Goal: Information Seeking & Learning: Learn about a topic

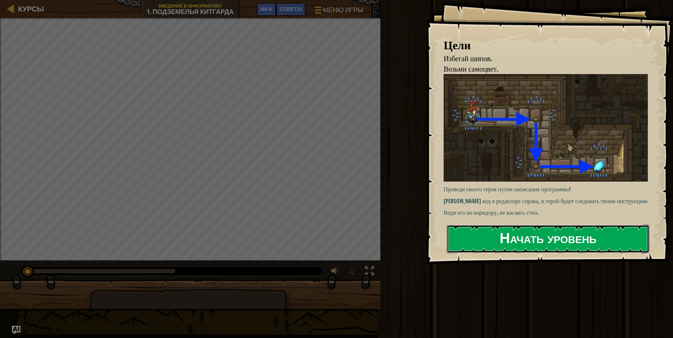
click at [485, 235] on button "Начать уровень" at bounding box center [548, 239] width 202 height 28
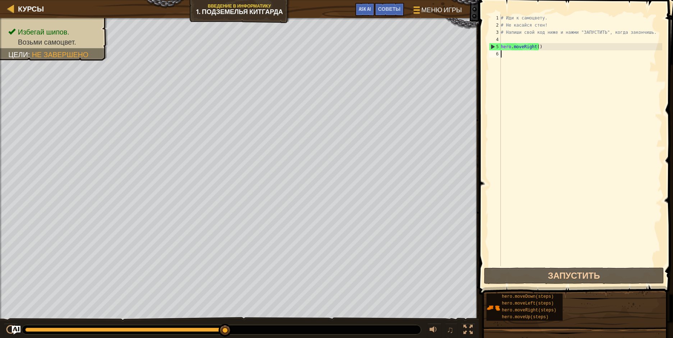
scroll to position [3, 0]
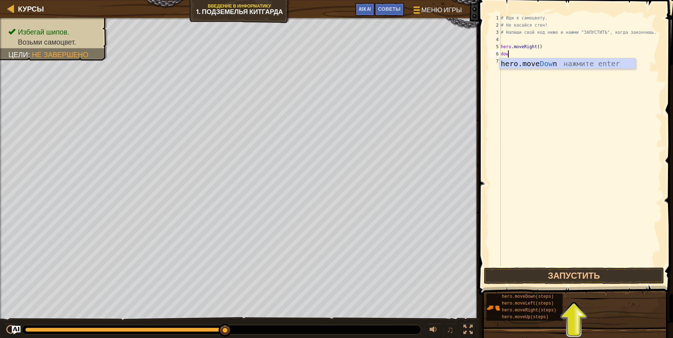
type textarea "down"
click at [558, 65] on div "hero.move Down нажмите enter" at bounding box center [567, 74] width 136 height 32
click at [559, 272] on button "Запустить" at bounding box center [574, 275] width 180 height 17
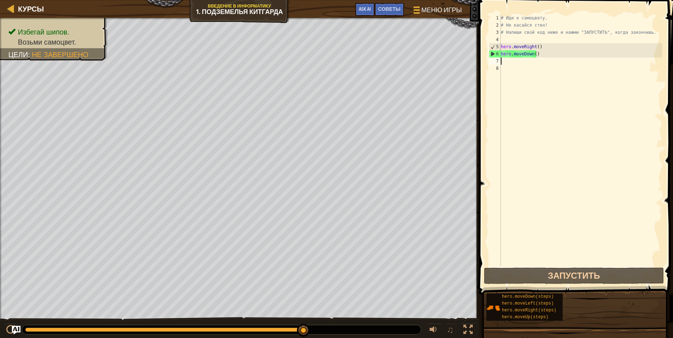
type textarea "r"
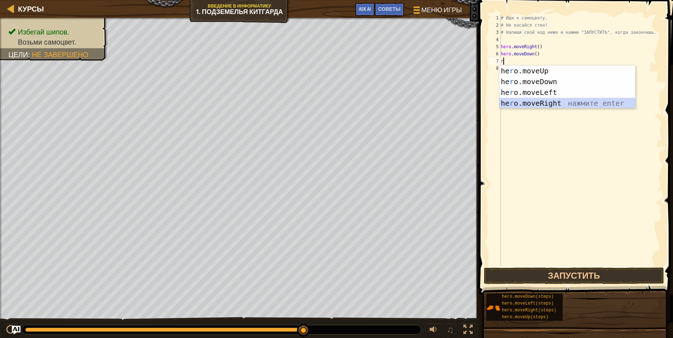
click at [514, 102] on div "he r o.moveUp нажмите enter he r o.moveDown нажмите enter he r o.moveLeft нажми…" at bounding box center [567, 97] width 136 height 65
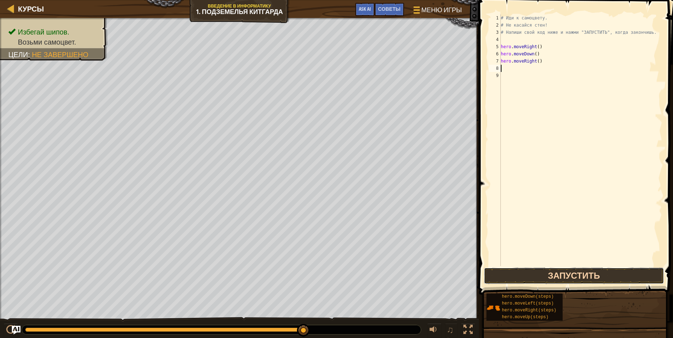
click at [574, 276] on button "Запустить" at bounding box center [574, 275] width 180 height 17
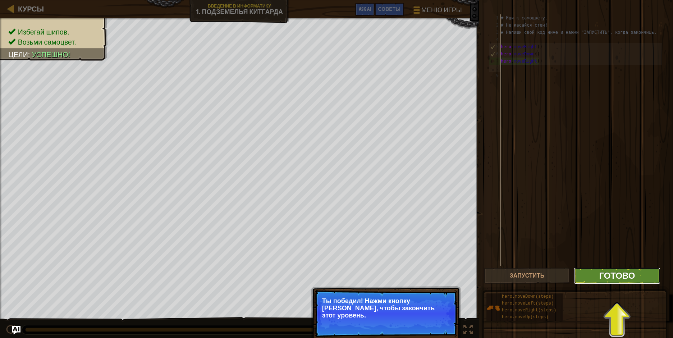
click at [614, 275] on span "Готово" at bounding box center [617, 276] width 36 height 12
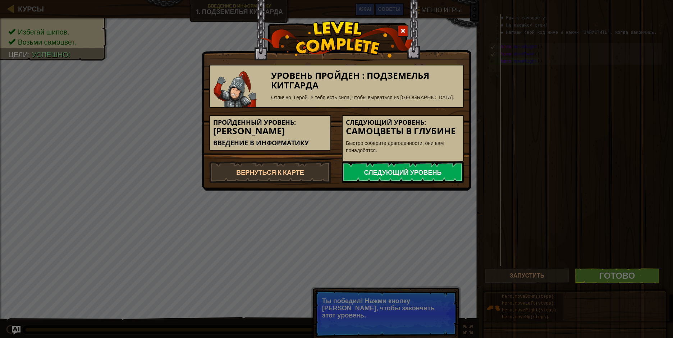
click at [401, 29] on span at bounding box center [402, 30] width 5 height 5
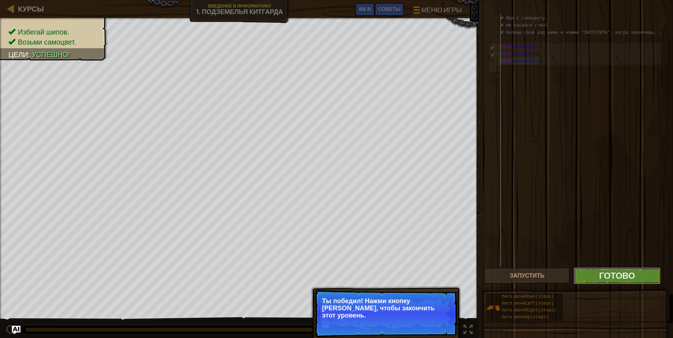
click at [596, 279] on button "Готово" at bounding box center [617, 275] width 86 height 17
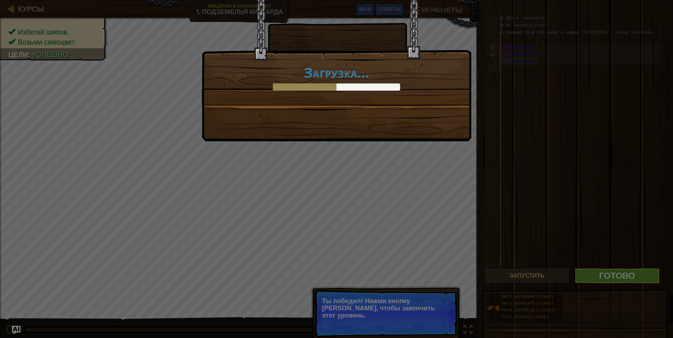
click at [645, 274] on div "Загрузка..." at bounding box center [336, 169] width 673 height 338
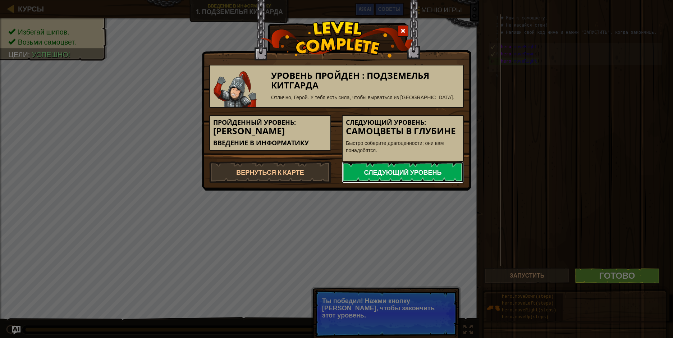
click at [396, 173] on link "Следующий уровень" at bounding box center [403, 172] width 122 height 22
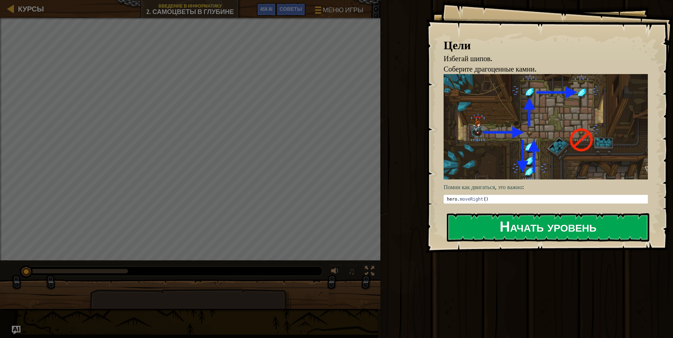
click at [519, 224] on button "Начать уровень" at bounding box center [548, 227] width 202 height 28
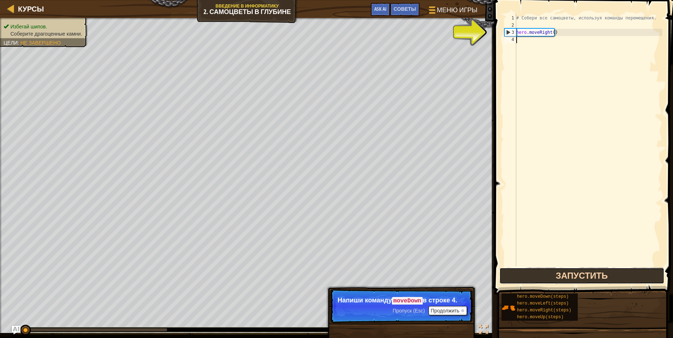
click at [581, 272] on button "Запустить" at bounding box center [581, 275] width 165 height 17
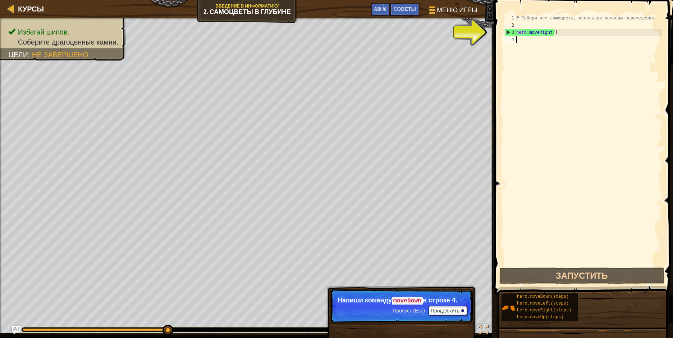
scroll to position [3, 0]
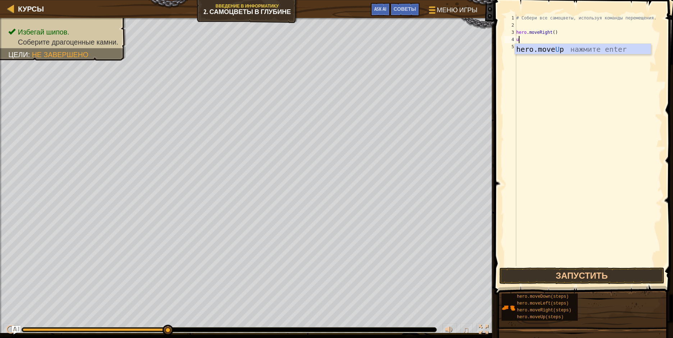
type textarea "up"
click at [561, 47] on div "hero.move Up нажмите enter" at bounding box center [583, 60] width 136 height 32
click at [544, 270] on button "Запустить" at bounding box center [581, 275] width 165 height 17
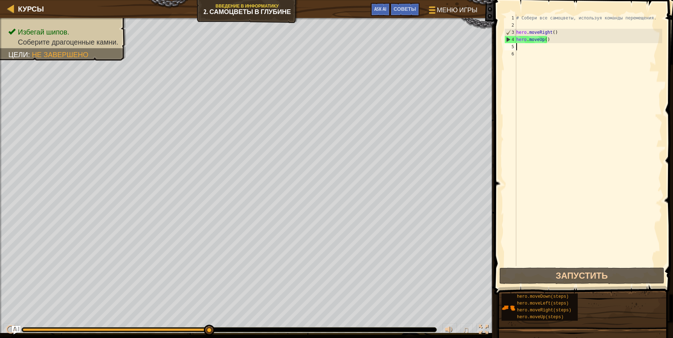
type textarea "r"
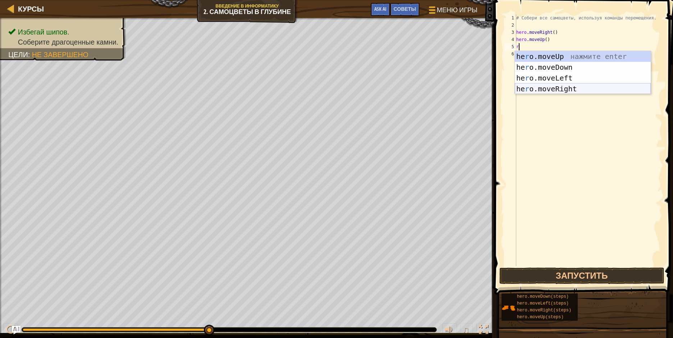
click at [539, 86] on div "he r o.moveUp нажмите enter he r o.moveDown нажмите enter he r o.moveLeft нажми…" at bounding box center [583, 83] width 136 height 65
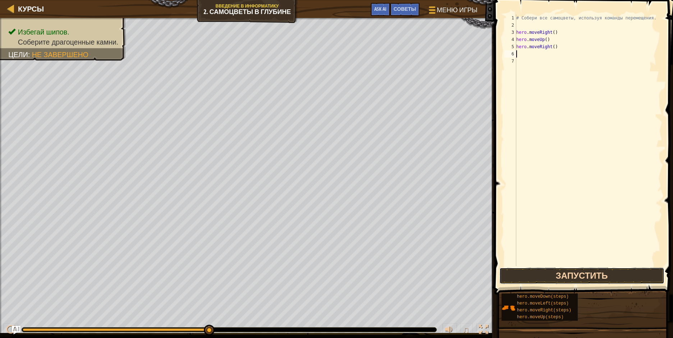
click at [543, 272] on button "Запустить" at bounding box center [581, 275] width 165 height 17
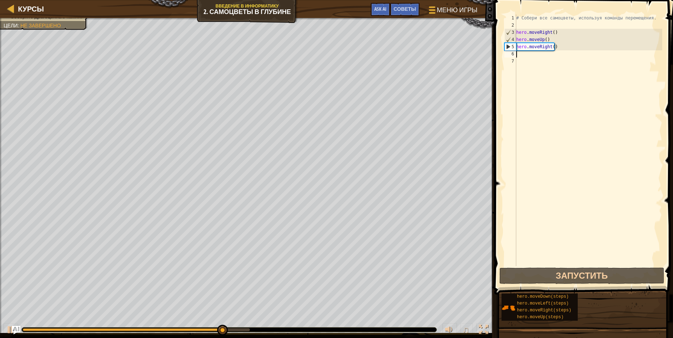
type textarea "d"
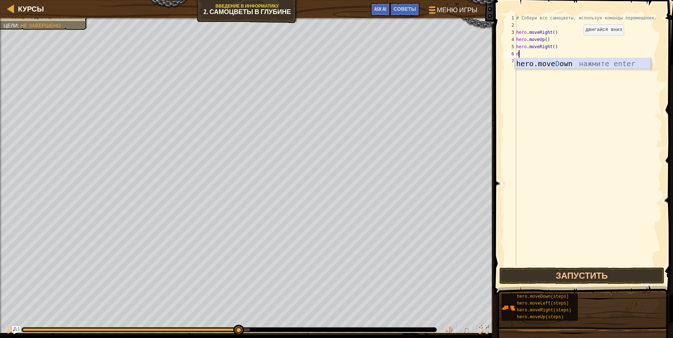
click at [545, 60] on div "hero.move D own нажмите enter" at bounding box center [583, 74] width 136 height 32
click at [577, 271] on button "Запустить" at bounding box center [581, 275] width 165 height 17
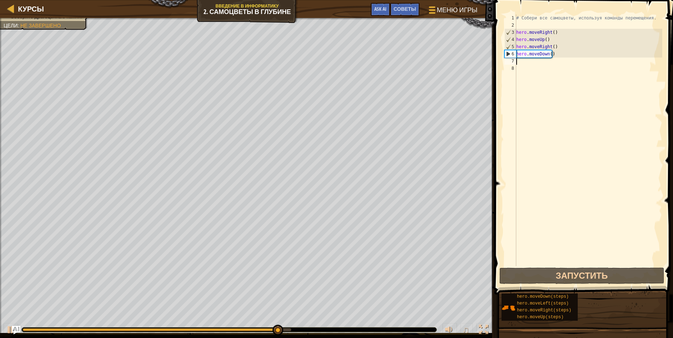
type textarea "k"
type textarea "l"
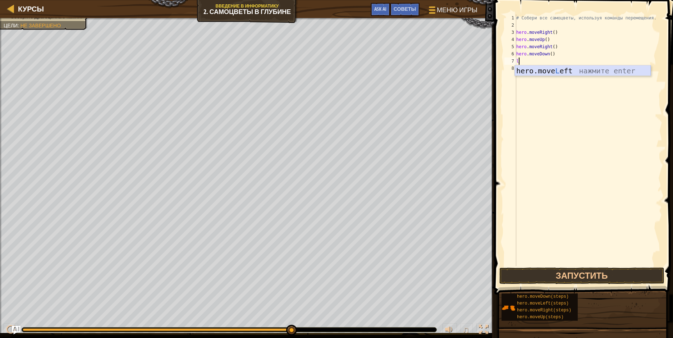
click at [548, 69] on div "hero.move L eft нажмите enter" at bounding box center [583, 81] width 136 height 32
click at [560, 271] on button "Запустить" at bounding box center [581, 275] width 165 height 17
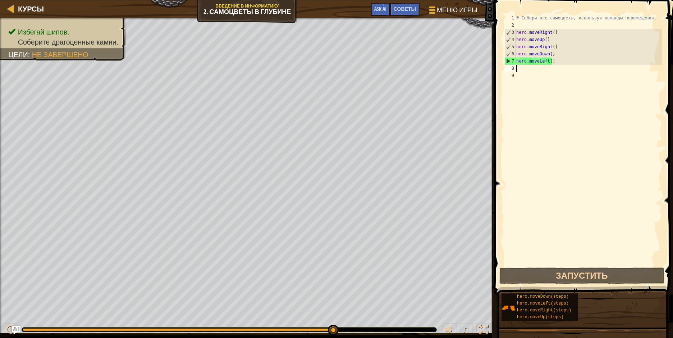
type textarea "d"
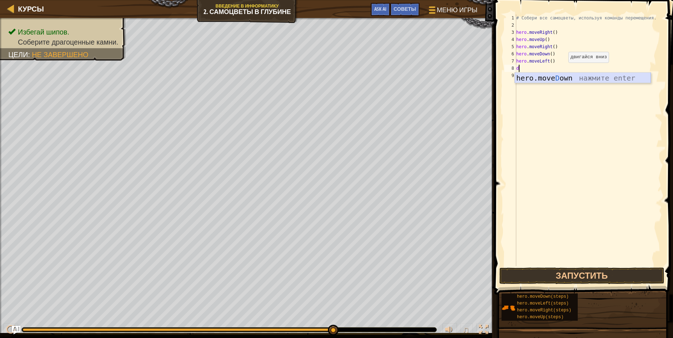
click at [559, 77] on div "hero.move D own нажмите enter" at bounding box center [583, 89] width 136 height 32
click at [588, 276] on button "Запустить" at bounding box center [581, 275] width 165 height 17
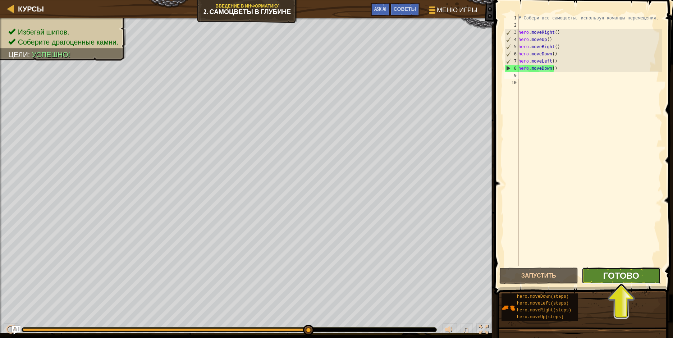
click at [607, 274] on span "Готово" at bounding box center [621, 276] width 36 height 12
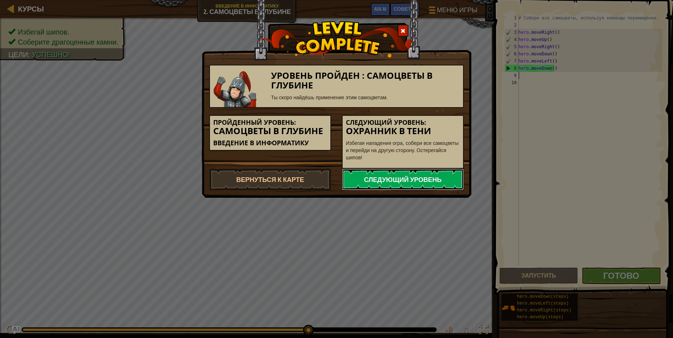
click at [399, 179] on link "Следующий уровень" at bounding box center [403, 180] width 122 height 22
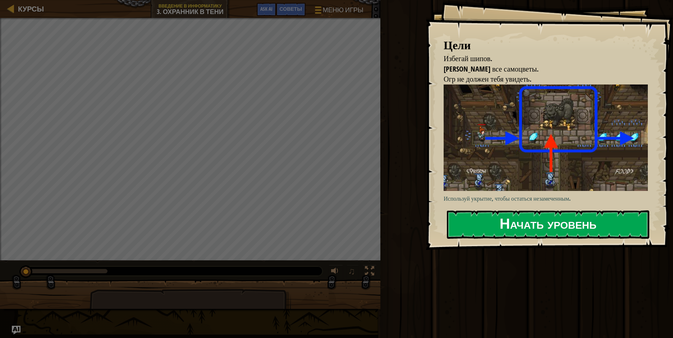
click at [498, 227] on button "Начать уровень" at bounding box center [548, 224] width 202 height 28
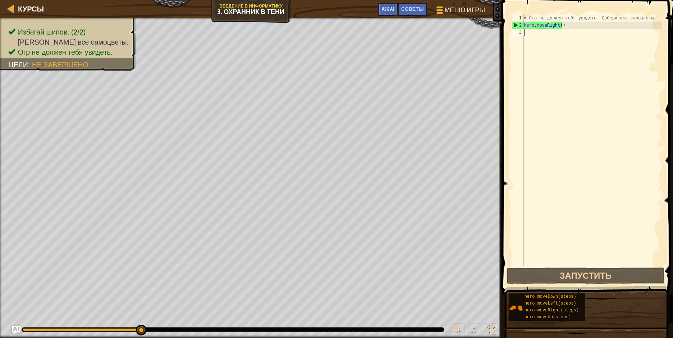
type textarea "u"
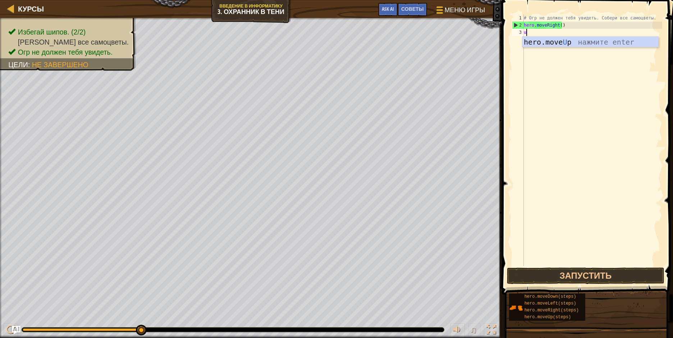
scroll to position [3, 0]
click at [550, 42] on div "hero.move U p нажмите enter" at bounding box center [590, 53] width 136 height 32
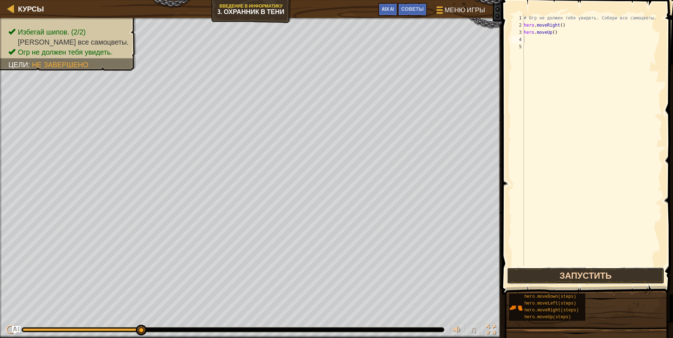
click at [597, 276] on button "Запустить" at bounding box center [585, 275] width 157 height 17
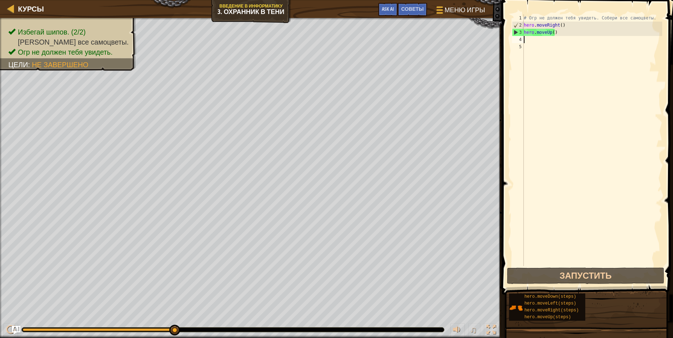
type textarea "r"
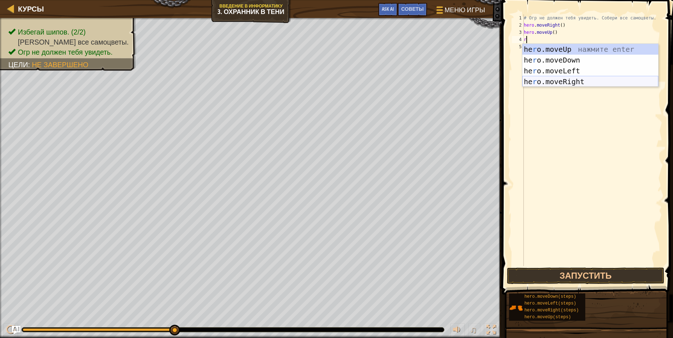
click at [546, 83] on div "he r o.moveUp нажмите enter he r o.moveDown нажмите enter he r o.moveLeft нажми…" at bounding box center [590, 76] width 136 height 65
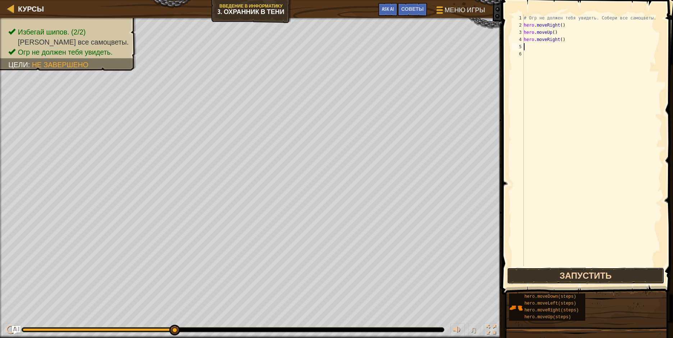
click at [570, 273] on button "Запустить" at bounding box center [585, 275] width 157 height 17
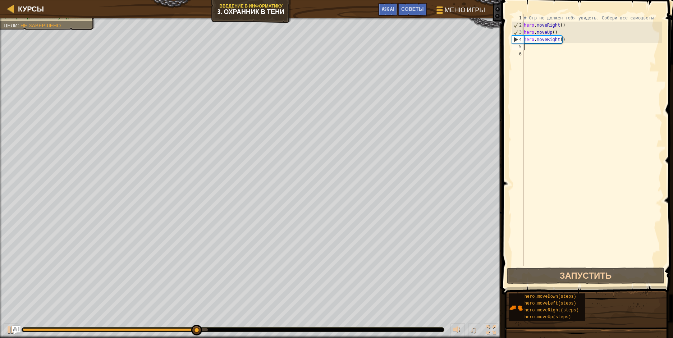
type textarea "d"
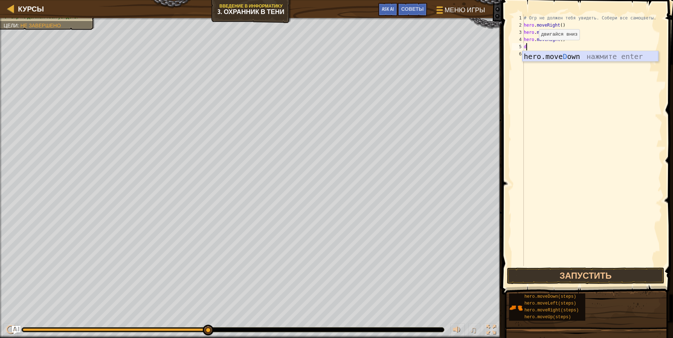
click at [555, 52] on div "hero.move D own нажмите enter" at bounding box center [590, 67] width 136 height 32
click at [596, 270] on button "Запустить" at bounding box center [585, 275] width 157 height 17
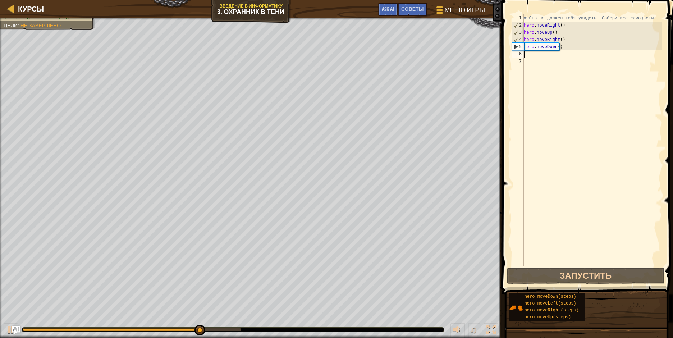
type textarea "r"
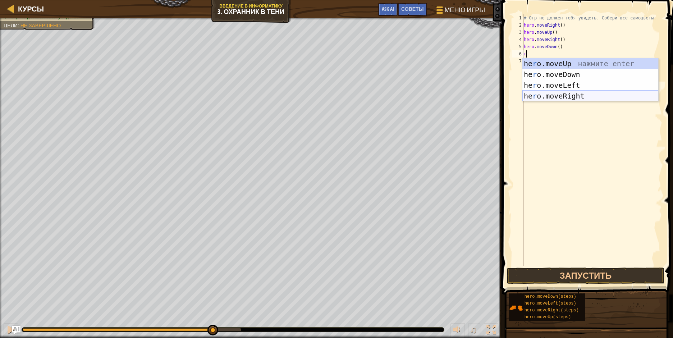
click at [546, 96] on div "he r o.moveUp нажмите enter he r o.moveDown нажмите enter he r o.moveLeft нажми…" at bounding box center [590, 90] width 136 height 65
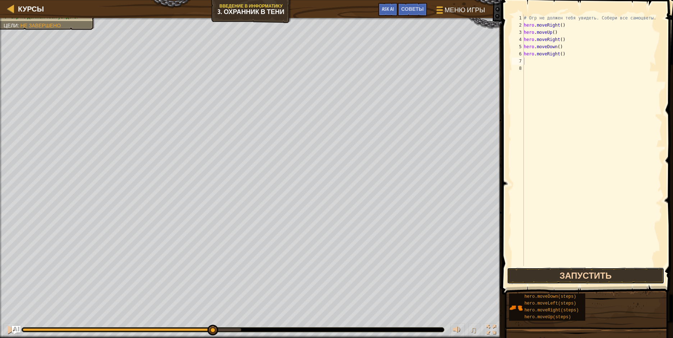
click at [605, 275] on button "Запустить" at bounding box center [585, 275] width 157 height 17
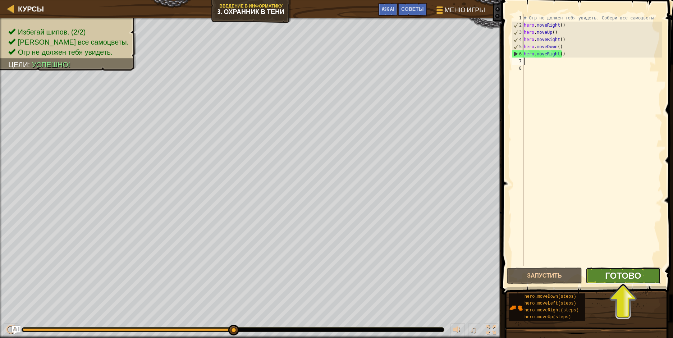
click at [633, 276] on span "Готово" at bounding box center [623, 276] width 36 height 12
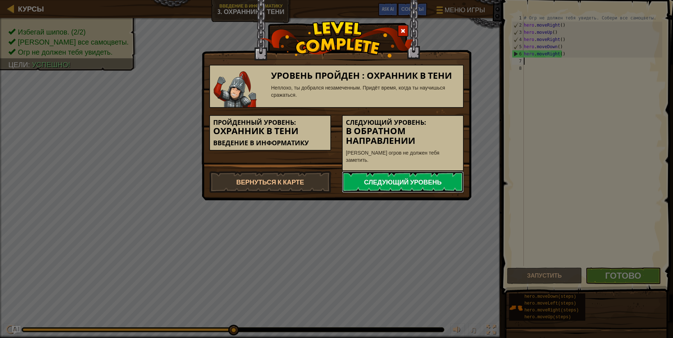
click at [395, 172] on link "Следующий уровень" at bounding box center [403, 182] width 122 height 22
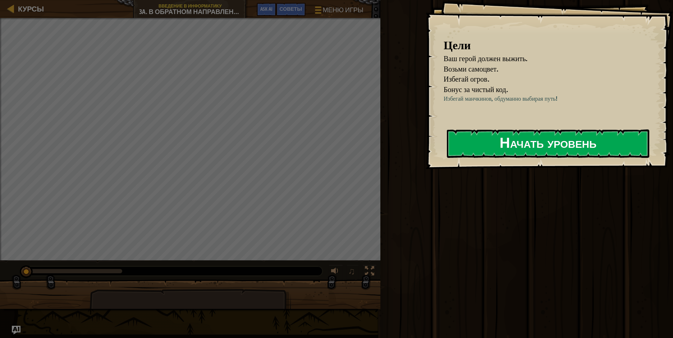
click at [525, 156] on button "Начать уровень" at bounding box center [548, 143] width 202 height 28
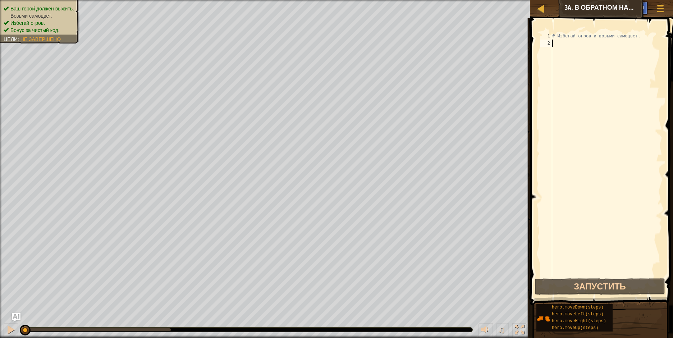
scroll to position [3, 0]
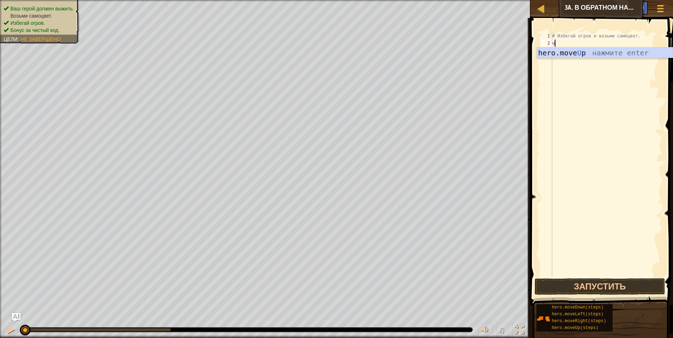
type textarea "up"
click at [574, 51] on div "hero.move Up нажмите enter" at bounding box center [605, 63] width 136 height 32
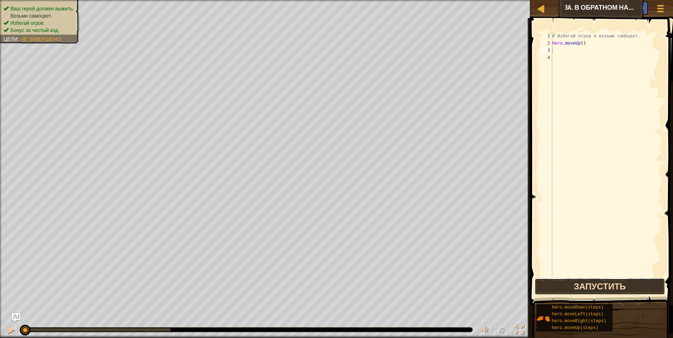
click at [641, 286] on button "Запустить" at bounding box center [599, 286] width 130 height 17
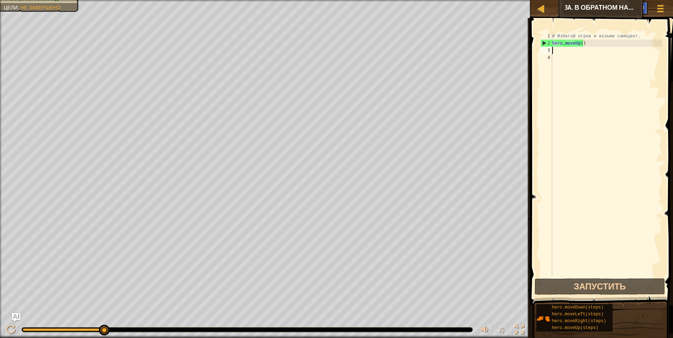
type textarea "d"
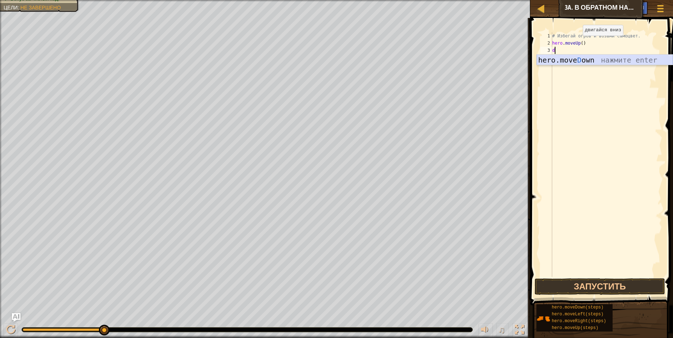
click at [577, 57] on div "hero.move D own нажмите enter" at bounding box center [605, 71] width 136 height 32
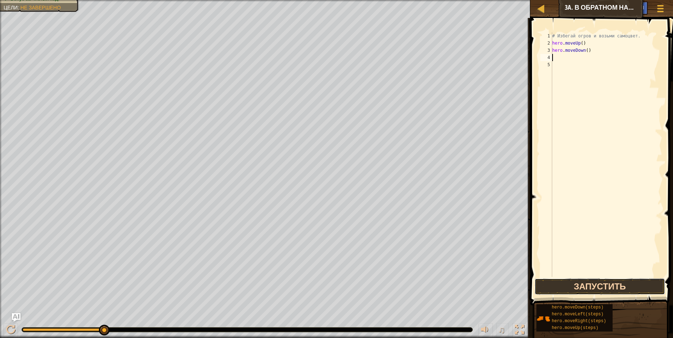
click at [601, 281] on button "Запустить" at bounding box center [599, 286] width 130 height 17
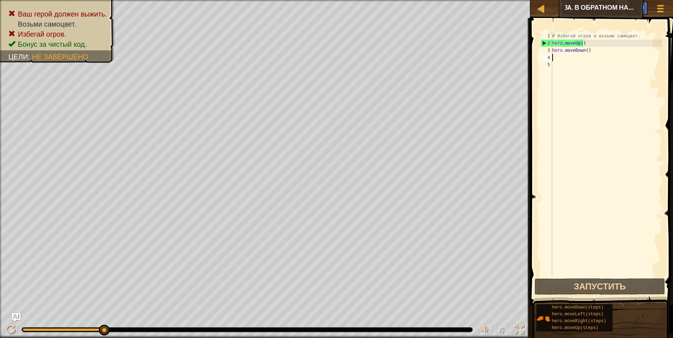
click at [592, 52] on div "# Избегай огров и возьми самоцвет. hero . moveUp ( ) hero . moveDown ( )" at bounding box center [606, 161] width 111 height 259
click at [591, 41] on div "# Избегай огров и возьми самоцвет. hero . moveUp ( ) hero . moveDown ( )" at bounding box center [606, 161] width 111 height 259
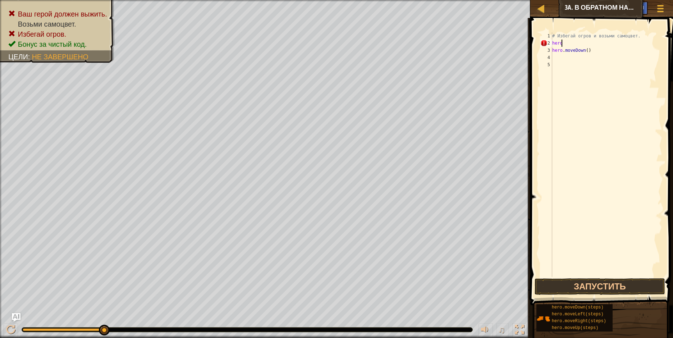
type textarea "h"
click at [589, 52] on div "# Избегай огров и возьми самоцвет. hero . moveDown ( )" at bounding box center [606, 161] width 111 height 259
type textarea "h"
click at [564, 35] on div "# Избегай огров и возьми самоцвет." at bounding box center [606, 161] width 111 height 259
type textarea "# Избегай огров и возьми самоцвет."
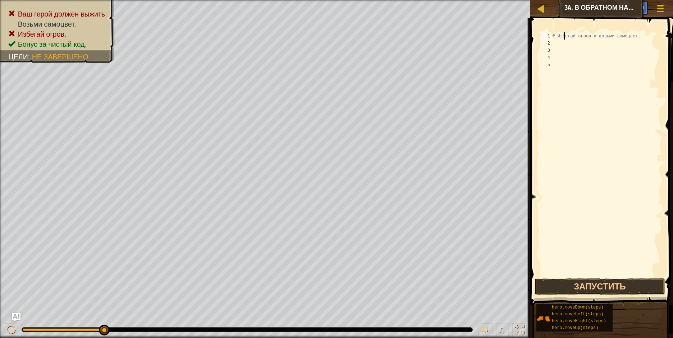
click at [557, 43] on div "# Избегай огров и возьми самоцвет." at bounding box center [606, 161] width 111 height 259
type textarea "d"
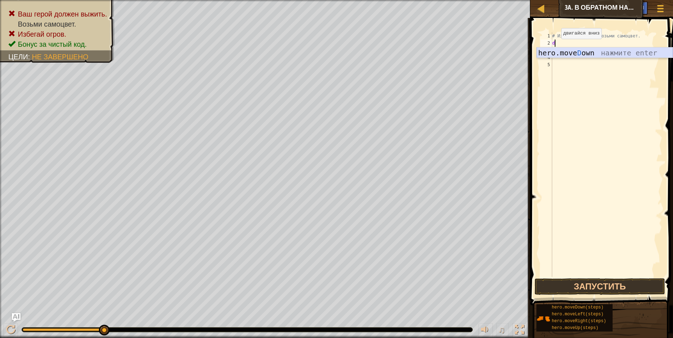
click at [560, 50] on div "hero.move D own нажмите enter" at bounding box center [605, 63] width 136 height 32
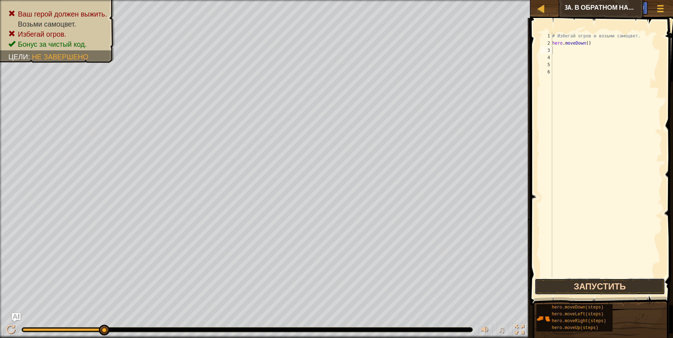
click at [610, 284] on button "Запустить" at bounding box center [599, 286] width 130 height 17
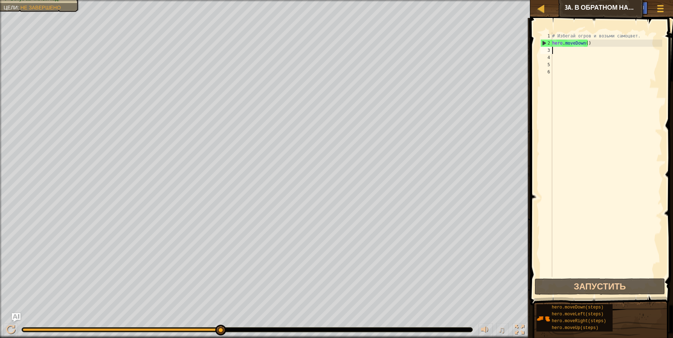
type textarea "d"
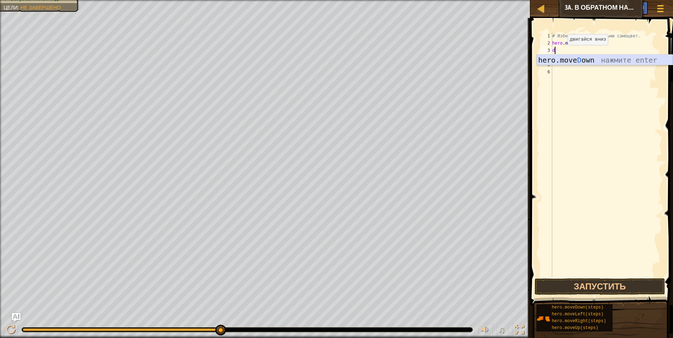
click at [568, 56] on div "hero.move D own нажмите enter" at bounding box center [605, 71] width 136 height 32
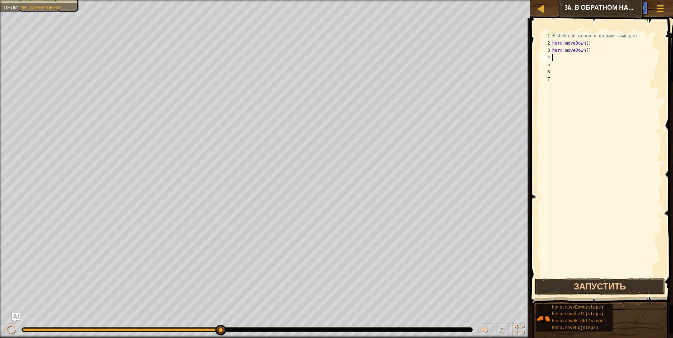
type textarea "r"
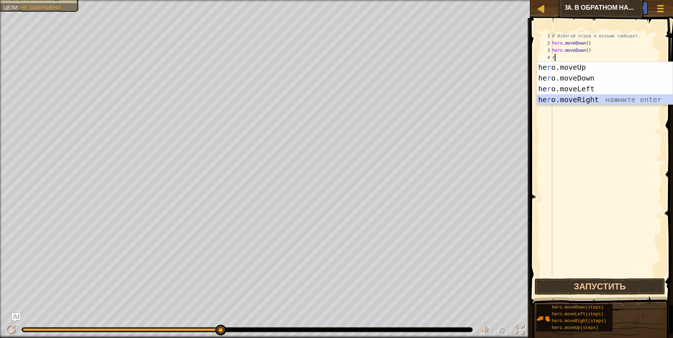
click at [580, 99] on div "he r o.moveUp нажмите enter he r o.moveDown нажмите enter he r o.moveLeft нажми…" at bounding box center [605, 94] width 136 height 65
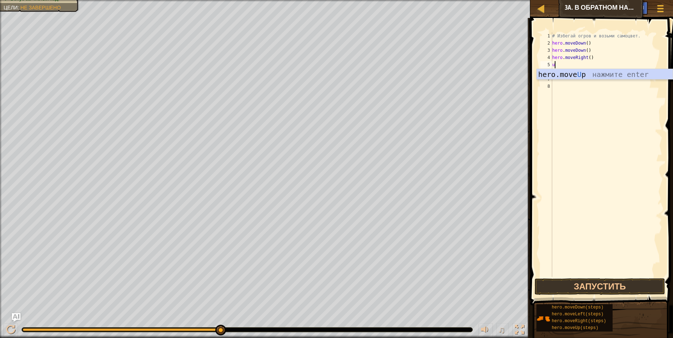
type textarea "up"
click at [596, 78] on div "hero.move Up нажмите enter" at bounding box center [605, 85] width 136 height 32
type textarea "r"
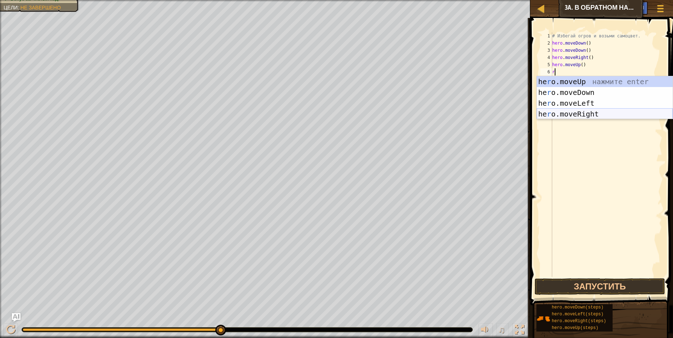
click at [588, 113] on div "he r o.moveUp нажмите enter he r o.moveDown нажмите enter he r o.moveLeft нажми…" at bounding box center [605, 108] width 136 height 65
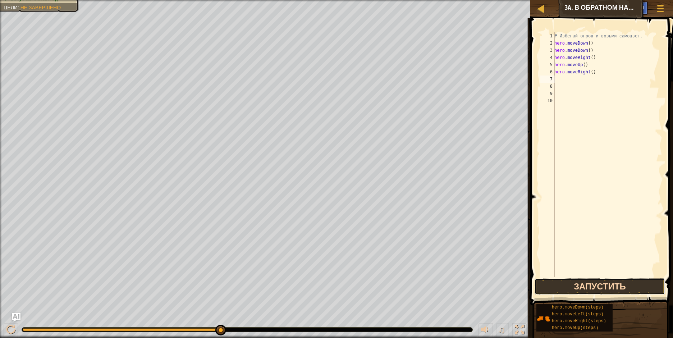
click at [584, 283] on button "Запустить" at bounding box center [599, 286] width 130 height 17
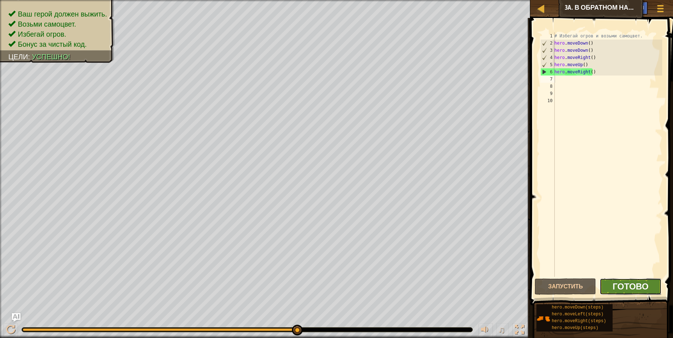
click at [646, 290] on span "Готово" at bounding box center [630, 286] width 36 height 12
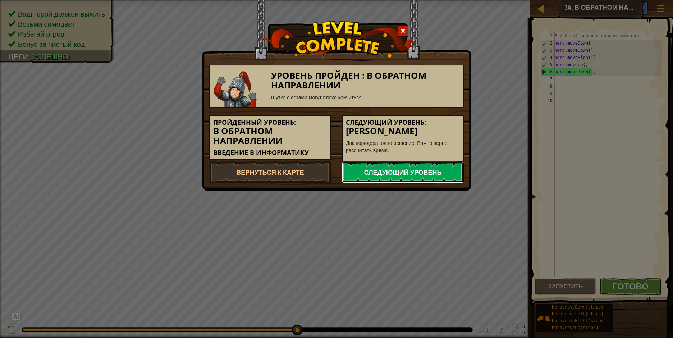
click at [406, 168] on link "Следующий уровень" at bounding box center [403, 172] width 122 height 22
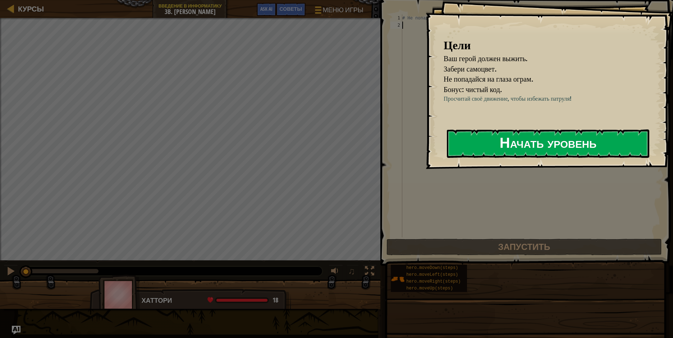
click at [508, 148] on button "Начать уровень" at bounding box center [548, 143] width 202 height 28
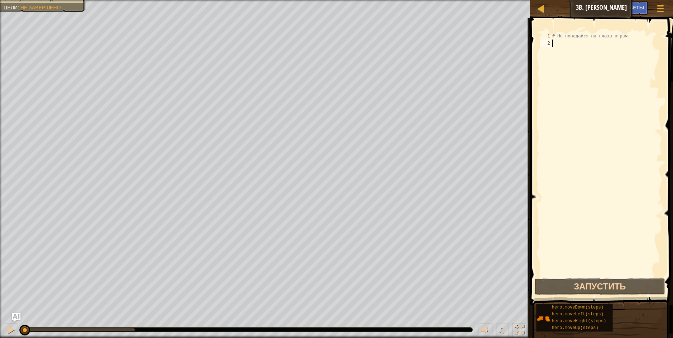
type textarea "r"
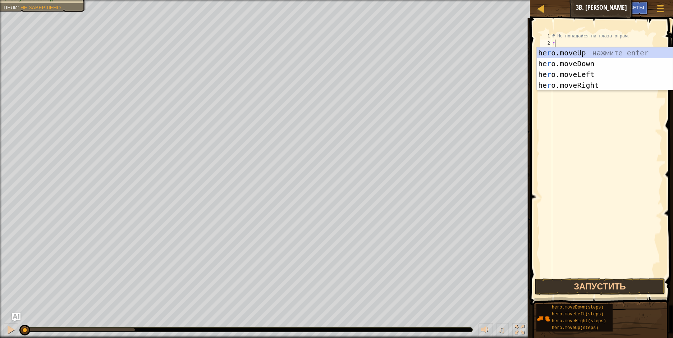
scroll to position [3, 0]
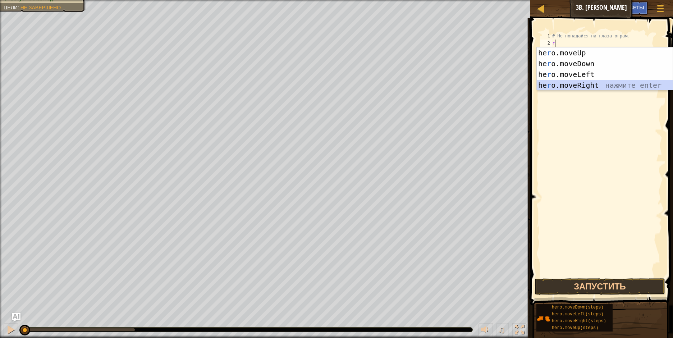
click at [582, 82] on div "he r o.moveUp нажмите enter he r o.moveDown нажмите enter he r o.moveLeft нажми…" at bounding box center [605, 79] width 136 height 65
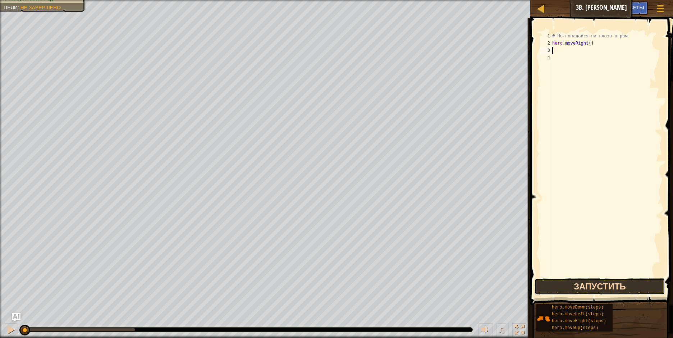
click at [612, 285] on button "Запустить" at bounding box center [599, 286] width 130 height 17
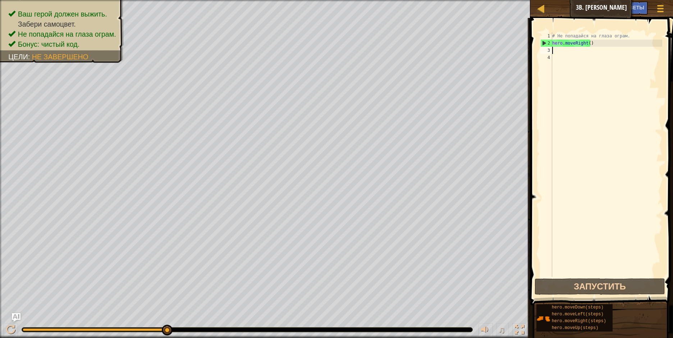
type textarea "r"
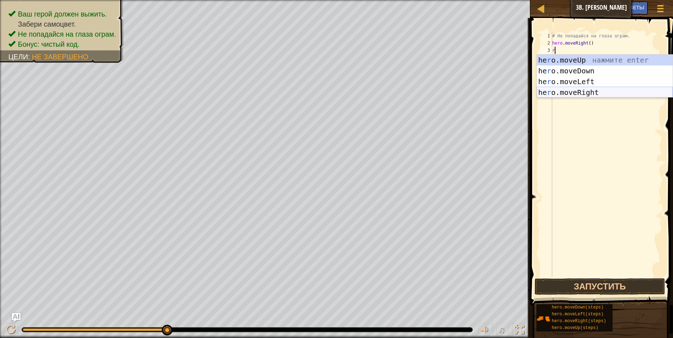
click at [574, 89] on div "he r o.moveUp нажмите enter he r o.moveDown нажмите enter he r o.moveLeft нажми…" at bounding box center [605, 87] width 136 height 65
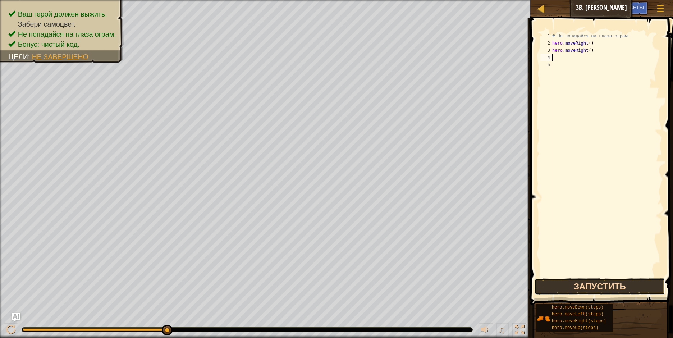
click at [569, 281] on button "Запустить" at bounding box center [599, 286] width 130 height 17
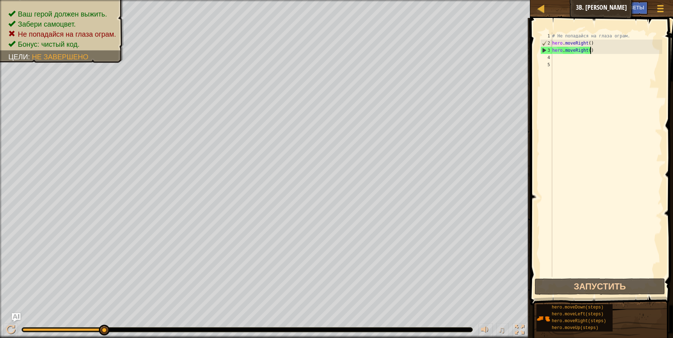
click at [594, 52] on div "# Не попадайся на глаза ограм. hero . moveRight ( ) hero . moveRight ( )" at bounding box center [606, 161] width 111 height 259
type textarea "h"
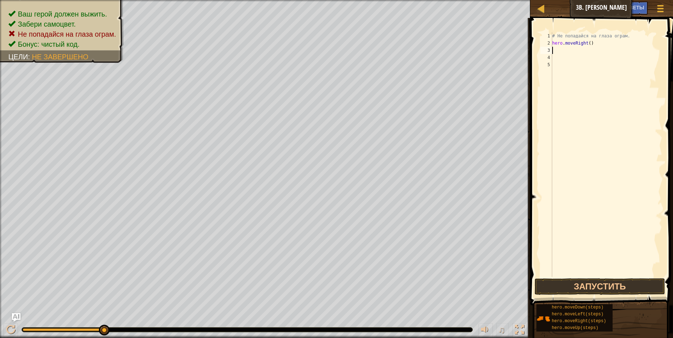
type textarea "hero.moveRight()"
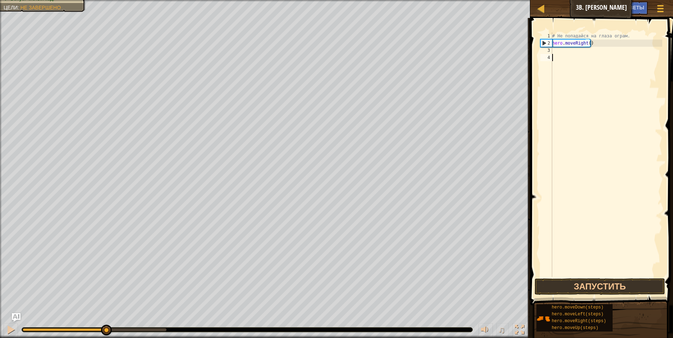
click at [566, 62] on div "# Не попадайся на глаза ограм. hero . moveRight ( )" at bounding box center [606, 161] width 111 height 259
click at [551, 52] on div "3" at bounding box center [546, 50] width 12 height 7
type textarea "r"
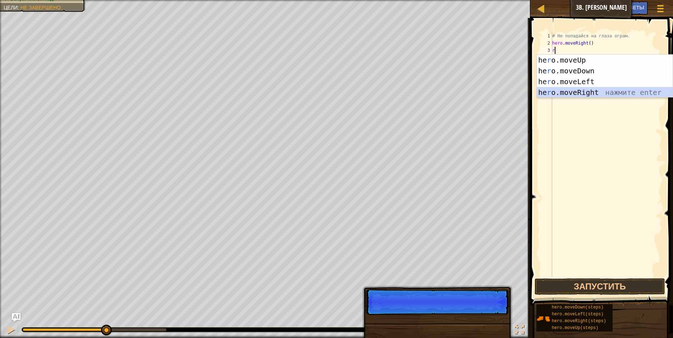
click at [574, 94] on div "he r o.moveUp нажмите enter he r o.moveDown нажмите enter he r o.moveLeft нажми…" at bounding box center [605, 87] width 136 height 65
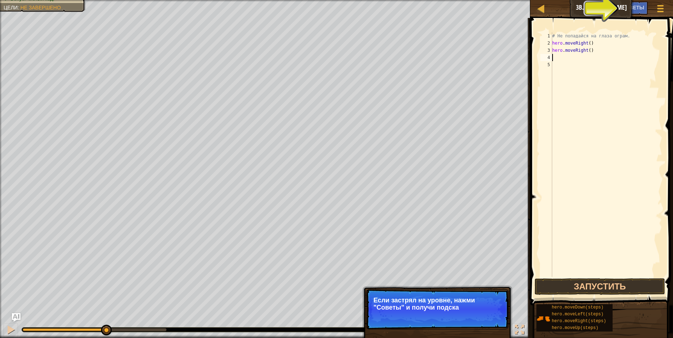
type textarea "l"
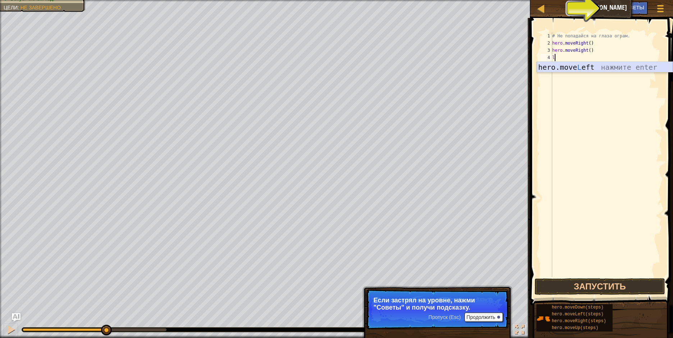
click at [574, 66] on div "hero.move L eft нажмите enter" at bounding box center [605, 78] width 136 height 32
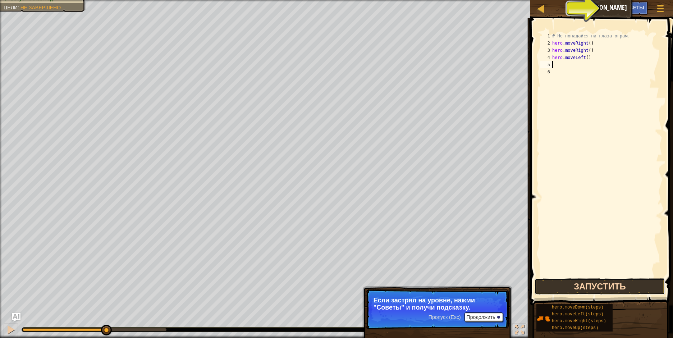
click at [596, 285] on button "Запустить" at bounding box center [599, 286] width 130 height 17
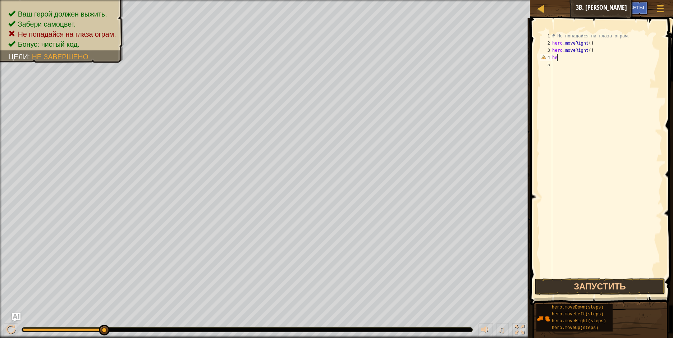
type textarea "h"
click at [592, 50] on div "# Не попадайся на глаза ограм. hero . moveRight ( ) hero . moveRight ( )" at bounding box center [606, 161] width 111 height 259
type textarea "h"
type textarea "l"
click at [582, 59] on div "hero.move L eft нажмите enter" at bounding box center [605, 71] width 136 height 32
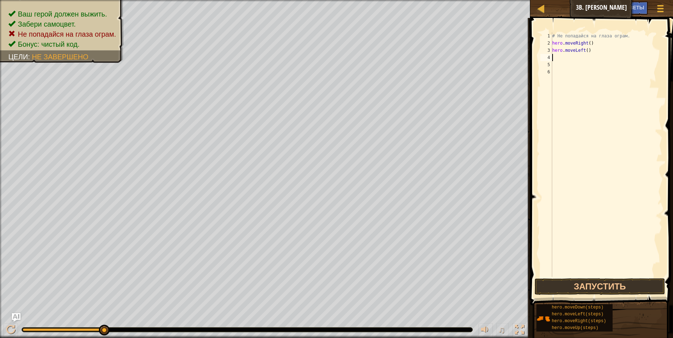
type textarea "r"
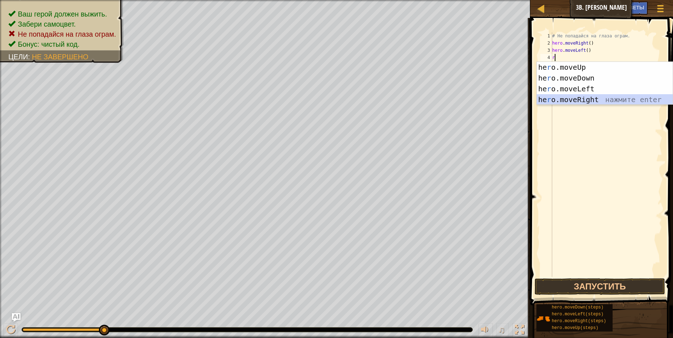
click at [584, 97] on div "he r o.moveUp нажмите enter he r o.moveDown нажмите enter he r o.moveLeft нажми…" at bounding box center [605, 94] width 136 height 65
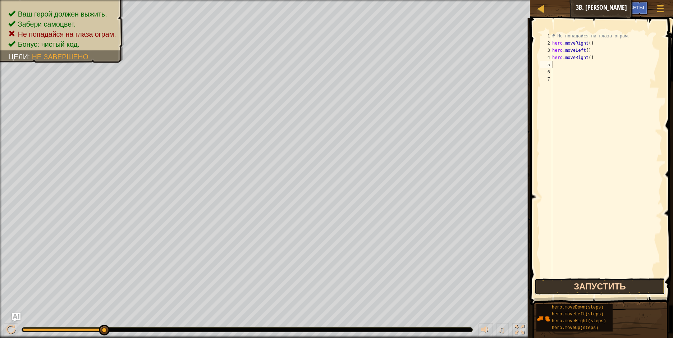
click at [593, 286] on button "Запустить" at bounding box center [599, 286] width 130 height 17
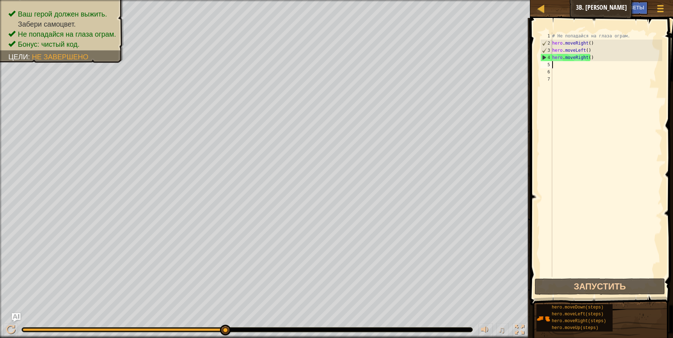
type textarea "r"
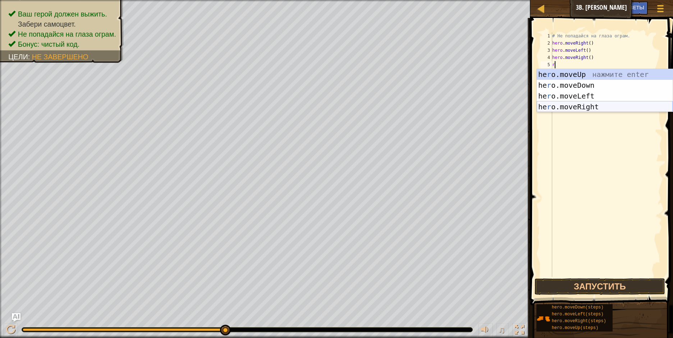
click at [583, 106] on div "he r o.moveUp нажмите enter he r o.moveDown нажмите enter he r o.moveLeft нажми…" at bounding box center [605, 101] width 136 height 65
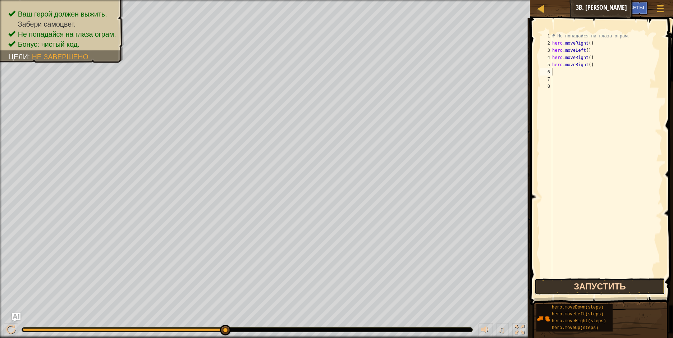
click at [611, 283] on button "Запустить" at bounding box center [599, 286] width 130 height 17
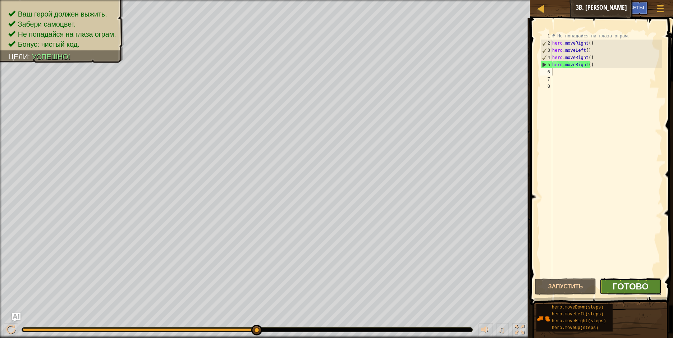
click at [635, 281] on span "Готово" at bounding box center [630, 286] width 36 height 12
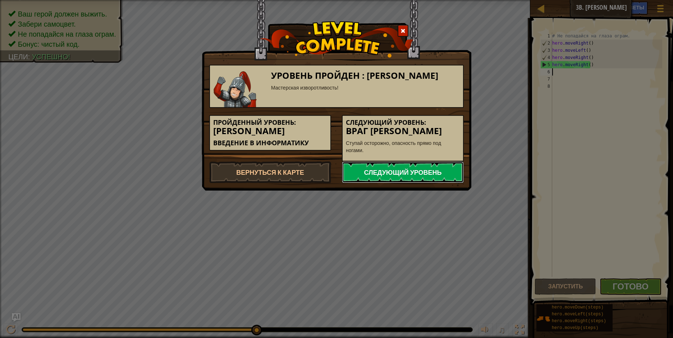
click at [403, 174] on link "Следующий уровень" at bounding box center [403, 172] width 122 height 22
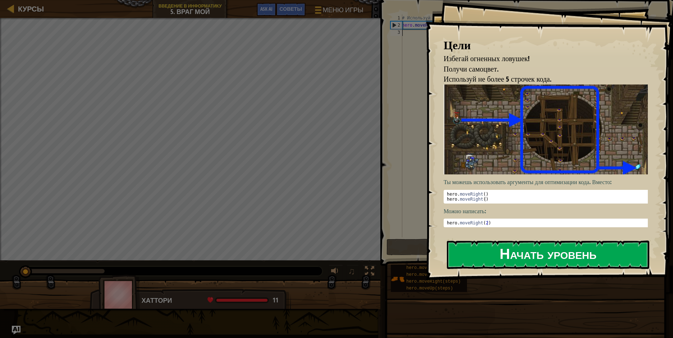
click at [550, 256] on button "Начать уровень" at bounding box center [548, 254] width 202 height 28
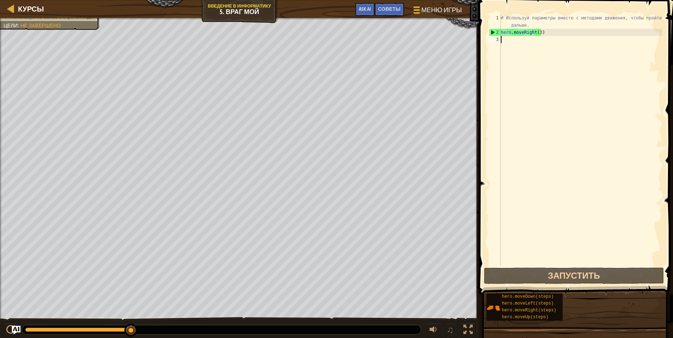
type textarea "d"
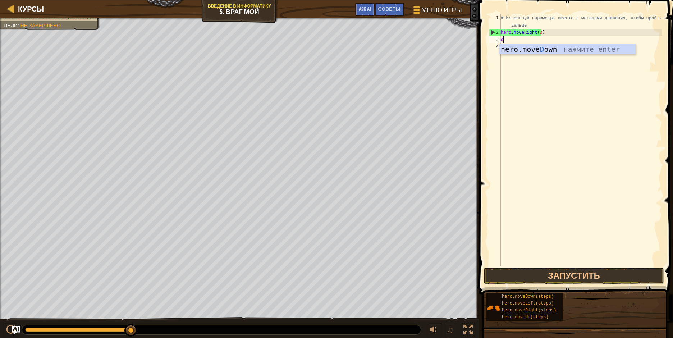
scroll to position [3, 0]
click at [534, 47] on div "hero.move D own нажмите enter" at bounding box center [567, 60] width 136 height 32
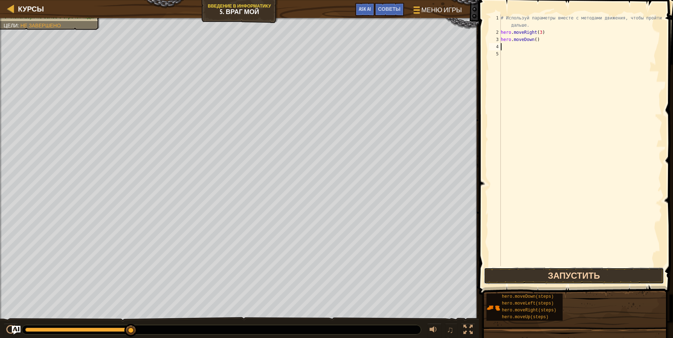
click at [558, 275] on button "Запустить" at bounding box center [574, 275] width 180 height 17
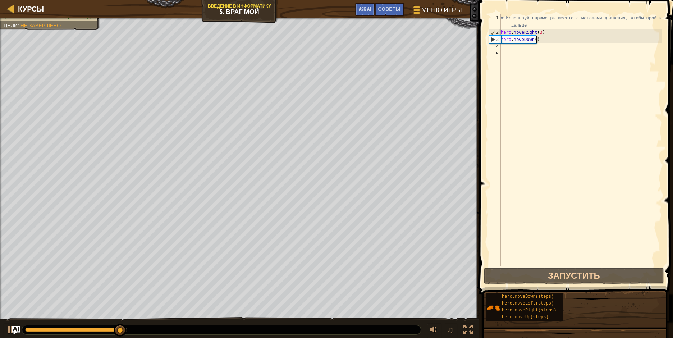
click at [541, 38] on div "# Используй параметры вместе с методами движения, чтобы пройти дальше. hero . m…" at bounding box center [580, 150] width 163 height 273
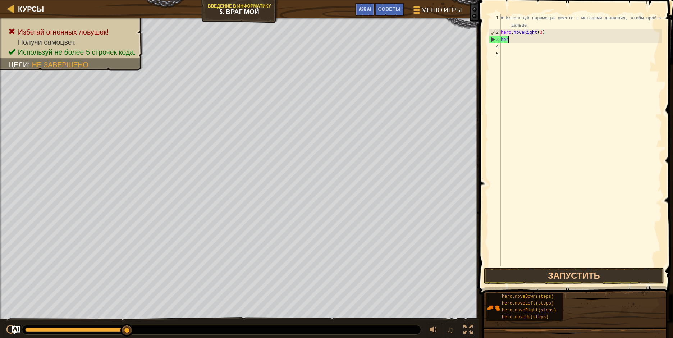
type textarea "h"
type textarea "u"
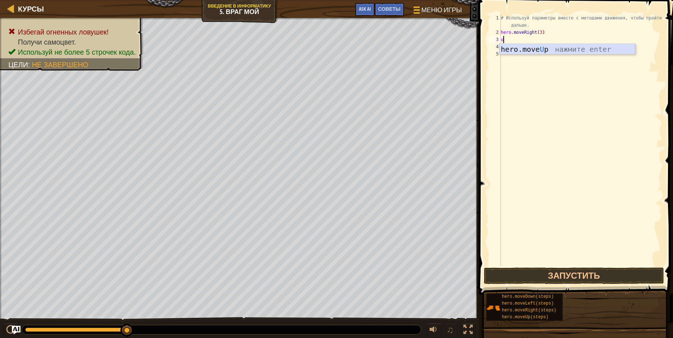
click at [538, 50] on div "hero.move U p нажмите enter" at bounding box center [567, 60] width 136 height 32
click at [550, 275] on button "Запустить" at bounding box center [574, 275] width 180 height 17
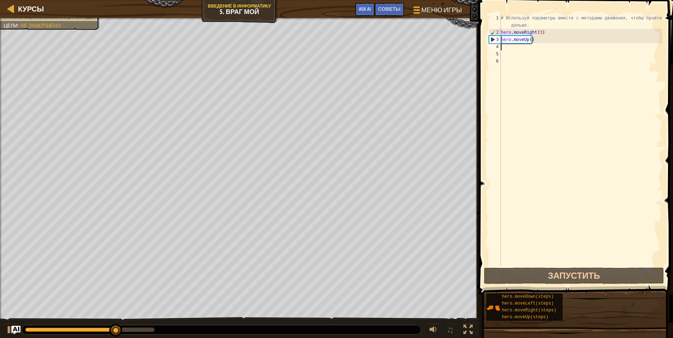
type textarea "r"
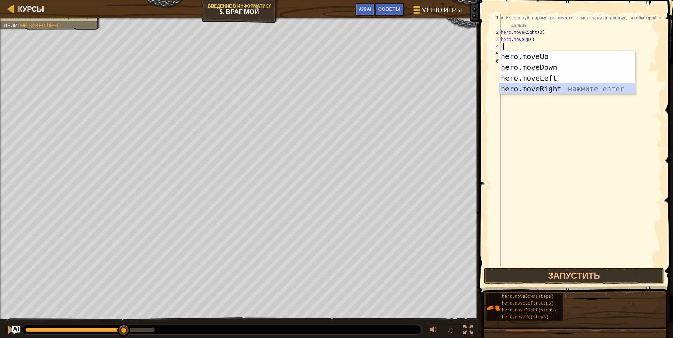
click at [539, 85] on div "he r o.moveUp нажмите enter he r o.moveDown нажмите enter he r o.moveLeft нажми…" at bounding box center [567, 83] width 136 height 65
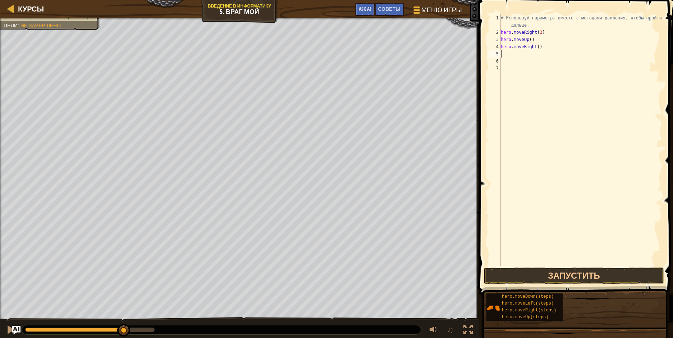
click at [585, 266] on span at bounding box center [577, 137] width 200 height 316
click at [579, 276] on button "Запустить" at bounding box center [574, 275] width 180 height 17
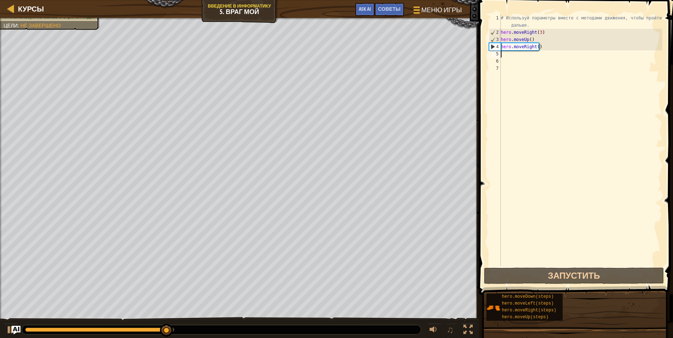
type textarea "d"
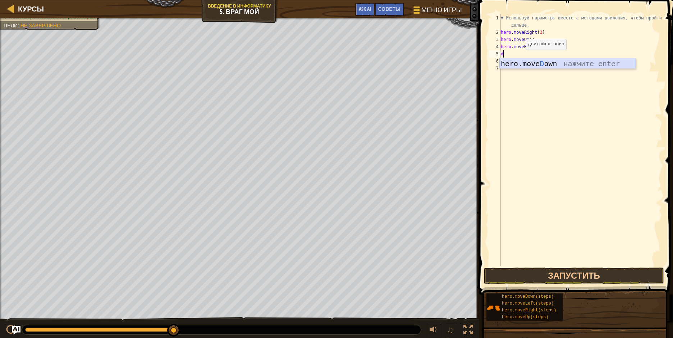
click at [535, 63] on div "hero.move D own нажмите enter" at bounding box center [567, 74] width 136 height 32
click at [585, 274] on button "Запустить" at bounding box center [574, 275] width 180 height 17
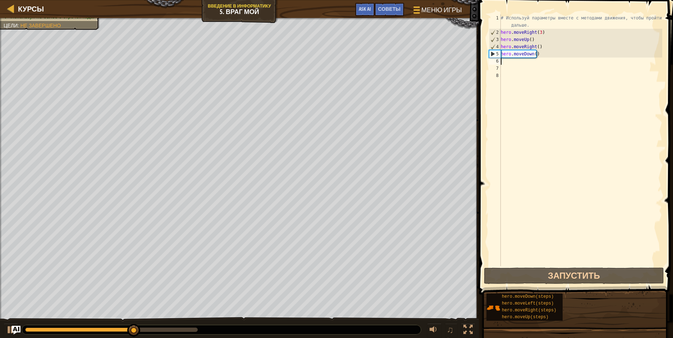
type textarea "d"
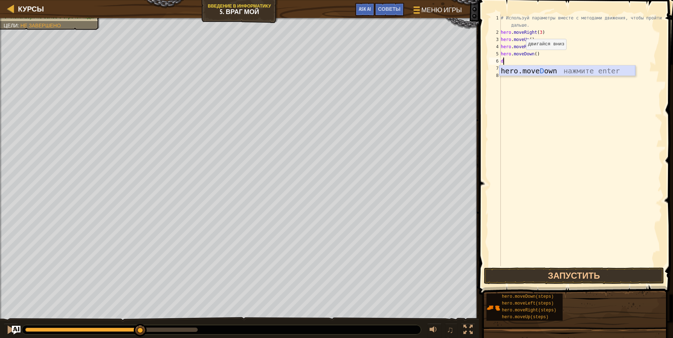
click at [529, 72] on div "hero.move D own нажмите enter" at bounding box center [567, 81] width 136 height 32
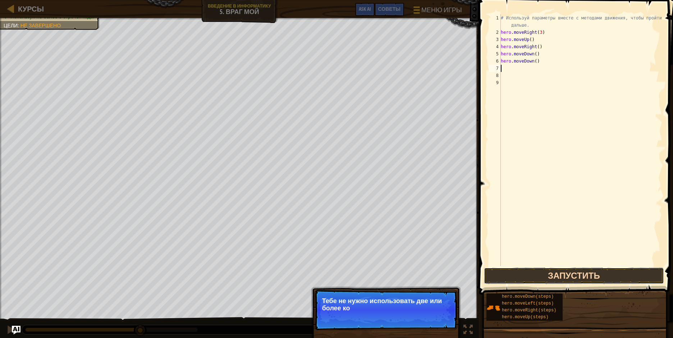
click at [570, 270] on button "Запустить" at bounding box center [574, 275] width 180 height 17
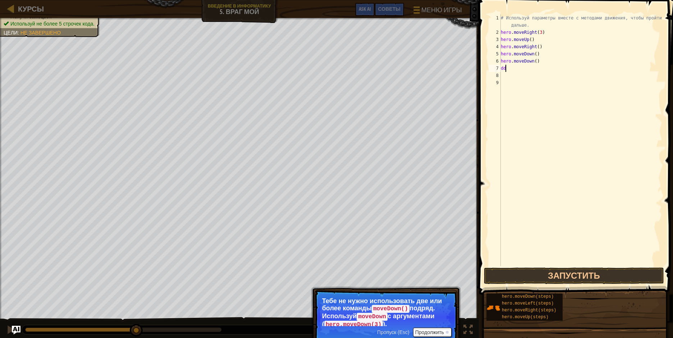
type textarea "d"
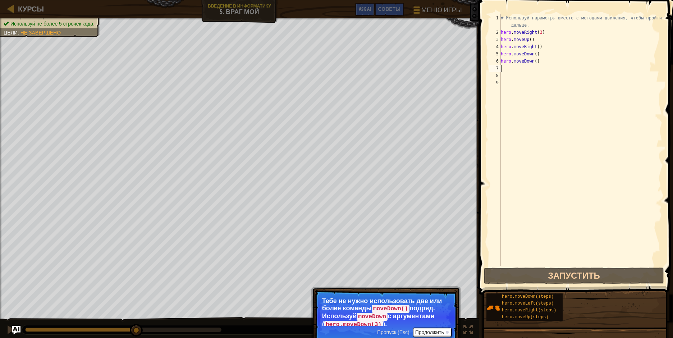
type textarea "d"
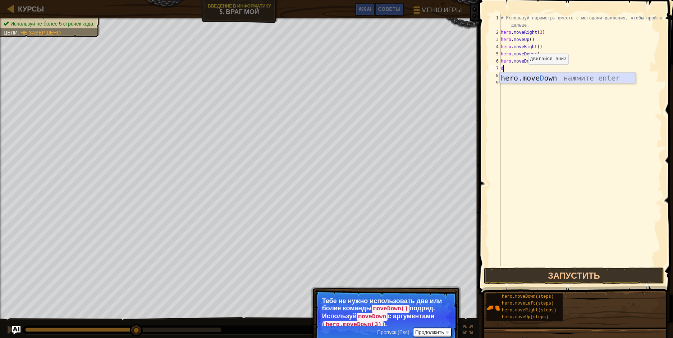
click at [524, 76] on div "hero.move D own нажмите enter" at bounding box center [567, 89] width 136 height 32
click at [564, 270] on button "Запустить" at bounding box center [574, 275] width 180 height 17
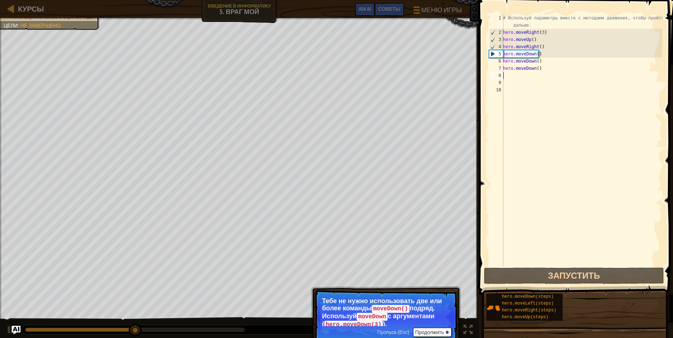
type textarea "r"
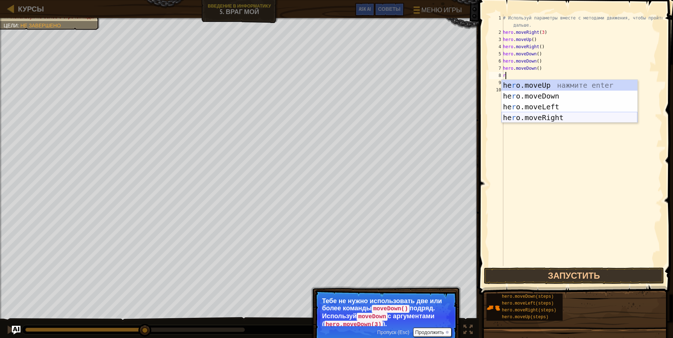
click at [548, 119] on div "he r o.moveUp нажмите enter he r o.moveDown нажмите enter he r o.moveLeft нажми…" at bounding box center [569, 112] width 136 height 65
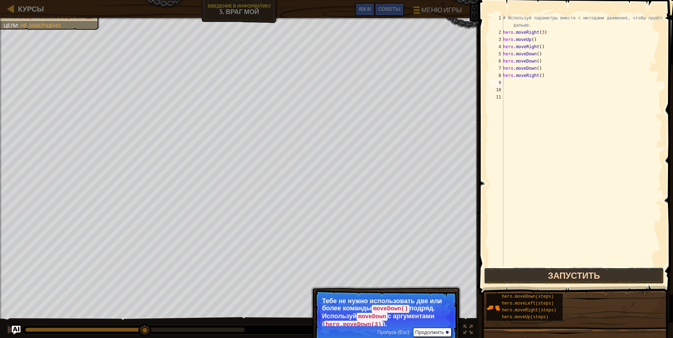
click at [564, 272] on button "Запустить" at bounding box center [574, 275] width 180 height 17
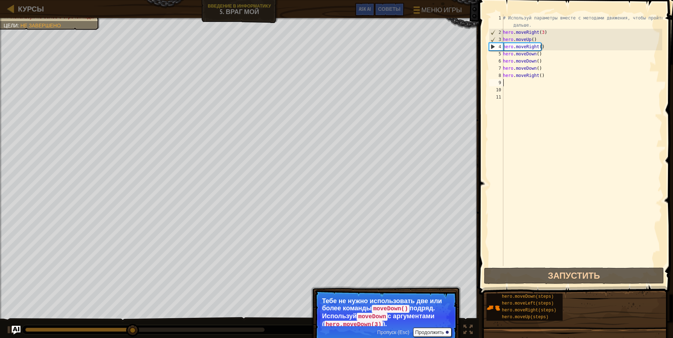
type textarea "r"
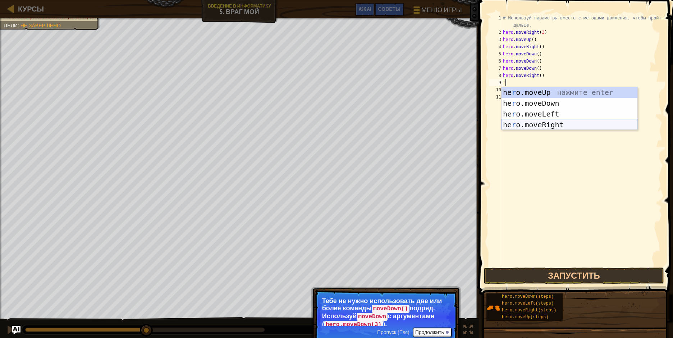
click at [541, 126] on div "he r o.moveUp нажмите enter he r o.moveDown нажмите enter he r o.moveLeft нажми…" at bounding box center [569, 119] width 136 height 65
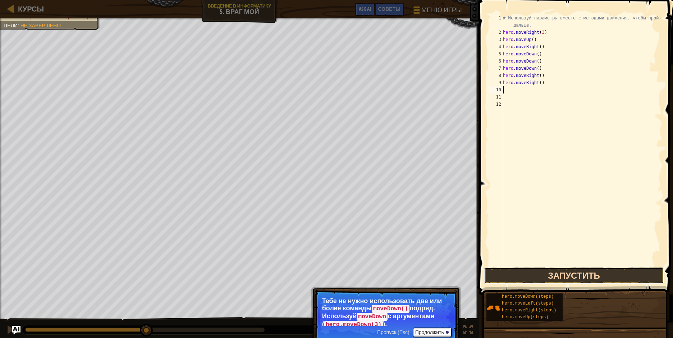
click at [584, 279] on button "Запустить" at bounding box center [574, 275] width 180 height 17
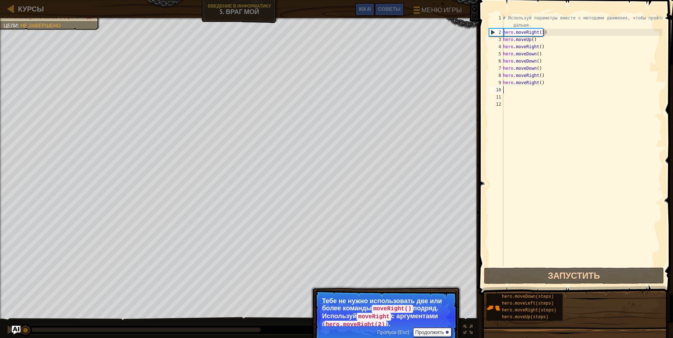
click at [529, 180] on div "# Используй параметры вместе с методами движения, чтобы пройти дальше. hero . m…" at bounding box center [581, 150] width 161 height 273
click at [436, 331] on button "Продолжить" at bounding box center [432, 331] width 38 height 9
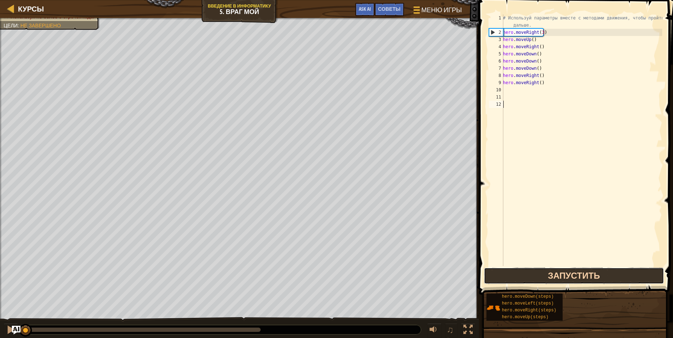
click at [537, 275] on button "Запустить" at bounding box center [574, 275] width 180 height 17
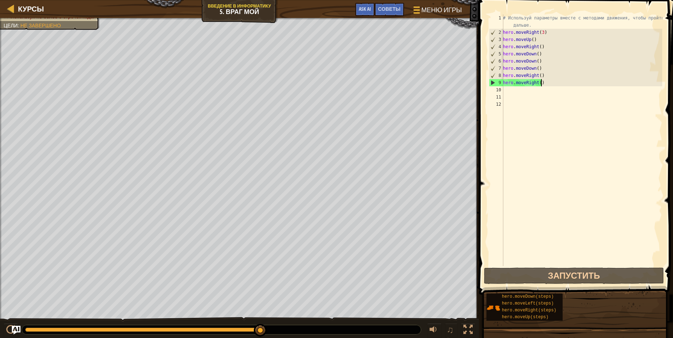
click at [542, 83] on div "# Используй параметры вместе с методами движения, чтобы пройти дальше. hero . m…" at bounding box center [581, 150] width 161 height 273
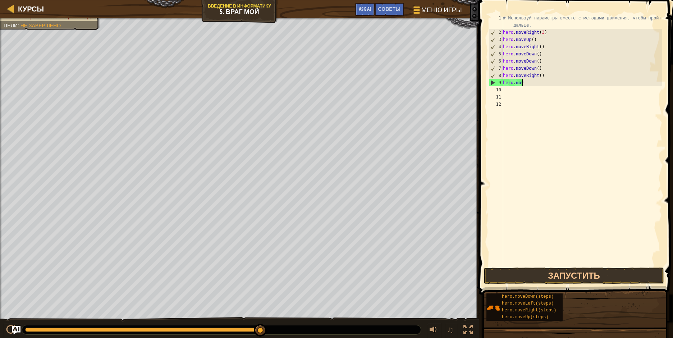
type textarea "h"
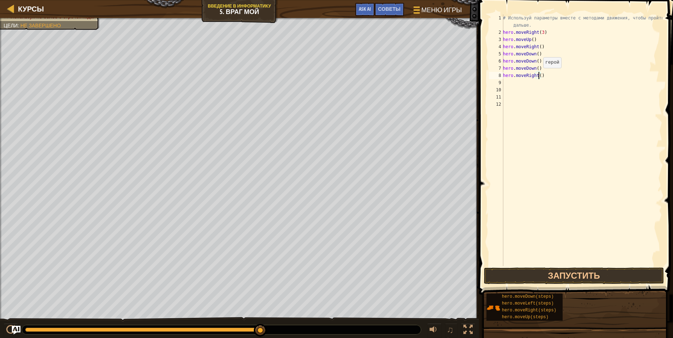
click at [540, 75] on div "# Используй параметры вместе с методами движения, чтобы пройти дальше. hero . m…" at bounding box center [581, 150] width 161 height 273
click at [542, 279] on button "Запустить" at bounding box center [574, 275] width 180 height 17
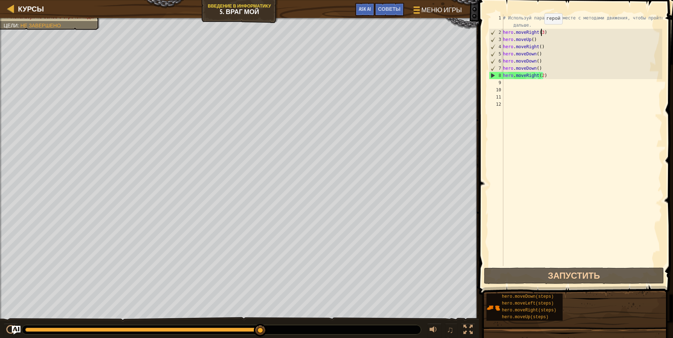
click at [540, 32] on div "# Используй параметры вместе с методами движения, чтобы пройти дальше. hero . m…" at bounding box center [581, 150] width 161 height 273
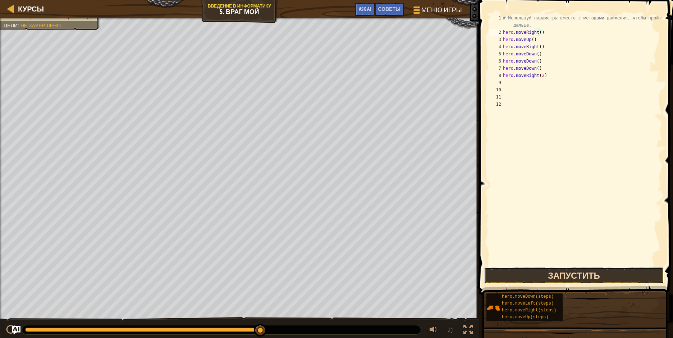
click at [585, 275] on button "Запустить" at bounding box center [574, 275] width 180 height 17
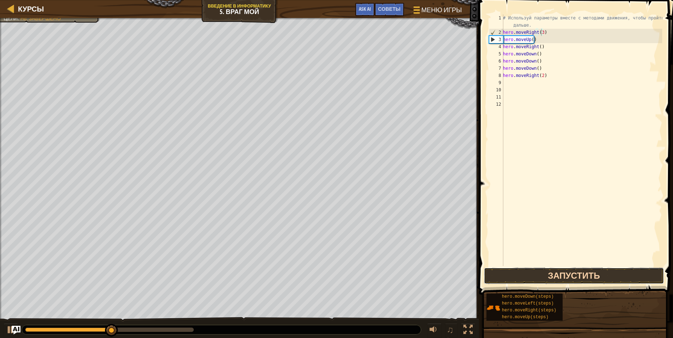
click at [570, 271] on button "Запустить" at bounding box center [574, 275] width 180 height 17
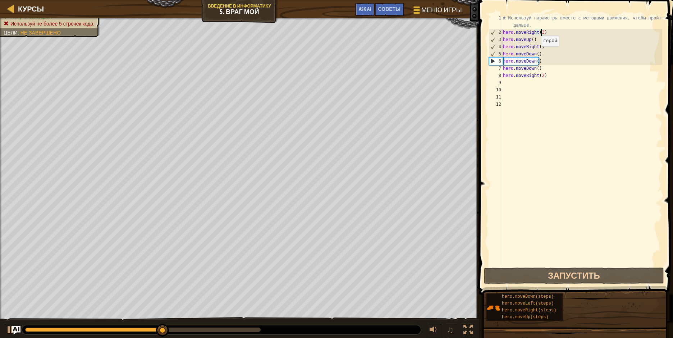
click at [537, 54] on div "# Используй параметры вместе с методами движения, чтобы пройти дальше. hero . m…" at bounding box center [581, 150] width 161 height 273
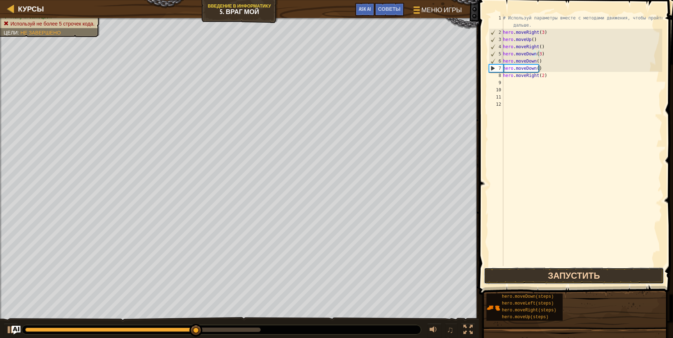
click at [611, 272] on button "Запустить" at bounding box center [574, 275] width 180 height 17
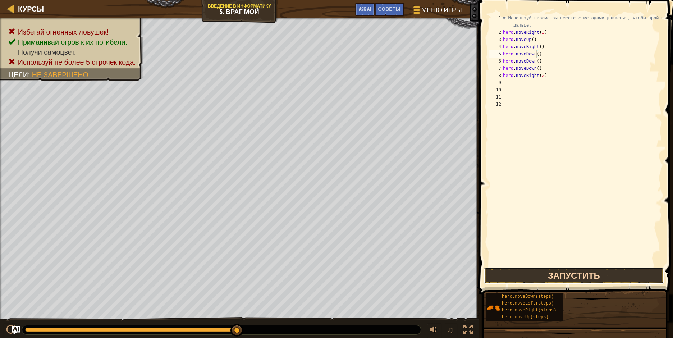
click at [593, 273] on button "Запустить" at bounding box center [574, 275] width 180 height 17
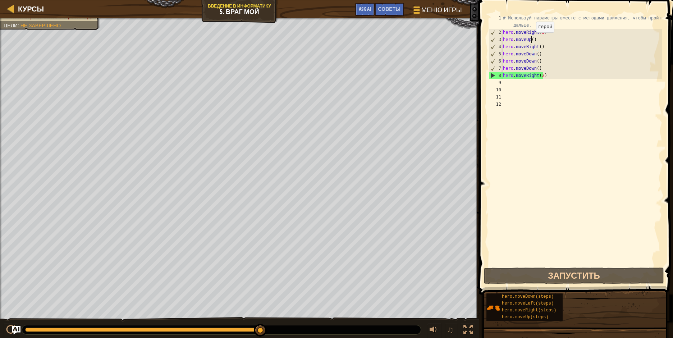
click at [532, 40] on div "# Используй параметры вместе с методами движения, чтобы пройти дальше. hero . m…" at bounding box center [581, 150] width 161 height 273
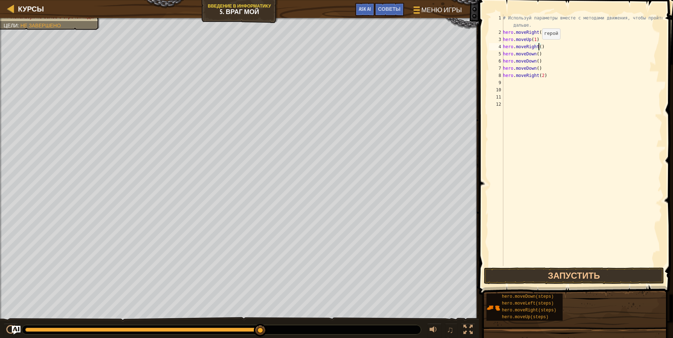
click at [538, 46] on div "# Используй параметры вместе с методами движения, чтобы пройти дальше. hero . m…" at bounding box center [581, 150] width 161 height 273
click at [536, 53] on div "# Используй параметры вместе с методами движения, чтобы пройти дальше. hero . m…" at bounding box center [581, 150] width 161 height 273
click at [537, 68] on div "# Используй параметры вместе с методами движения, чтобы пройти дальше. hero . m…" at bounding box center [581, 150] width 161 height 273
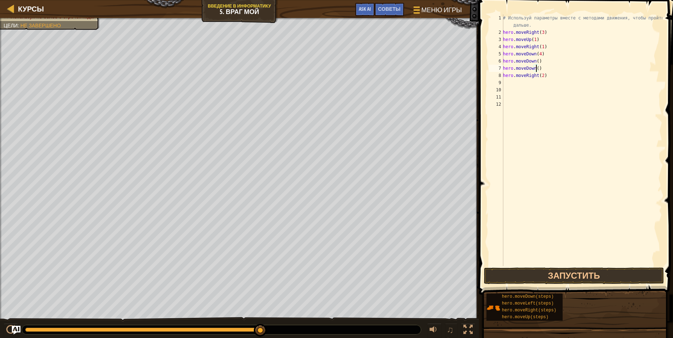
click at [539, 67] on div "# Используй параметры вместе с методами движения, чтобы пройти дальше. hero . m…" at bounding box center [581, 150] width 161 height 273
type textarea "h"
click at [531, 272] on button "Запустить" at bounding box center [574, 275] width 180 height 17
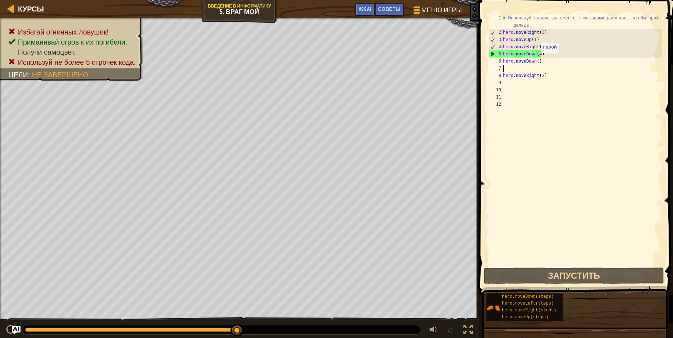
click at [537, 60] on div "# Используй параметры вместе с методами движения, чтобы пройти дальше. hero . m…" at bounding box center [581, 150] width 161 height 273
type textarea "hero.moveDown(4)"
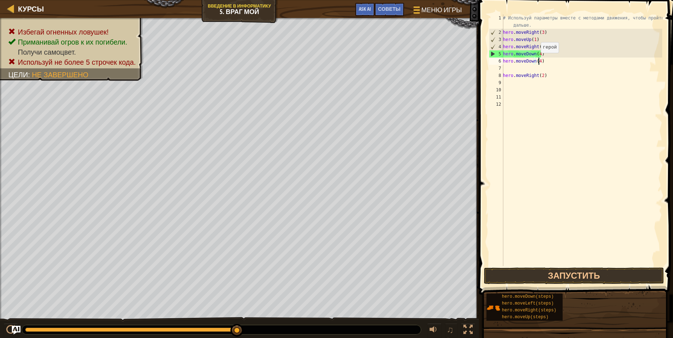
scroll to position [3, 3]
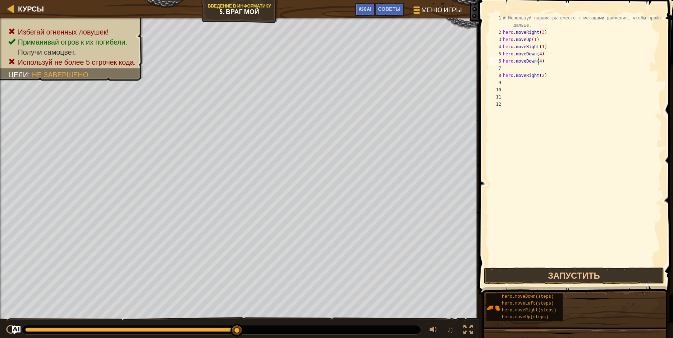
click at [524, 68] on div "# Используй параметры вместе с методами движения, чтобы пройти дальше. hero . m…" at bounding box center [581, 150] width 161 height 273
type textarea "r"
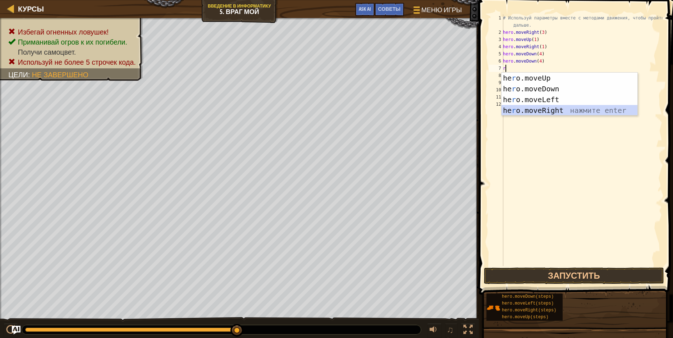
click at [551, 110] on div "he r o.moveUp нажмите enter he r o.moveDown нажмите enter he r o.moveLeft нажми…" at bounding box center [569, 105] width 136 height 65
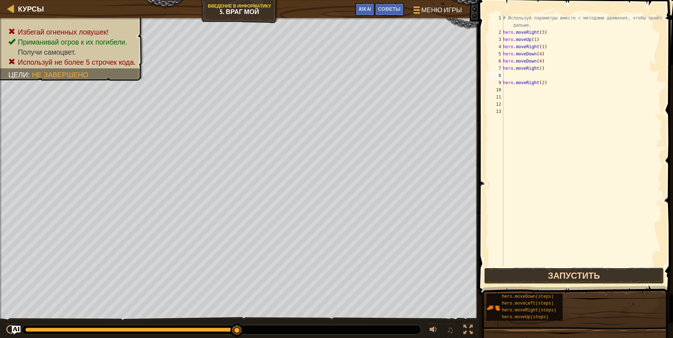
click at [530, 275] on button "Запустить" at bounding box center [574, 275] width 180 height 17
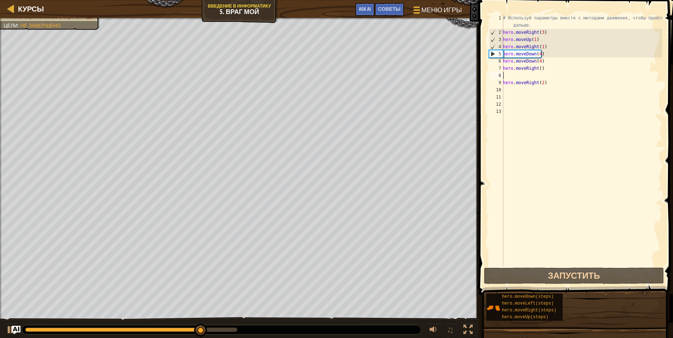
click at [550, 82] on div "# Используй параметры вместе с методами движения, чтобы пройти дальше. hero . m…" at bounding box center [581, 150] width 161 height 273
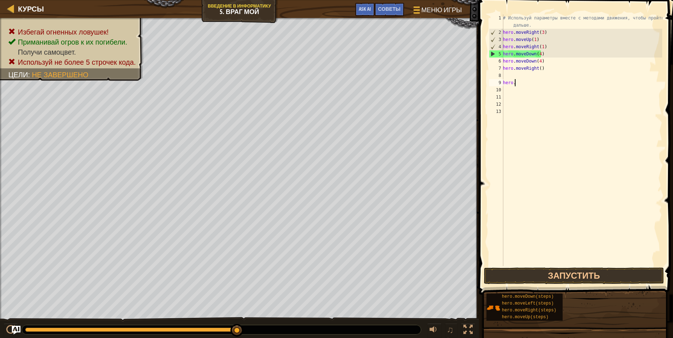
type textarea "h"
click at [552, 67] on div "# Используй параметры вместе с методами движения, чтобы пройти дальше. hero . m…" at bounding box center [581, 150] width 161 height 273
type textarea "h"
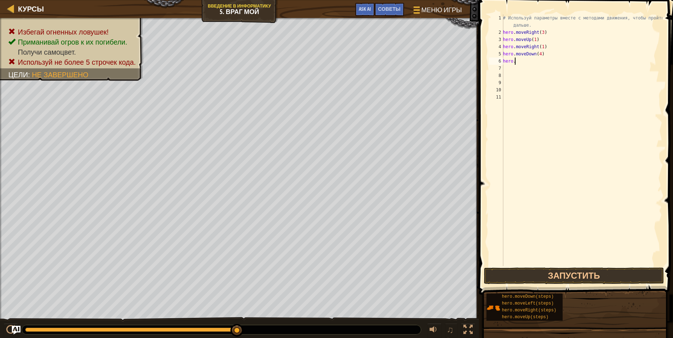
type textarea "h"
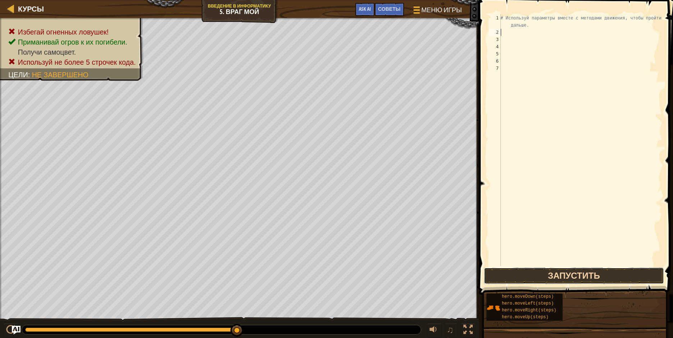
click at [576, 278] on button "Запустить" at bounding box center [574, 275] width 180 height 17
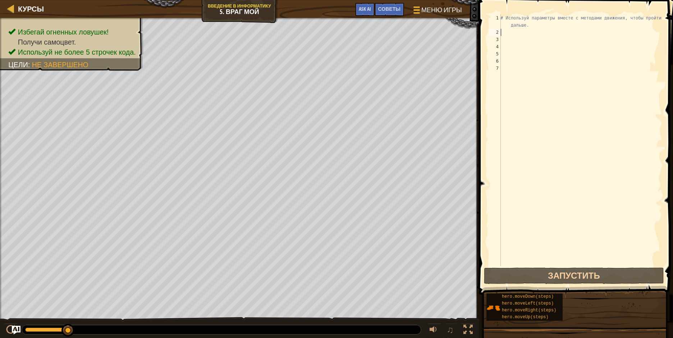
type textarea "r"
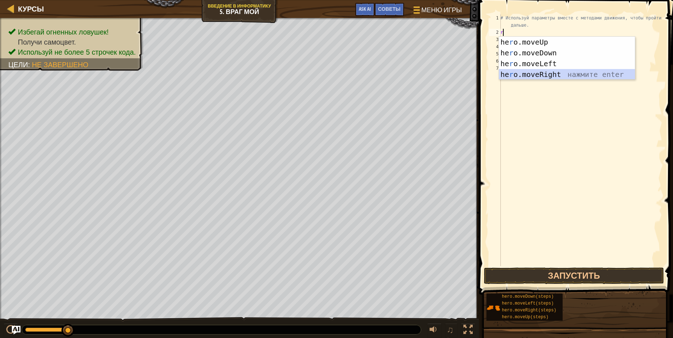
click at [542, 71] on div "he r o.moveUp нажмите enter he r o.moveDown нажмите enter he r o.moveLeft нажми…" at bounding box center [567, 69] width 136 height 65
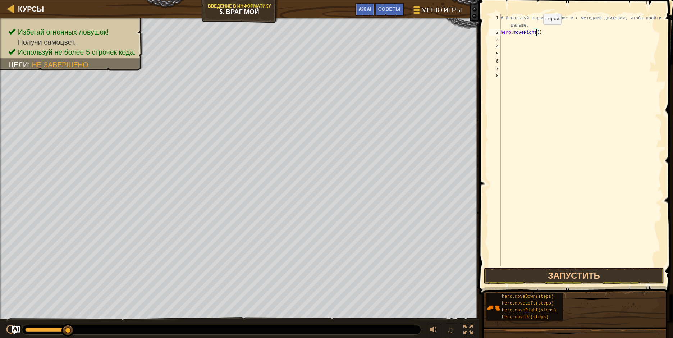
click at [537, 32] on div "# Используй параметры вместе с методами движения, чтобы пройти дальше. hero . m…" at bounding box center [580, 150] width 163 height 273
click at [561, 275] on button "Запустить" at bounding box center [574, 275] width 180 height 17
type textarea "hero.moveRight(3)"
click at [583, 277] on button "Запустить" at bounding box center [574, 275] width 180 height 17
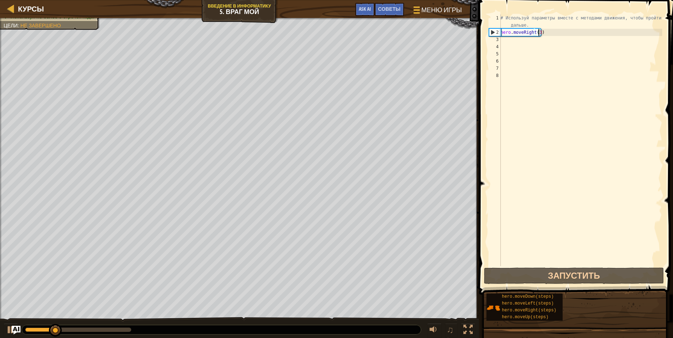
click at [514, 40] on div "# Используй параметры вместе с методами движения, чтобы пройти дальше. hero . m…" at bounding box center [580, 150] width 163 height 273
type textarea "d"
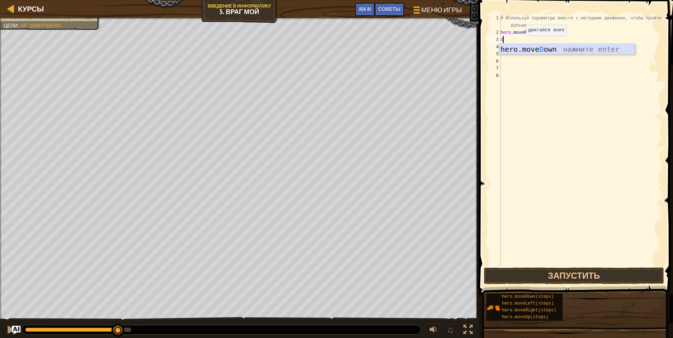
click at [555, 48] on div "hero.move D own нажмите enter" at bounding box center [567, 60] width 136 height 32
click at [557, 272] on button "Запустить" at bounding box center [574, 275] width 180 height 17
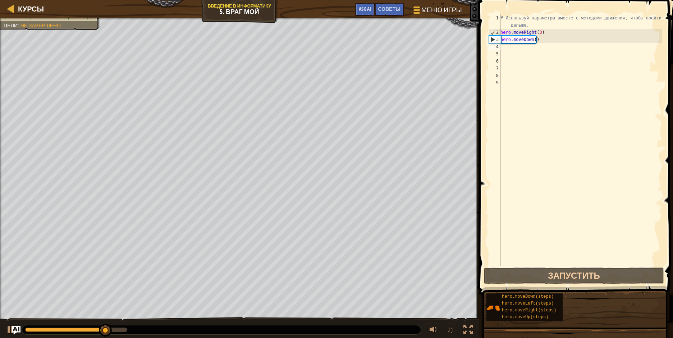
click at [536, 39] on div "# Используй параметры вместе с методами движения, чтобы пройти дальше. hero . m…" at bounding box center [580, 150] width 163 height 273
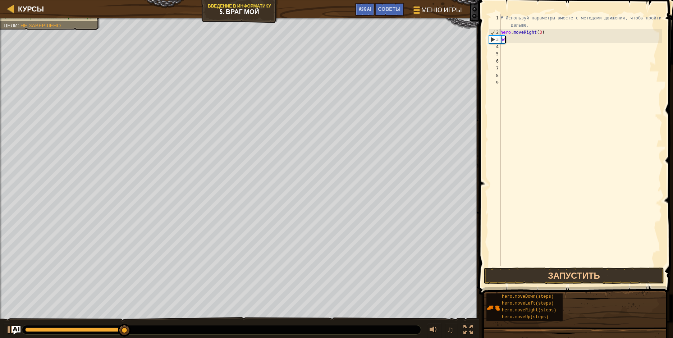
type textarea "h"
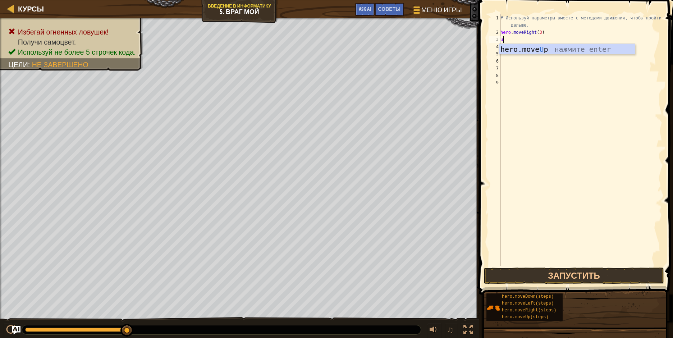
type textarea "up"
click at [534, 48] on div "hero.move Up нажмите enter" at bounding box center [567, 60] width 136 height 32
click at [550, 273] on button "Запустить" at bounding box center [574, 275] width 180 height 17
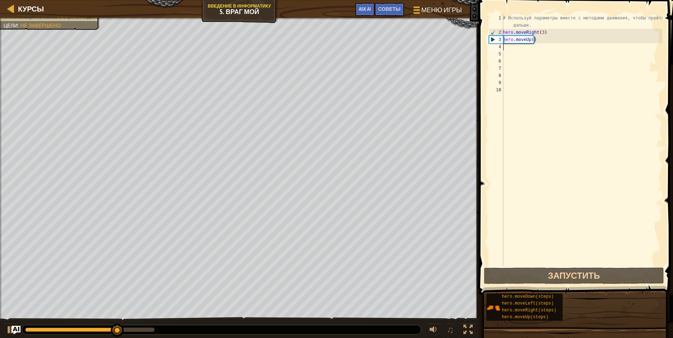
type textarea "r"
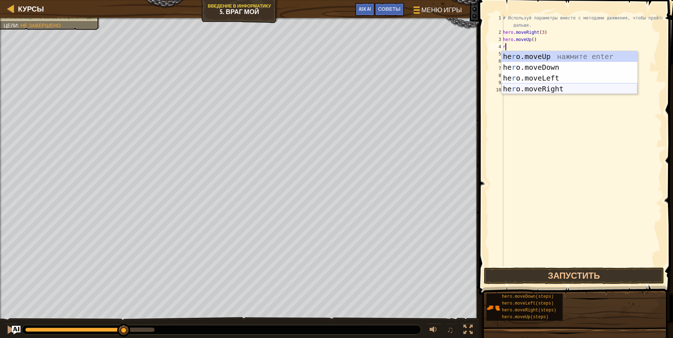
click at [547, 92] on div "he r o.moveUp нажмите enter he r o.moveDown нажмите enter he r o.moveLeft нажми…" at bounding box center [569, 83] width 136 height 65
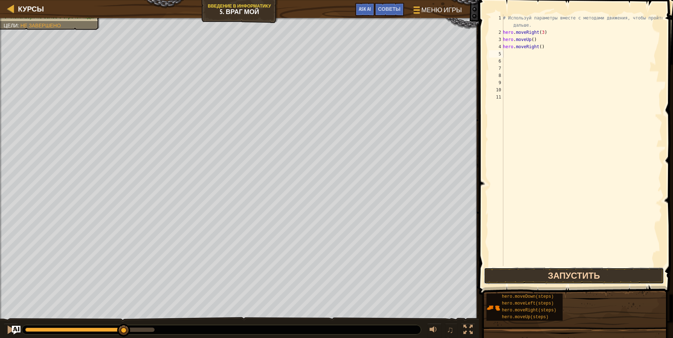
click at [567, 272] on button "Запустить" at bounding box center [574, 275] width 180 height 17
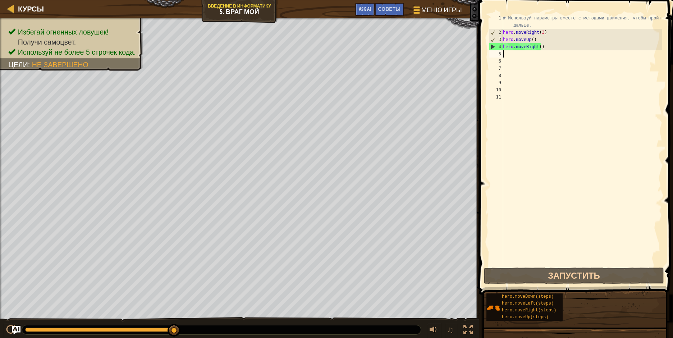
type textarea "d"
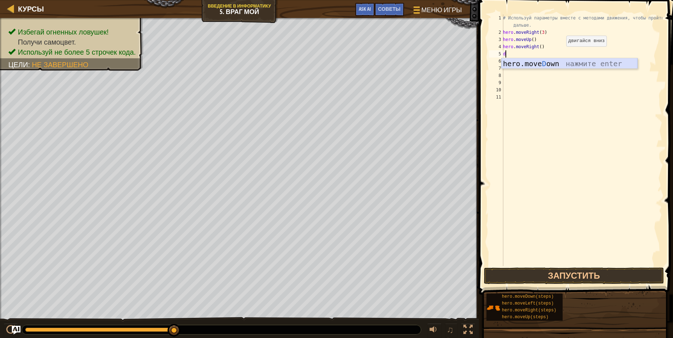
click at [562, 61] on div "hero.move D own нажмите enter" at bounding box center [569, 74] width 136 height 32
click at [537, 54] on div "# Используй параметры вместе с методами движения, чтобы пройти дальше. hero . m…" at bounding box center [581, 150] width 161 height 273
click at [584, 279] on button "Запустить" at bounding box center [574, 275] width 180 height 17
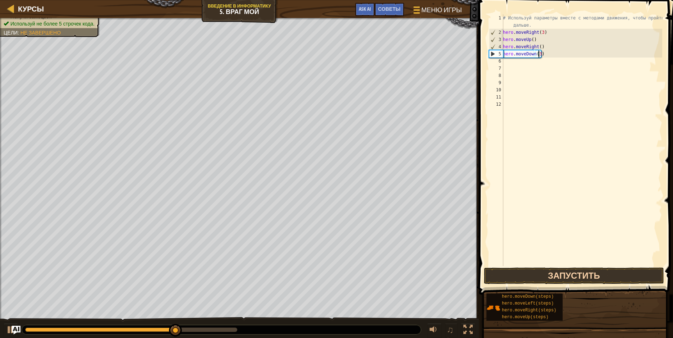
type textarea "hero.moveDown(3)"
click at [563, 274] on button "Запустить" at bounding box center [574, 275] width 180 height 17
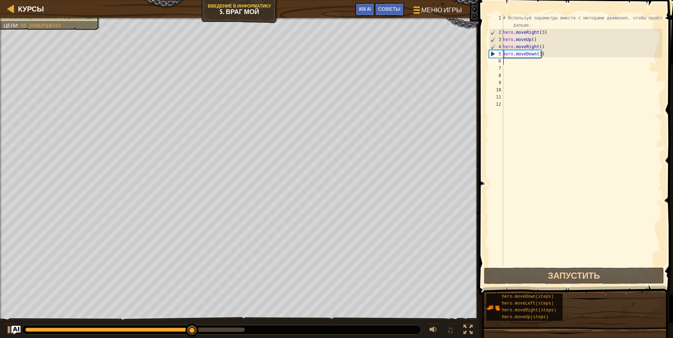
click at [506, 62] on div "# Используй параметры вместе с методами движения, чтобы пройти дальше. hero . m…" at bounding box center [581, 150] width 161 height 273
type textarea "r"
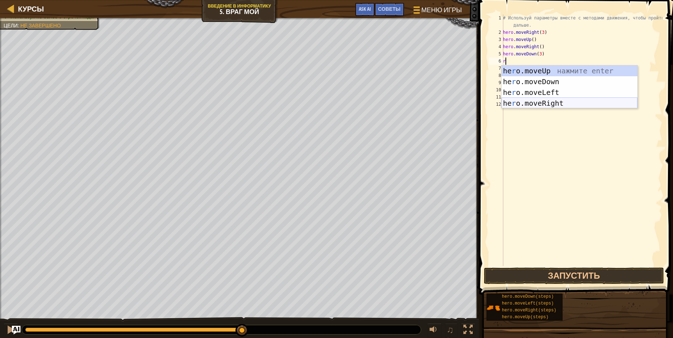
click at [563, 107] on div "he r o.moveUp нажмите enter he r o.moveDown нажмите enter he r o.moveLeft нажми…" at bounding box center [569, 97] width 136 height 65
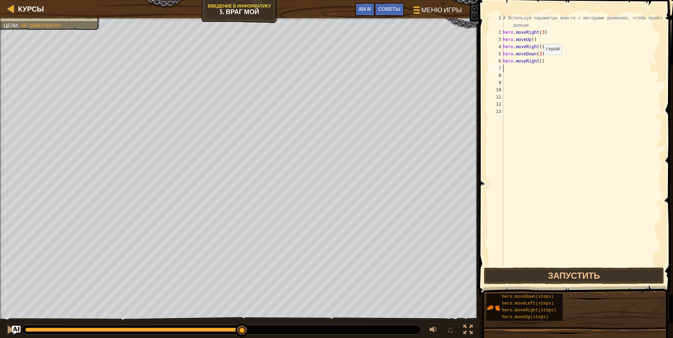
click at [540, 62] on div "# Используй параметры вместе с методами движения, чтобы пройти дальше. hero . m…" at bounding box center [581, 150] width 161 height 273
type textarea "hero.moveRight(2)"
click at [568, 269] on button "Запустить" at bounding box center [574, 275] width 180 height 17
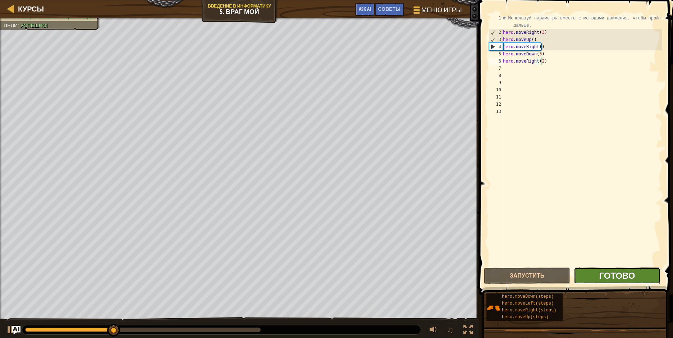
click at [625, 273] on span "Готово" at bounding box center [617, 276] width 36 height 12
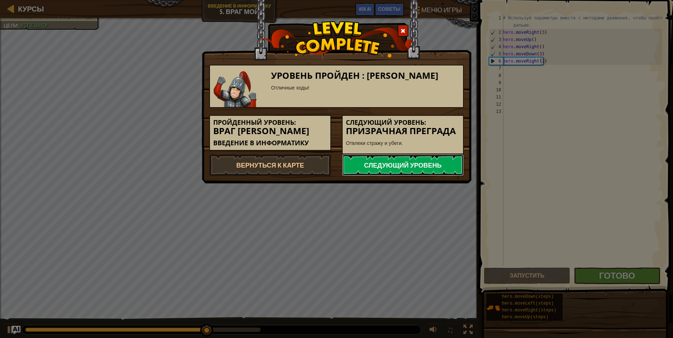
click at [405, 165] on link "Следующий уровень" at bounding box center [403, 165] width 122 height 22
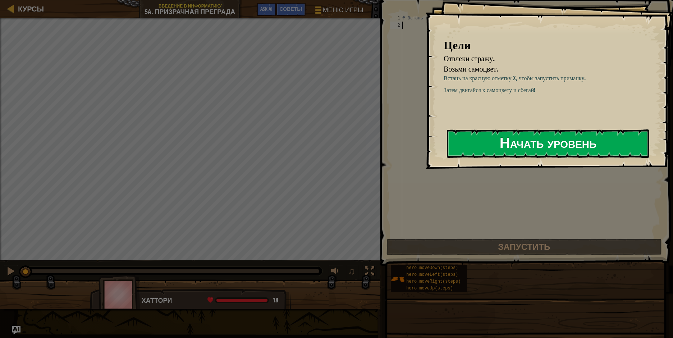
click at [509, 143] on button "Начать уровень" at bounding box center [548, 143] width 202 height 28
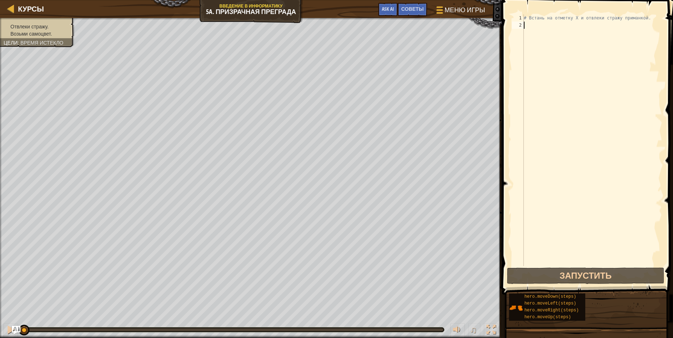
click at [537, 13] on span at bounding box center [588, 137] width 177 height 316
type textarea "r"
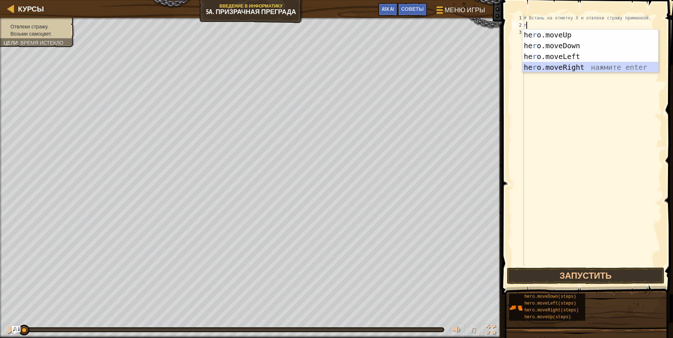
click at [560, 65] on div "he r o.moveUp нажмите enter he r o.moveDown нажмите enter he r o.moveLeft нажми…" at bounding box center [590, 61] width 136 height 65
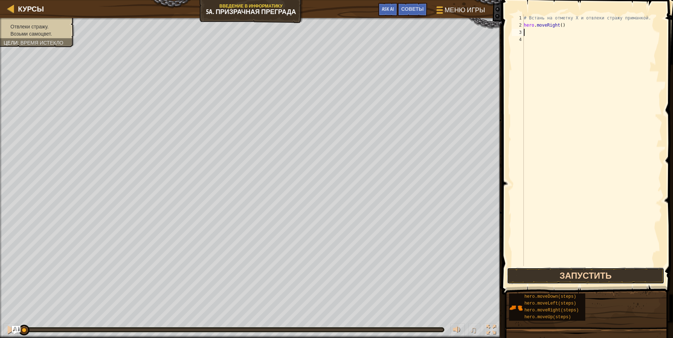
click at [598, 274] on button "Запустить" at bounding box center [585, 275] width 157 height 17
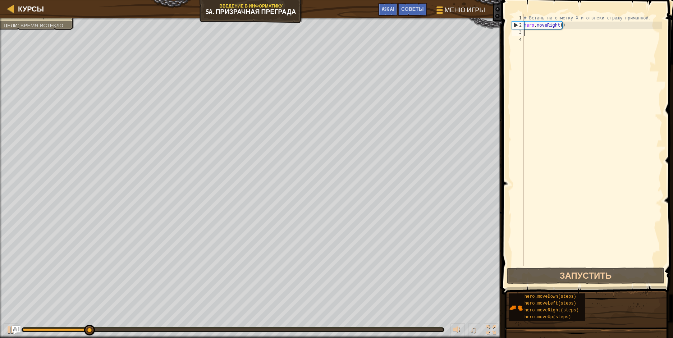
type textarea "d"
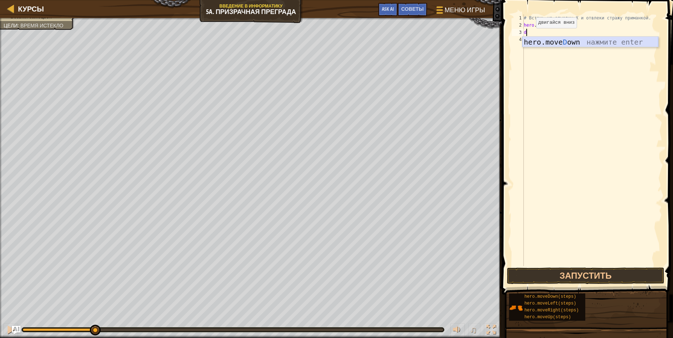
click at [536, 42] on div "hero.move D own нажмите enter" at bounding box center [590, 53] width 136 height 32
click at [556, 31] on div "# Встань на отметку X и отвлеки стражу приманкой. hero . moveRight ( ) hero . m…" at bounding box center [592, 147] width 140 height 266
type textarea "hero.moveDown(2)"
click at [589, 272] on button "Запустить" at bounding box center [585, 275] width 157 height 17
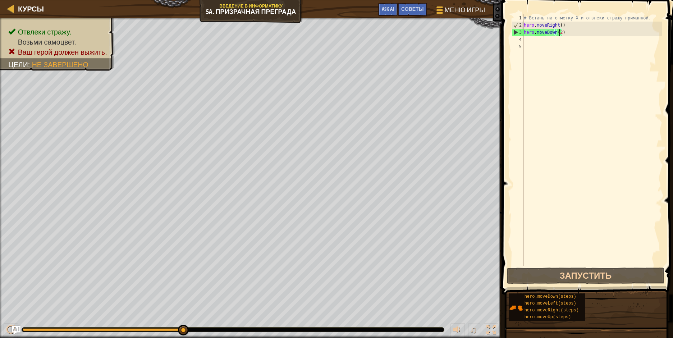
click at [532, 42] on div "# Встань на отметку X и отвлеки стражу приманкой. hero . moveRight ( ) hero . m…" at bounding box center [592, 147] width 140 height 266
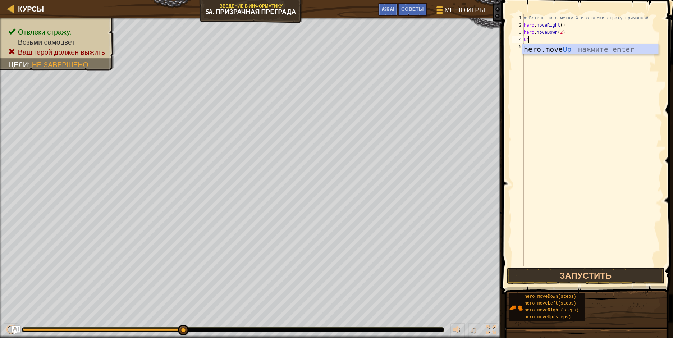
click at [563, 0] on body "Курсы Введение в Информатику 5a. Призрачная преграда Меню игры Готово Советы As…" at bounding box center [336, 0] width 673 height 0
click at [536, 38] on div "# Встань на отметку X и отвлеки стражу приманкой. hero . moveRight ( ) hero . m…" at bounding box center [592, 147] width 140 height 266
type textarea "u"
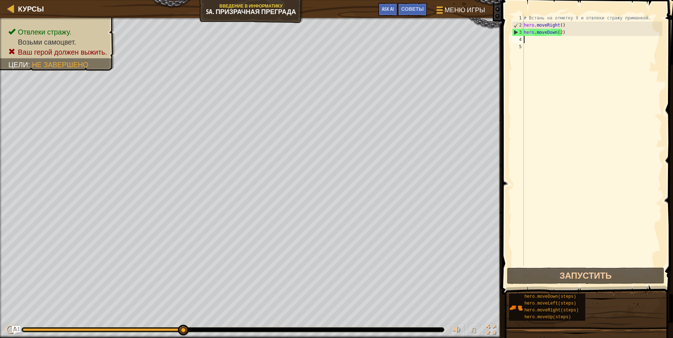
type textarea "u"
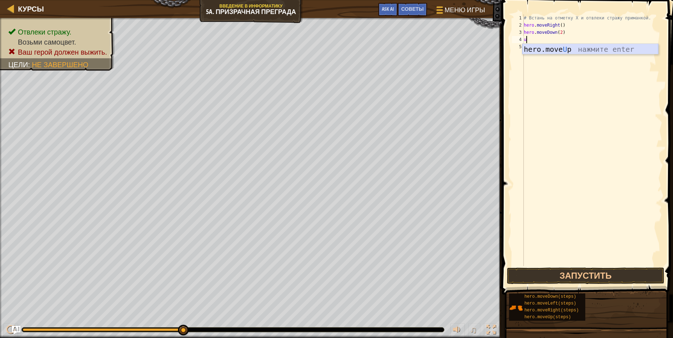
click at [565, 48] on div "hero.move U p нажмите enter" at bounding box center [590, 60] width 136 height 32
click at [553, 41] on div "# Встань на отметку X и отвлеки стражу приманкой. hero . moveRight ( ) hero . m…" at bounding box center [592, 147] width 140 height 266
type textarea "hero.moveUp(2)"
click at [531, 43] on div "# Встань на отметку X и отвлеки стражу приманкой. hero . moveRight ( ) hero . m…" at bounding box center [592, 147] width 140 height 266
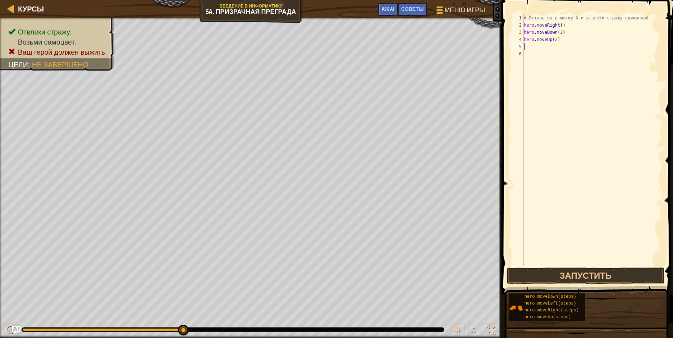
scroll to position [3, 0]
type textarea "r"
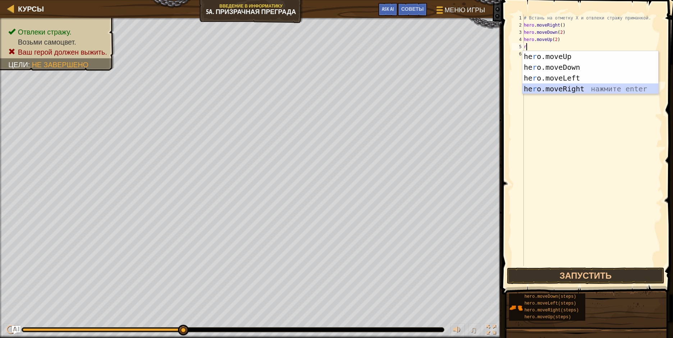
click at [571, 89] on div "he r o.moveUp нажмите enter he r o.moveDown нажмите enter he r o.moveLeft нажми…" at bounding box center [590, 83] width 136 height 65
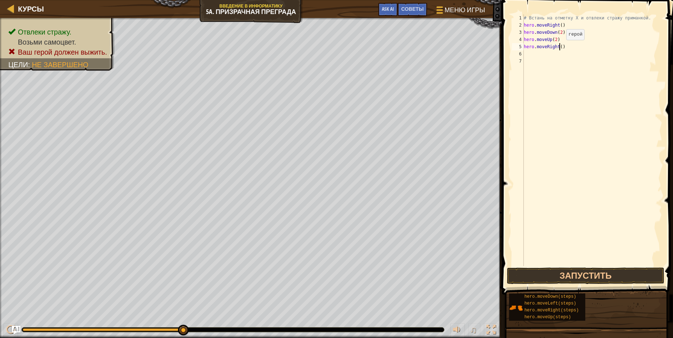
click at [560, 47] on div "# Встань на отметку X и отвлеки стражу приманкой. hero . moveRight ( ) hero . m…" at bounding box center [592, 147] width 140 height 266
type textarea "hero.moveRight(3)"
click at [577, 272] on button "Запустить" at bounding box center [585, 275] width 157 height 17
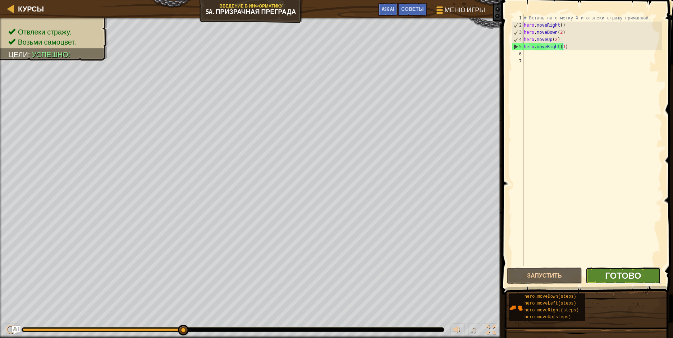
click at [606, 274] on span "Готово" at bounding box center [623, 276] width 36 height 12
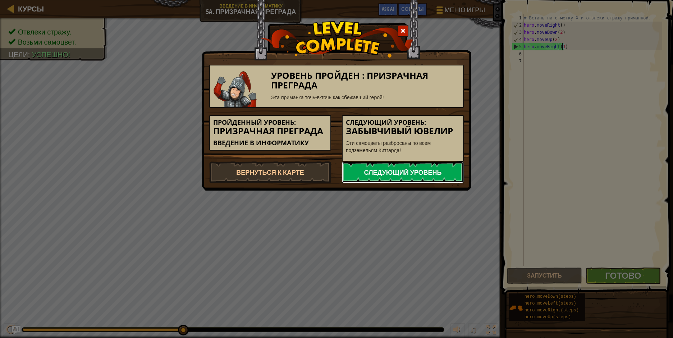
click at [419, 170] on link "Следующий уровень" at bounding box center [403, 172] width 122 height 22
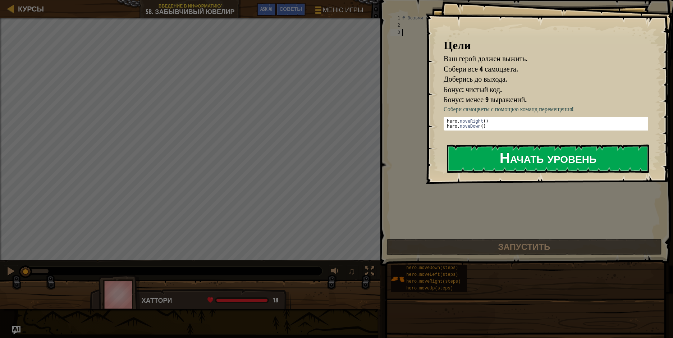
click at [514, 160] on button "Начать уровень" at bounding box center [548, 158] width 202 height 28
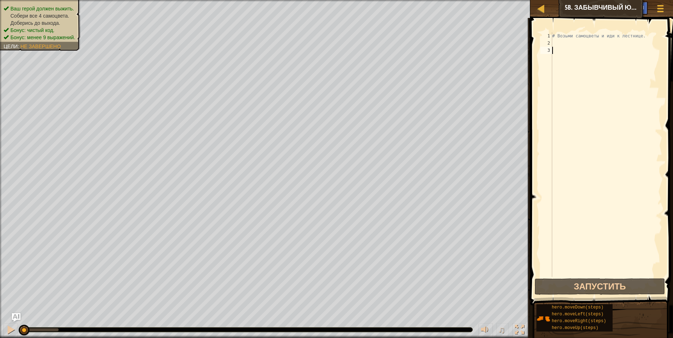
drag, startPoint x: 564, startPoint y: 27, endPoint x: 561, endPoint y: 37, distance: 10.2
click at [562, 33] on div "1 2 3 # Возьми самоцветы и иди к лестнице. הההההההההההההההההההההההההההההההההההה…" at bounding box center [600, 176] width 145 height 308
click at [561, 38] on div "# Возьми самоцветы и иди к лестнице." at bounding box center [606, 161] width 111 height 259
type textarea "# Возьми самоцветы и иди к лестнице."
click at [551, 43] on div "2" at bounding box center [546, 43] width 12 height 7
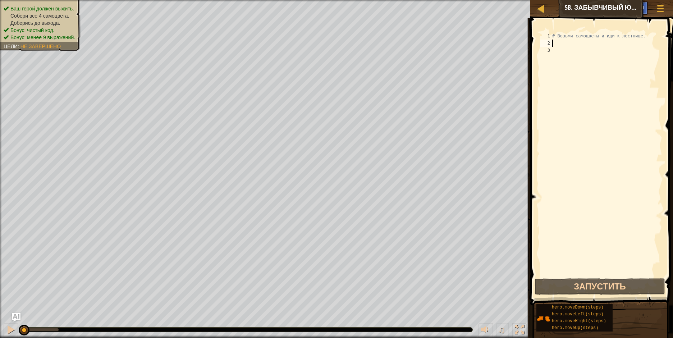
type textarea "r"
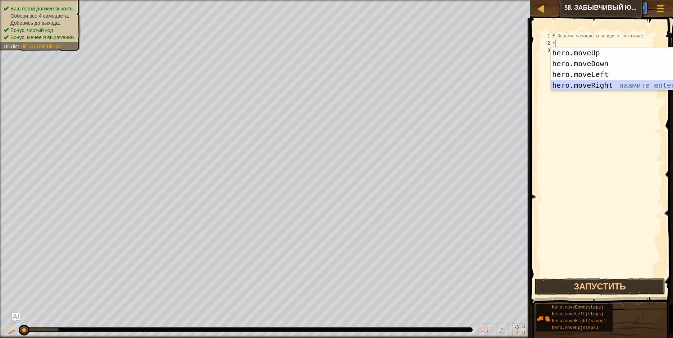
click at [606, 83] on div "he r o.moveUp нажмите enter he r o.moveDown нажмите enter he r o.moveLeft нажми…" at bounding box center [619, 79] width 136 height 65
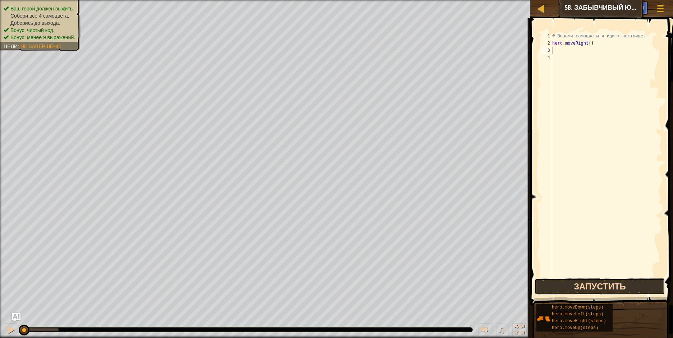
click at [602, 281] on button "Запустить" at bounding box center [599, 286] width 130 height 17
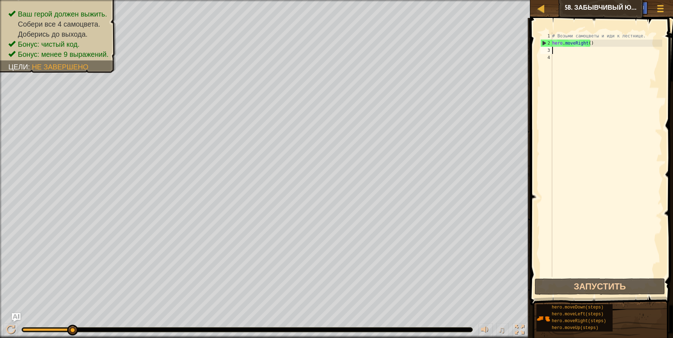
type textarea "d"
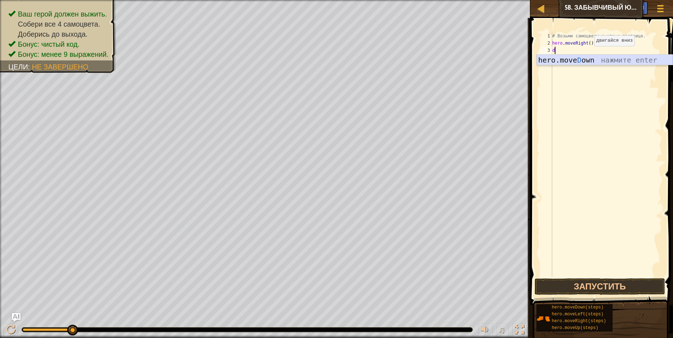
click at [593, 60] on div "hero.move D own нажмите enter" at bounding box center [605, 71] width 136 height 32
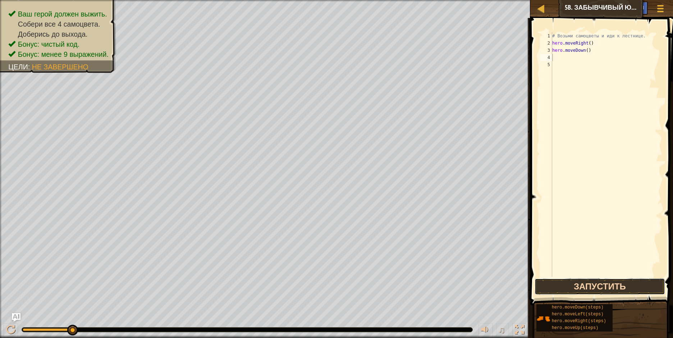
click at [616, 279] on button "Запустить" at bounding box center [599, 286] width 130 height 17
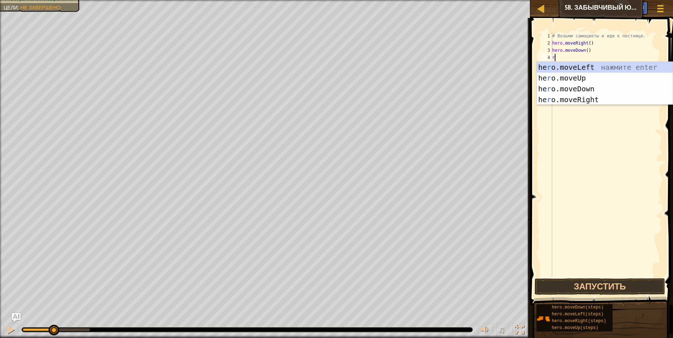
type textarea "rr"
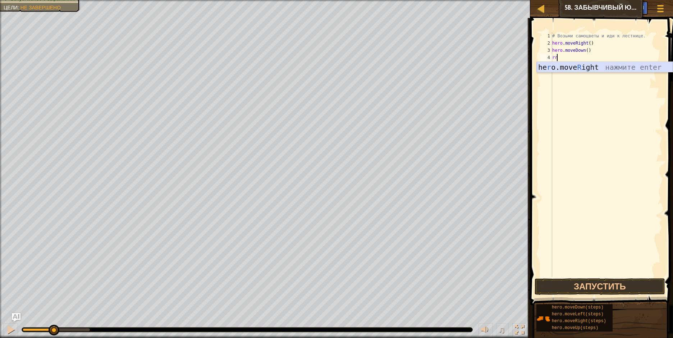
click at [600, 62] on div "he r o.move R ight нажмите enter" at bounding box center [605, 78] width 136 height 32
click at [587, 57] on div "# Возьми самоцветы и иди к лестнице. hero . moveRight ( ) hero . moveDown ( ) h…" at bounding box center [606, 161] width 111 height 259
type textarea "hero.moveRight(2)"
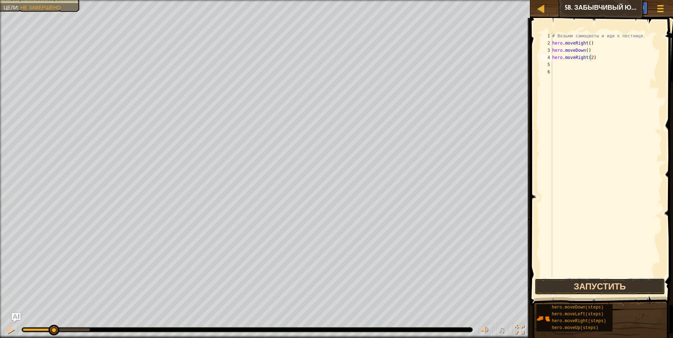
click at [600, 280] on button "Запустить" at bounding box center [599, 286] width 130 height 17
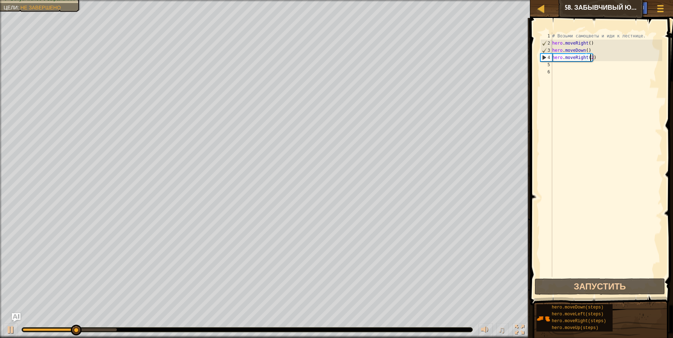
click at [553, 63] on div "# Возьми самоцветы и иди к лестнице. hero . moveRight ( ) hero . moveDown ( ) h…" at bounding box center [606, 161] width 111 height 259
type textarea "u"
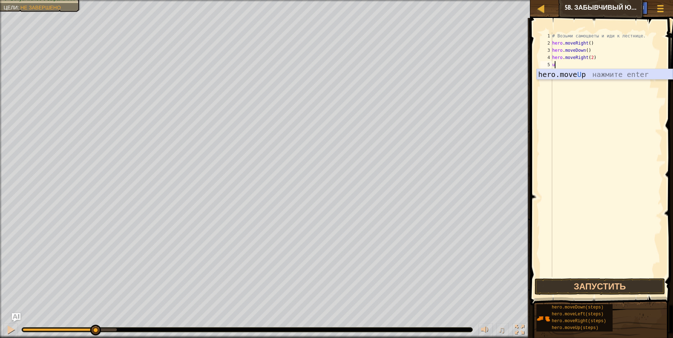
click at [596, 73] on div "hero.move U p нажмите enter" at bounding box center [605, 85] width 136 height 32
type textarea "r"
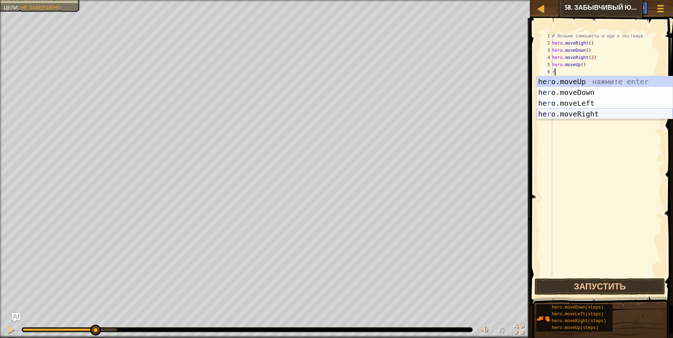
click at [586, 110] on div "he r o.moveUp нажмите enter he r o.moveDown нажмите enter he r o.moveLeft нажми…" at bounding box center [605, 108] width 136 height 65
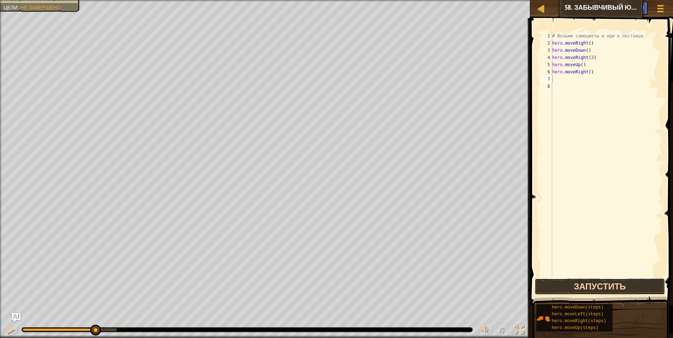
click at [619, 283] on button "Запустить" at bounding box center [599, 286] width 130 height 17
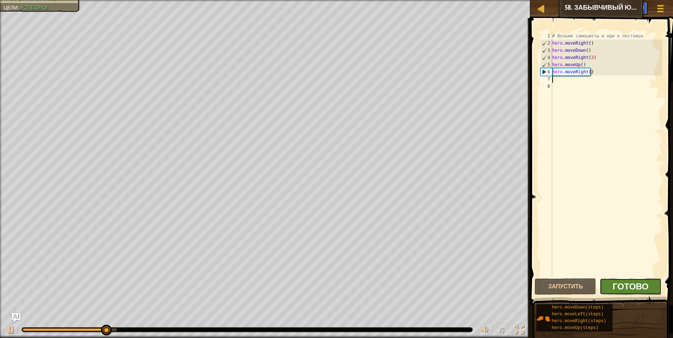
click at [633, 285] on span "Готово" at bounding box center [630, 286] width 36 height 12
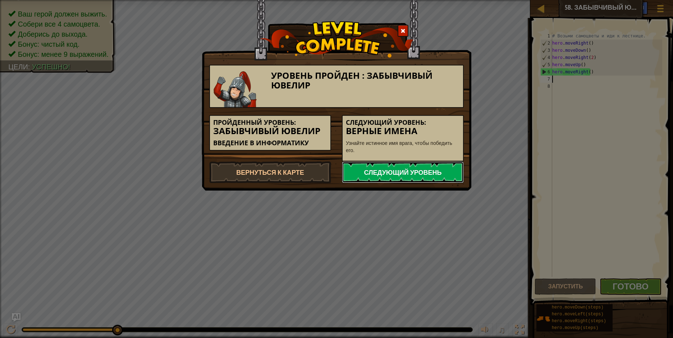
click at [364, 165] on link "Следующий уровень" at bounding box center [403, 172] width 122 height 22
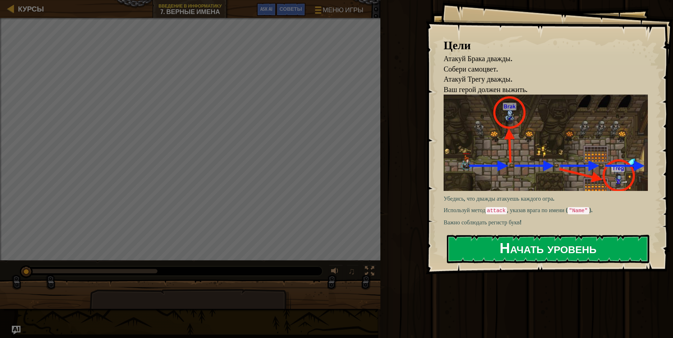
click at [591, 252] on button "Начать уровень" at bounding box center [548, 249] width 202 height 28
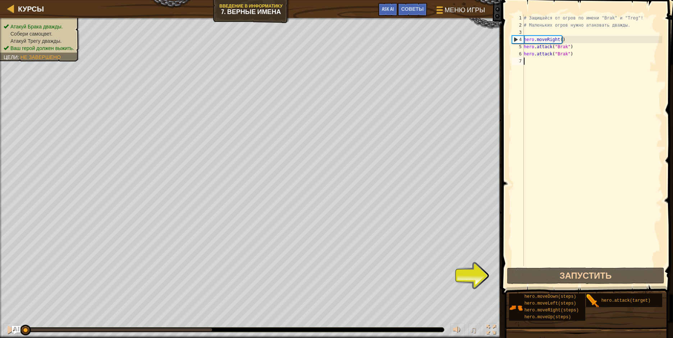
click at [569, 54] on div "# Защищайся от огров по имени "Brak" и "Treg"! # Маленьких огров нужно атаковат…" at bounding box center [592, 147] width 140 height 266
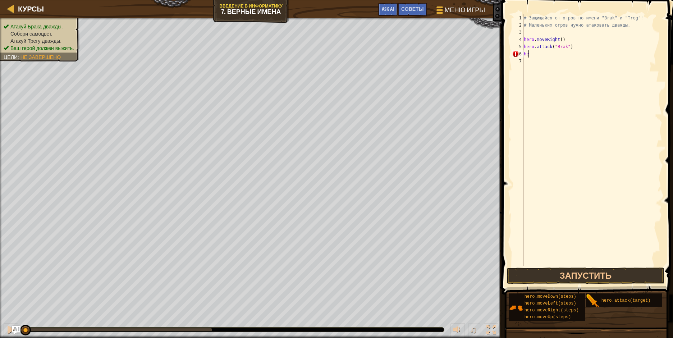
type textarea "h"
click at [548, 270] on button "Запустить" at bounding box center [585, 275] width 157 height 17
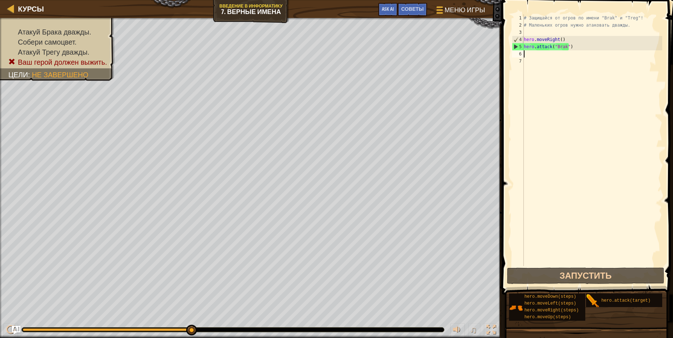
click at [540, 54] on div "# Защищайся от огров по имени "Brak" и "Treg"! # Маленьких огров нужно атаковат…" at bounding box center [592, 147] width 140 height 266
click at [579, 270] on button "Запустить" at bounding box center [585, 275] width 157 height 17
type textarea "b"
click at [573, 44] on div "# Защищайся от огров по имени "Brak" и "Treg"! # Маленьких огров нужно атаковат…" at bounding box center [592, 147] width 140 height 266
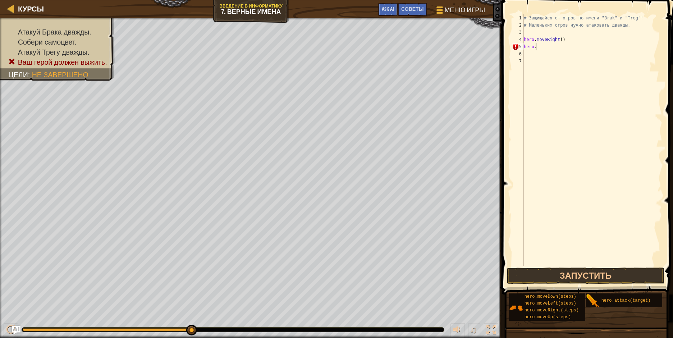
type textarea "h"
click at [580, 265] on div "# Защищайся от огров по имени "Brak" и "Treg"! # Маленьких огров нужно атаковат…" at bounding box center [592, 147] width 140 height 266
drag, startPoint x: 578, startPoint y: 277, endPoint x: 577, endPoint y: 280, distance: 3.7
click at [577, 280] on button "Запустить" at bounding box center [585, 275] width 157 height 17
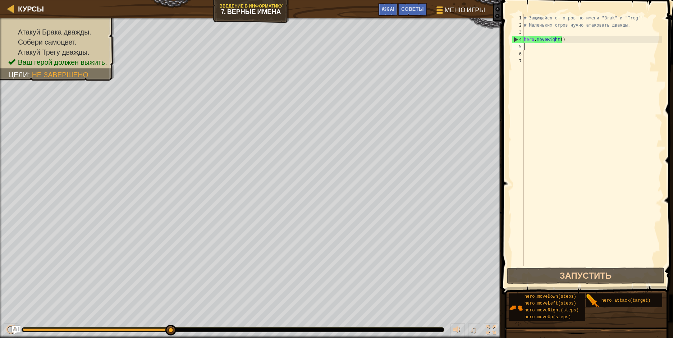
click at [524, 45] on div "# Защищайся от огров по имени "Brak" и "Treg"! # Маленьких огров нужно атаковат…" at bounding box center [592, 147] width 140 height 266
type textarea "r"
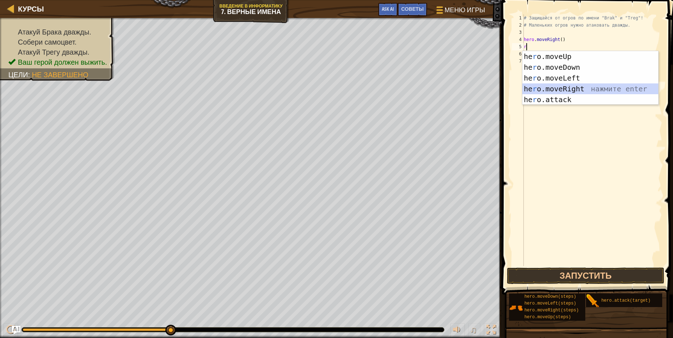
click at [552, 89] on div "he r o.moveUp нажмите enter he r o.moveDown нажмите enter he r o.moveLeft нажми…" at bounding box center [590, 88] width 136 height 75
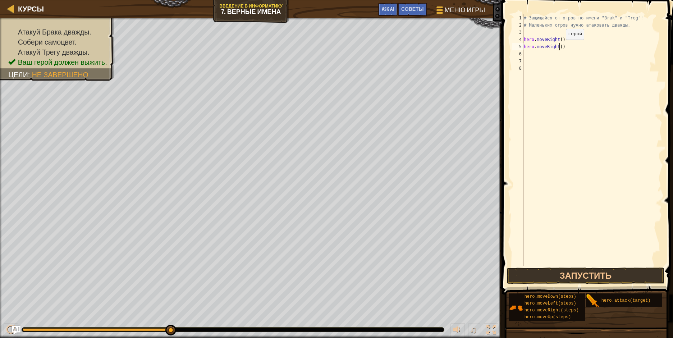
click at [560, 47] on div "# Защищайся от огров по имени "Brak" и "Treg"! # Маленьких огров нужно атаковат…" at bounding box center [592, 147] width 140 height 266
click at [543, 276] on button "Запустить" at bounding box center [585, 275] width 157 height 17
click at [611, 276] on button "Запустить" at bounding box center [585, 275] width 157 height 17
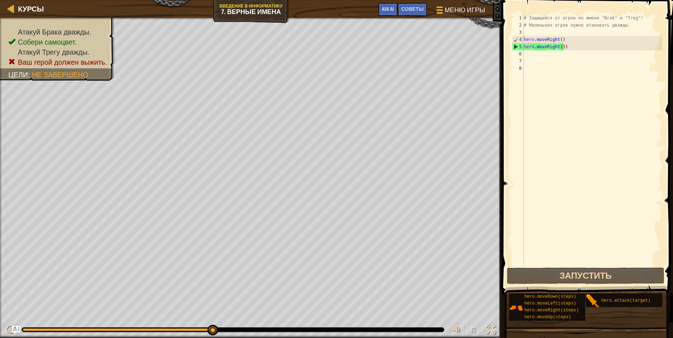
click at [566, 266] on span at bounding box center [588, 137] width 177 height 316
click at [566, 267] on span at bounding box center [588, 137] width 177 height 316
click at [564, 274] on button "Запустить" at bounding box center [585, 275] width 157 height 17
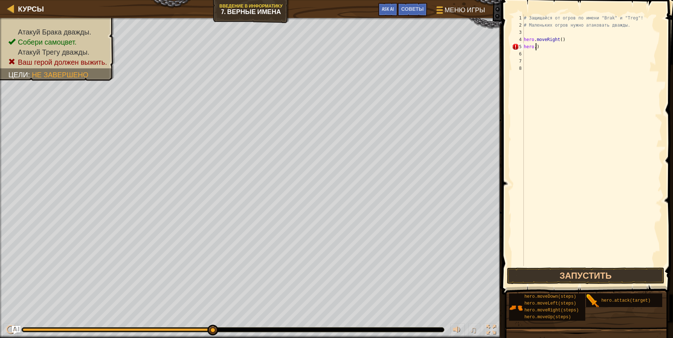
scroll to position [3, 0]
click at [562, 40] on div "# Защищайся от огров по имени "Brak" и "Treg"! # Маленьких огров нужно атаковат…" at bounding box center [592, 147] width 140 height 266
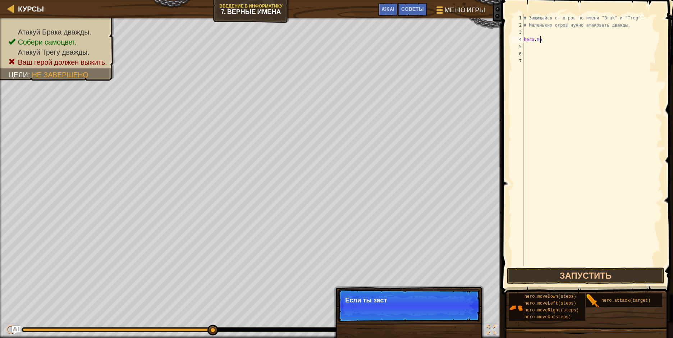
type textarea "h"
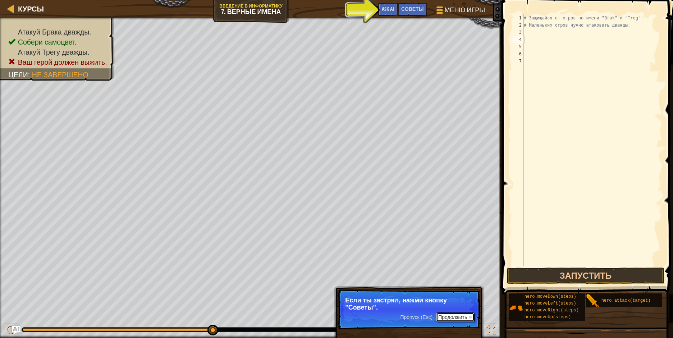
click at [464, 317] on button "Продолжить" at bounding box center [455, 316] width 38 height 9
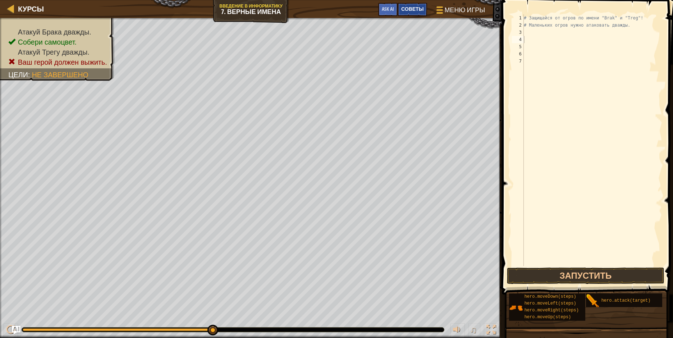
click at [410, 13] on div "Советы" at bounding box center [412, 9] width 29 height 13
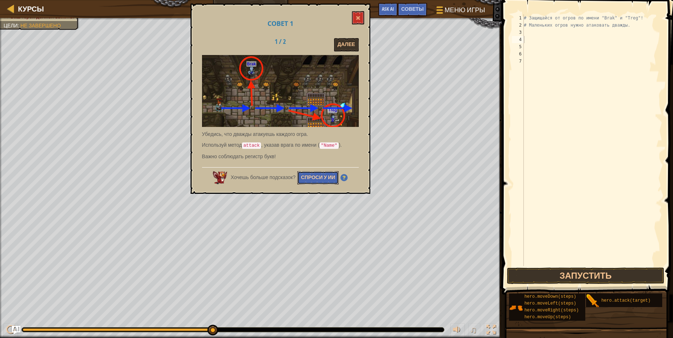
click at [311, 177] on button "Спроси у ИИ" at bounding box center [317, 177] width 41 height 13
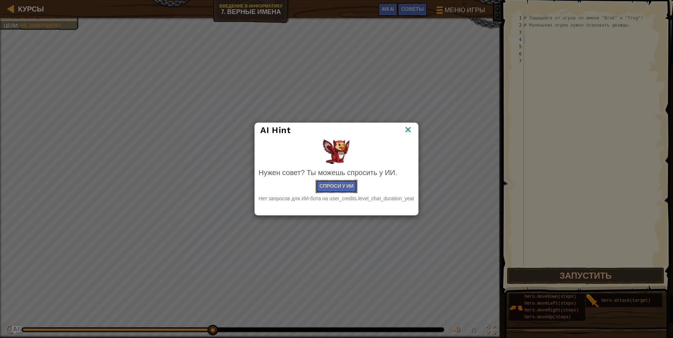
click at [339, 183] on button "Спроси у ИИ" at bounding box center [336, 186] width 41 height 13
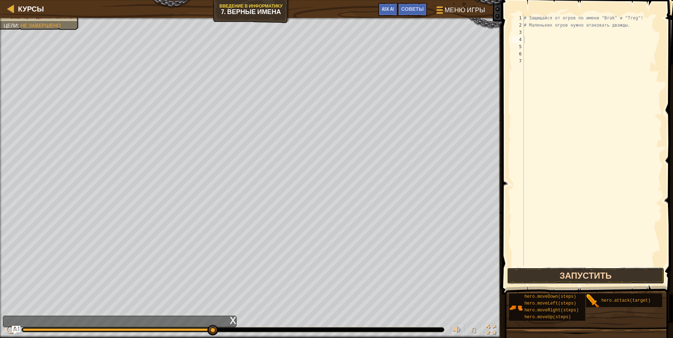
click at [546, 274] on button "Запустить" at bounding box center [585, 275] width 157 height 17
click at [547, 274] on button "Запустить" at bounding box center [585, 275] width 157 height 17
click at [547, 270] on button "Запустить" at bounding box center [585, 275] width 157 height 17
click at [544, 271] on button "Запустить" at bounding box center [585, 275] width 157 height 17
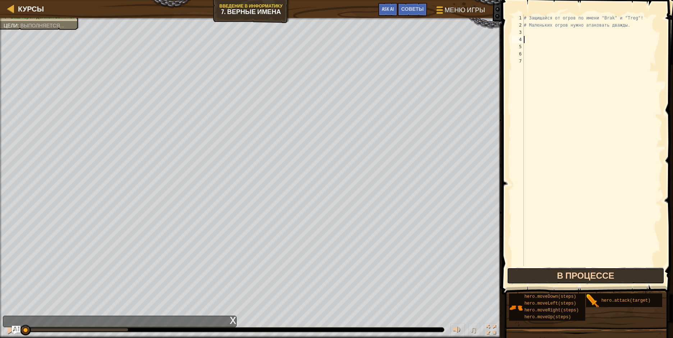
click at [542, 270] on button "В процессе" at bounding box center [585, 275] width 157 height 17
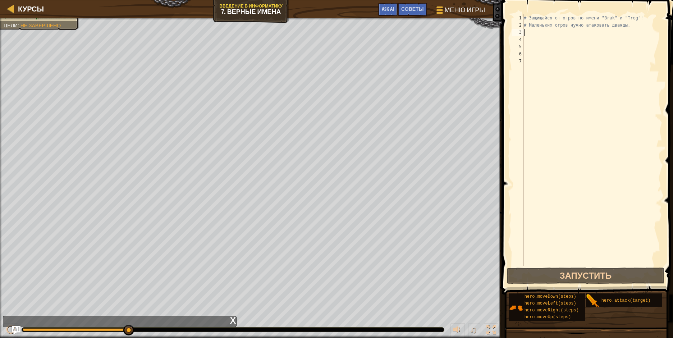
drag, startPoint x: 535, startPoint y: 30, endPoint x: 534, endPoint y: 17, distance: 13.3
click at [537, 23] on div "# Защищайся от огров по имени "Brak" и "Treg"! # Маленьких огров нужно атаковат…" at bounding box center [592, 147] width 140 height 266
type textarea "# Маленьких огров нужно атаковать дважды."
click at [523, 29] on div "3" at bounding box center [518, 32] width 12 height 7
type textarea "r"
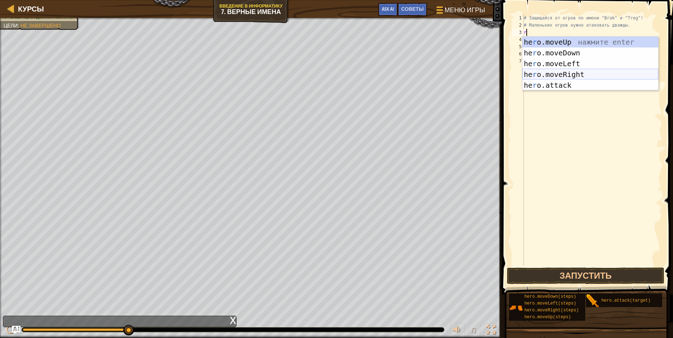
click at [574, 73] on div "he r o.moveUp нажмите enter he r o.moveDown нажмите enter he r o.moveLeft нажми…" at bounding box center [590, 74] width 136 height 75
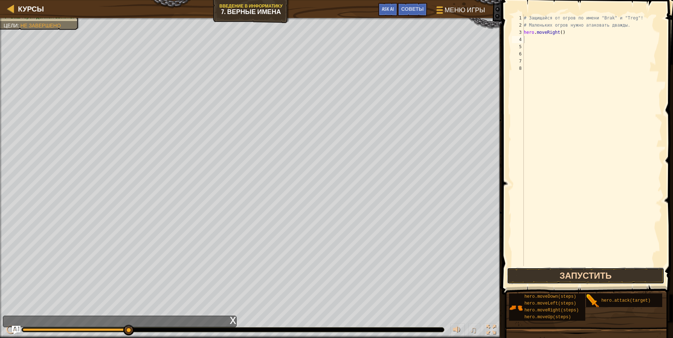
click at [584, 278] on button "Запустить" at bounding box center [585, 275] width 157 height 17
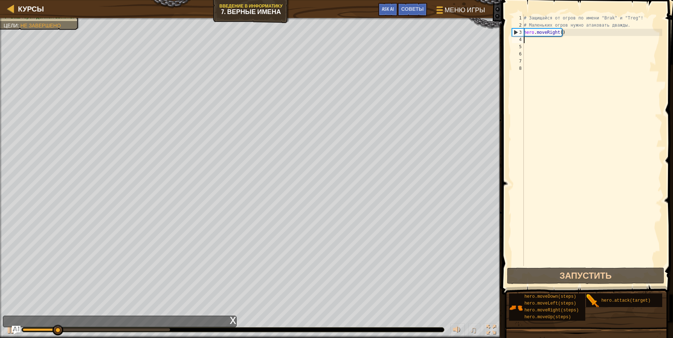
click at [532, 42] on div "# Защищайся от огров по имени "Brak" и "Treg"! # Маленьких огров нужно атаковат…" at bounding box center [592, 147] width 140 height 266
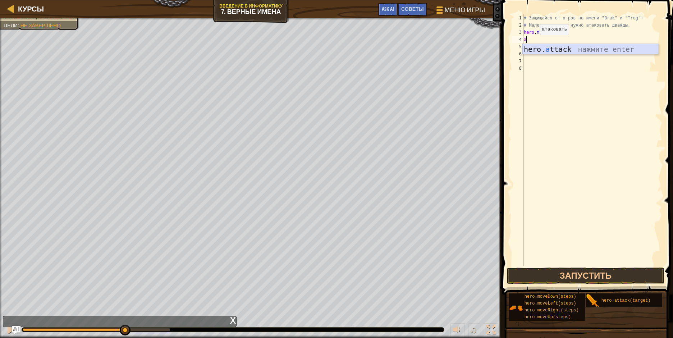
click at [564, 47] on div "hero. a ttack нажмите enter" at bounding box center [590, 60] width 136 height 32
drag, startPoint x: 570, startPoint y: 276, endPoint x: 566, endPoint y: 276, distance: 3.7
click at [568, 277] on button "Запустить" at bounding box center [585, 275] width 157 height 17
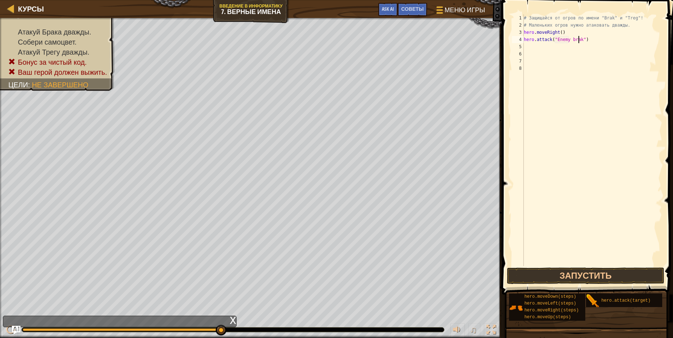
scroll to position [3, 5]
click at [563, 275] on button "Запустить" at bounding box center [585, 275] width 157 height 17
click at [572, 38] on div "# Защищайся от огров по имени "Brak" и "Treg"! # Маленьких огров нужно атаковат…" at bounding box center [592, 147] width 140 height 266
type textarea "hero.attack("Enemy )"
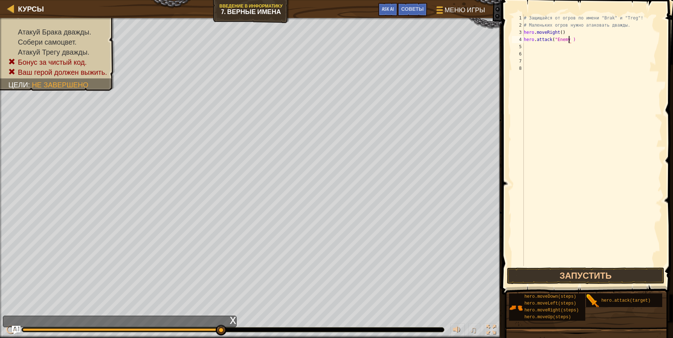
scroll to position [3, 4]
click at [639, 137] on div "# Защищайся от огров по имени "Brak" и "Treg"! # Маленьких огров нужно атаковат…" at bounding box center [592, 147] width 140 height 266
click at [545, 278] on button "Запустить" at bounding box center [585, 275] width 157 height 17
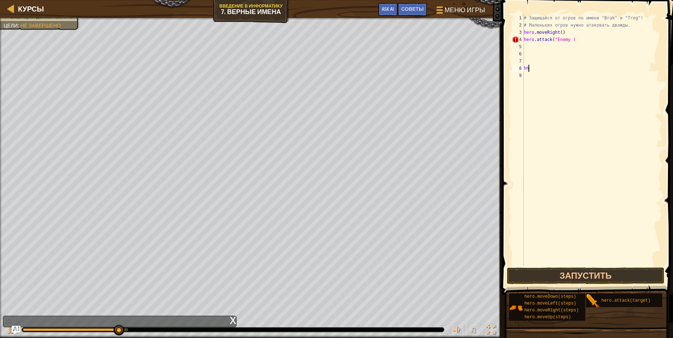
scroll to position [3, 0]
type textarea "h"
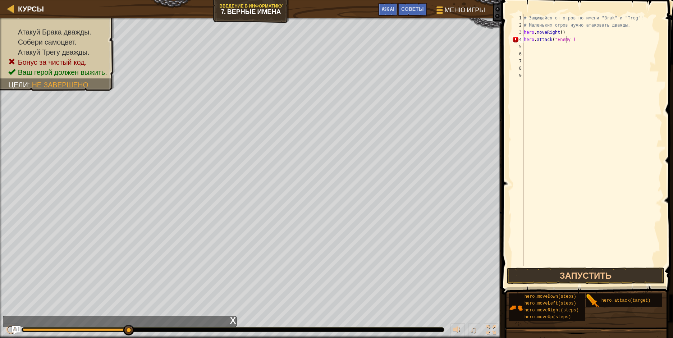
click at [567, 41] on div "# Защищайся от огров по имени "Brak" и "Treg"! # Маленьких огров нужно атаковат…" at bounding box center [592, 147] width 140 height 266
click at [597, 273] on button "Запустить" at bounding box center [585, 275] width 157 height 17
click at [569, 40] on div "# Защищайся от огров по имени "Brak" и "Treg"! # Маленьких огров нужно атаковат…" at bounding box center [592, 147] width 140 height 266
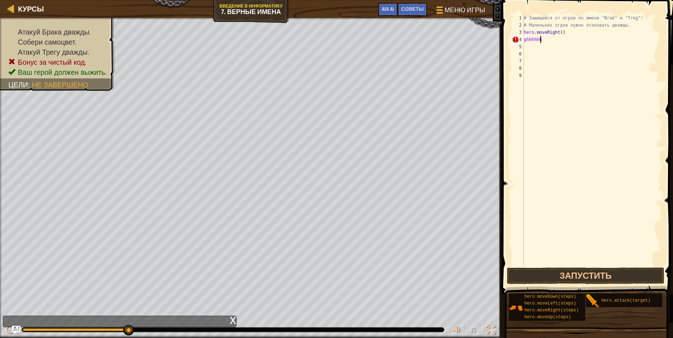
scroll to position [3, 0]
type textarea "g"
type textarea "hero.moveRig"
click at [549, 43] on div "# Защищайся от огров по имени "Brak" и "Treg"! # Маленьких огров нужно атаковат…" at bounding box center [592, 147] width 140 height 266
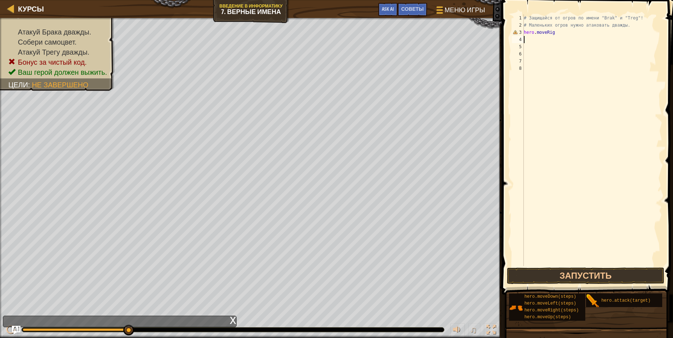
click at [549, 43] on div "# Защищайся от огров по имени "Brak" и "Treg"! # Маленьких огров нужно атаковат…" at bounding box center [592, 147] width 140 height 266
click at [557, 34] on div "# Защищайся от огров по имени "Brak" и "Treg"! # Маленьких огров нужно атаковат…" at bounding box center [592, 147] width 140 height 266
type textarea "h"
type textarea "r"
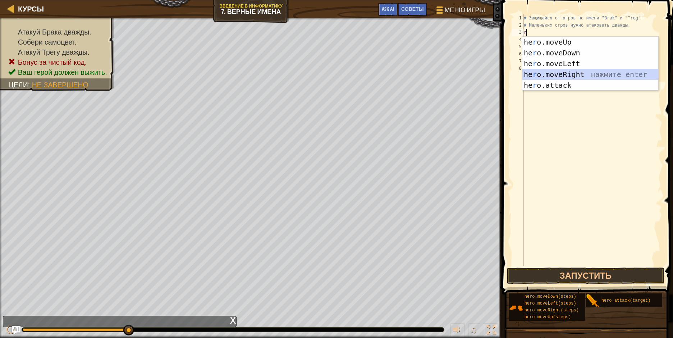
click at [572, 72] on div "he r o.moveUp нажмите enter he r o.moveDown нажмите enter he r o.moveLeft нажми…" at bounding box center [590, 74] width 136 height 75
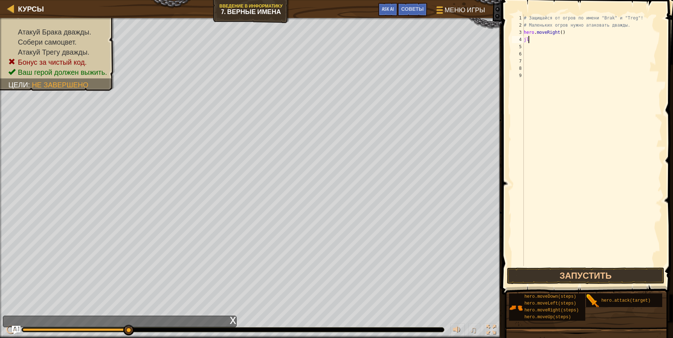
type textarea "j"
type textarea "l"
click at [541, 44] on div "hero.move L eft нажмите enter" at bounding box center [590, 60] width 136 height 32
type textarea "r"
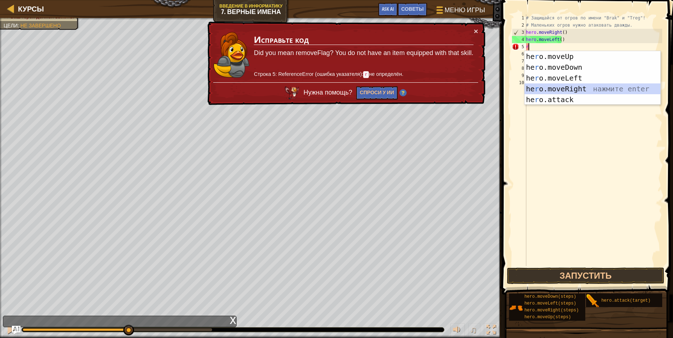
click at [568, 91] on div "he r o.moveUp нажмите enter he r o.moveDown нажмите enter he r o.moveLeft нажми…" at bounding box center [592, 88] width 136 height 75
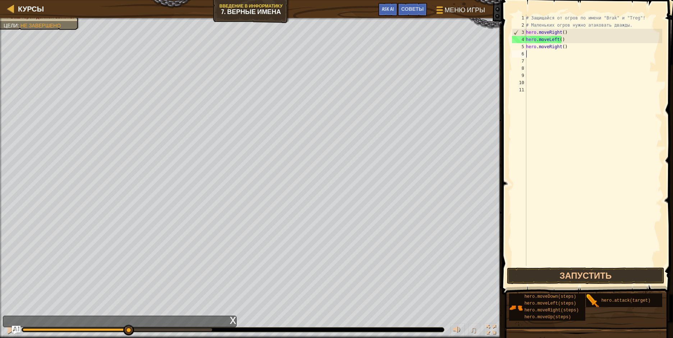
type textarea "l"
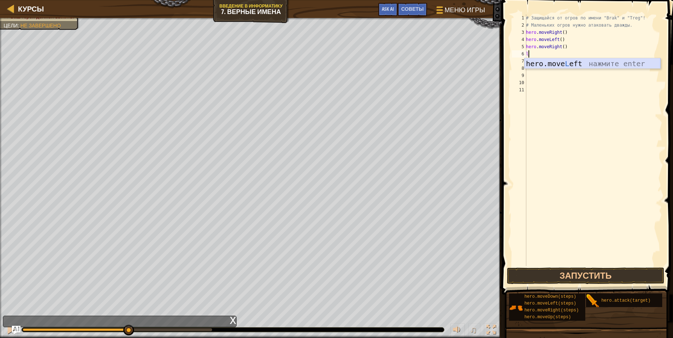
click at [581, 66] on div "hero.move L eft нажмите enter" at bounding box center [592, 74] width 136 height 32
type textarea "r"
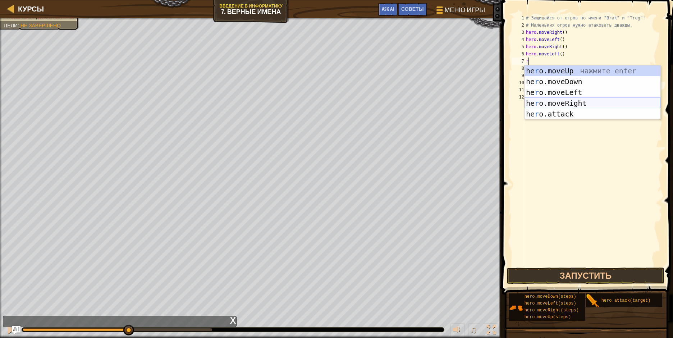
click at [573, 102] on div "he r o.moveUp нажмите enter he r o.moveDown нажмите enter he r o.moveLeft нажми…" at bounding box center [592, 102] width 136 height 75
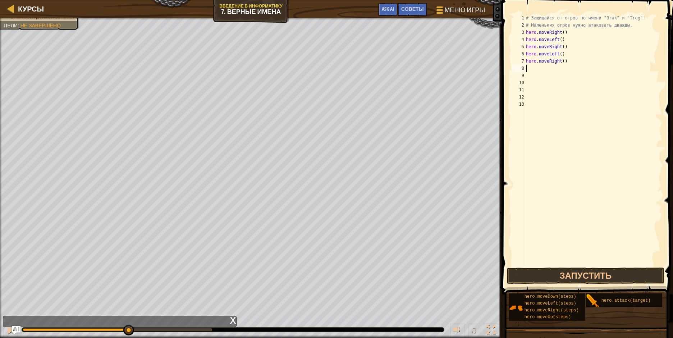
type textarea "l"
click at [572, 77] on div "hero.move L eft нажмите enter" at bounding box center [592, 89] width 136 height 32
type textarea "r"
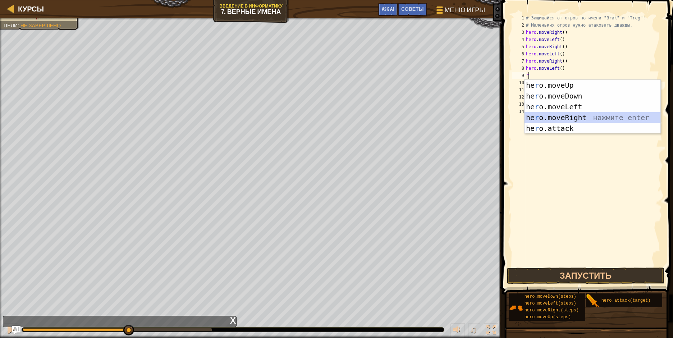
click at [573, 114] on div "he r o.moveUp нажмите enter he r o.moveDown нажмите enter he r o.moveLeft нажми…" at bounding box center [592, 117] width 136 height 75
type textarea "l"
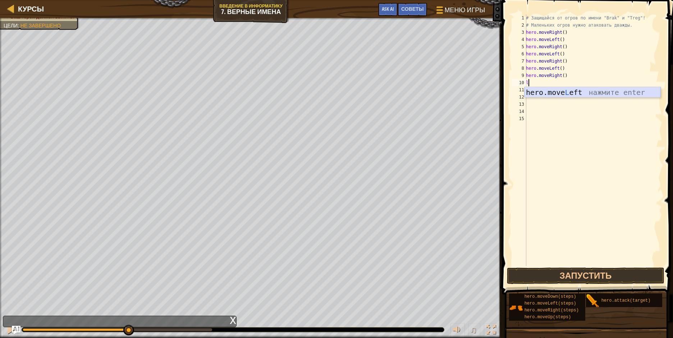
click at [564, 89] on div "hero.move L eft нажмите enter" at bounding box center [592, 103] width 136 height 32
type textarea "r"
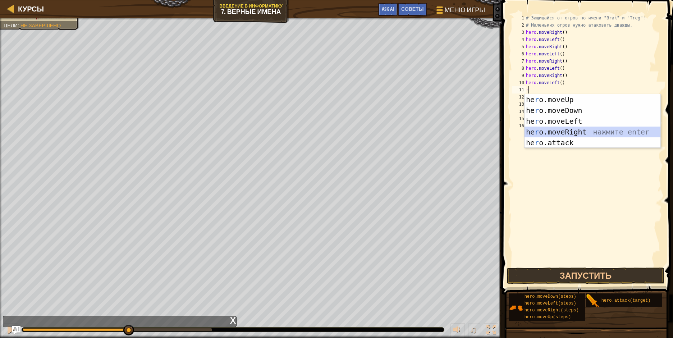
click at [571, 134] on div "he r o.moveUp нажмите enter he r o.moveDown нажмите enter he r o.moveLeft нажми…" at bounding box center [592, 131] width 136 height 75
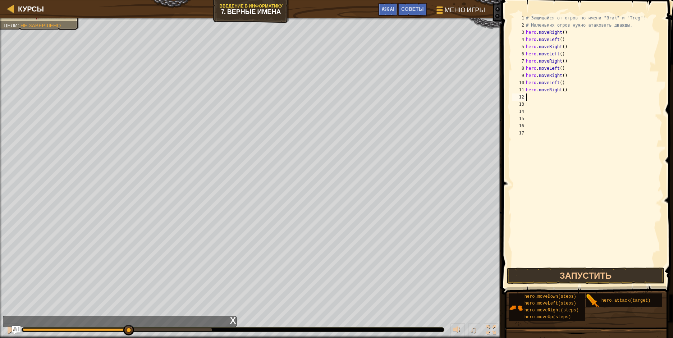
type textarea "l"
click at [564, 103] on div "hero.move L eft нажмите enter" at bounding box center [592, 117] width 136 height 32
type textarea "r"
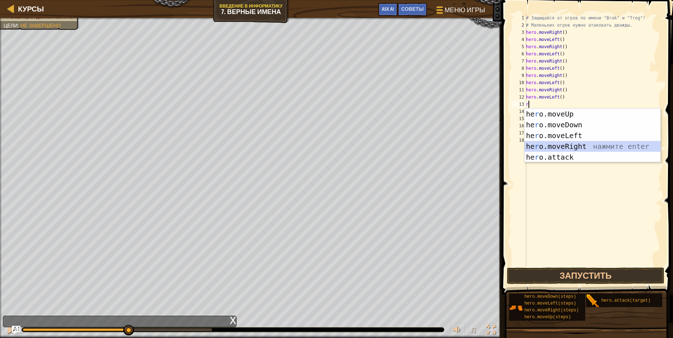
click at [573, 145] on div "he r o.moveUp нажмите enter he r o.moveDown нажмите enter he r o.moveLeft нажми…" at bounding box center [592, 146] width 136 height 75
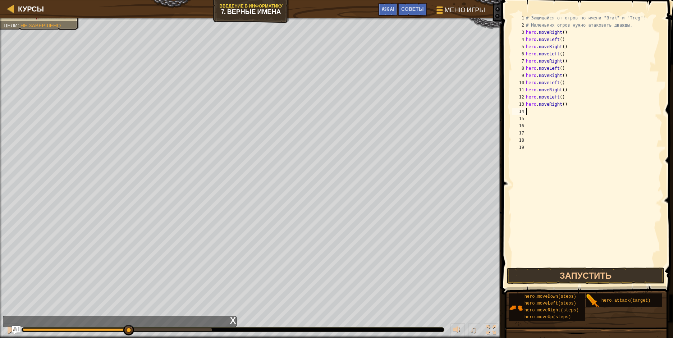
type textarea "l"
click at [566, 120] on div "hero.move L eft нажмите enter" at bounding box center [592, 132] width 136 height 32
type textarea "r"
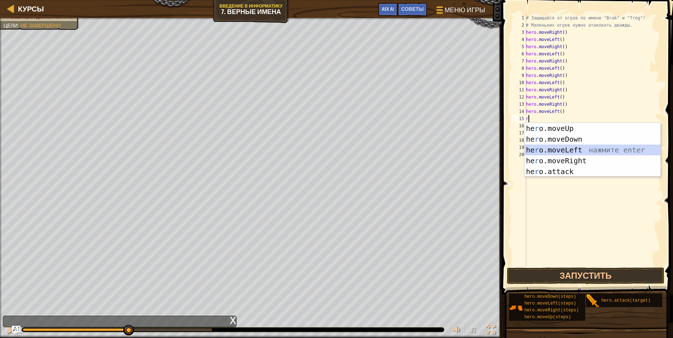
click at [568, 151] on div "he r o.moveUp нажмите enter he r o.moveDown нажмите enter he r o.moveLeft нажми…" at bounding box center [592, 160] width 136 height 75
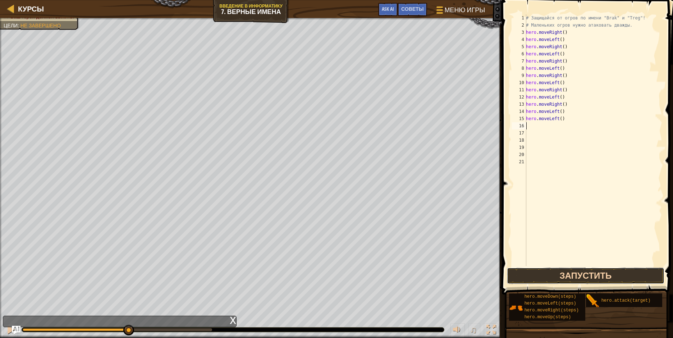
click at [621, 271] on button "Запустить" at bounding box center [585, 275] width 157 height 17
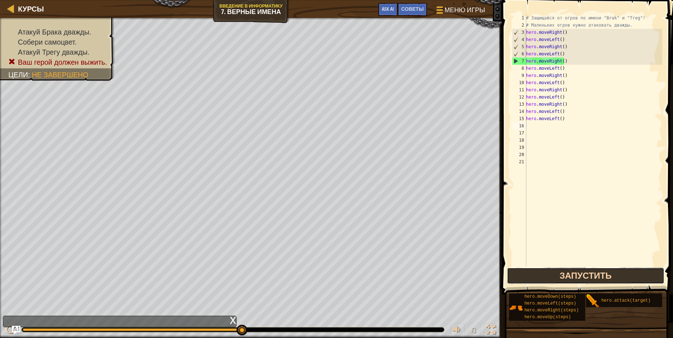
click at [594, 273] on button "Запустить" at bounding box center [585, 275] width 157 height 17
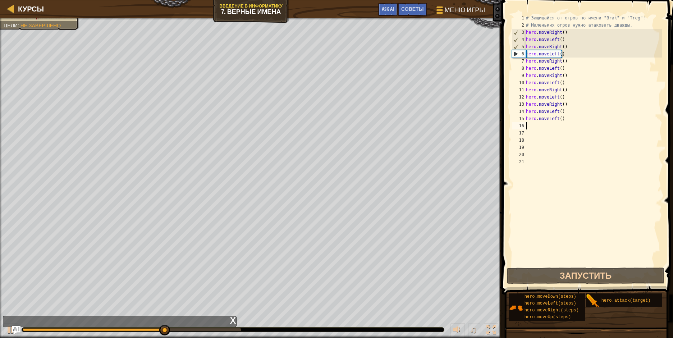
click at [575, 123] on div "# Защищайся от огров по имени "Brak" и "Treg"! # Маленьких огров нужно атаковат…" at bounding box center [593, 147] width 138 height 266
click at [554, 117] on div "# Защищайся от огров по имени "Brak" и "Treg"! # Маленьких огров нужно атаковат…" at bounding box center [593, 147] width 138 height 266
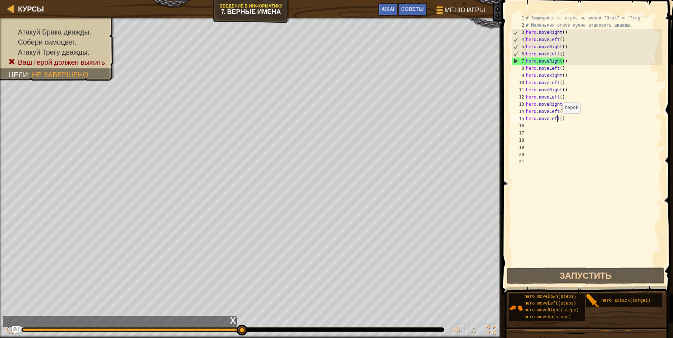
drag, startPoint x: 556, startPoint y: 121, endPoint x: 560, endPoint y: 120, distance: 4.2
click at [560, 120] on div "# Защищайся от огров по имени "Brak" и "Treg"! # Маленьких огров нужно атаковат…" at bounding box center [593, 147] width 138 height 266
click at [561, 119] on div "# Защищайся от огров по имени "Brak" и "Treg"! # Маленьких огров нужно атаковат…" at bounding box center [593, 147] width 138 height 266
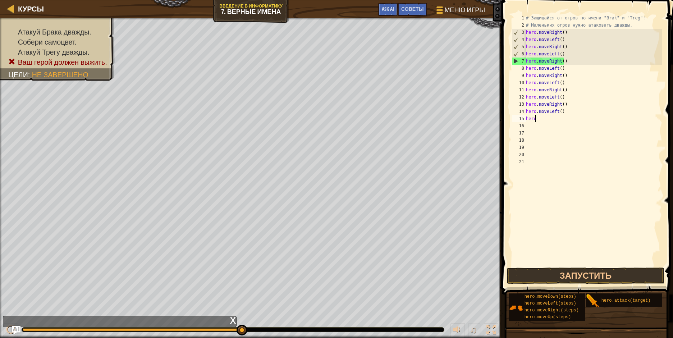
type textarea "h"
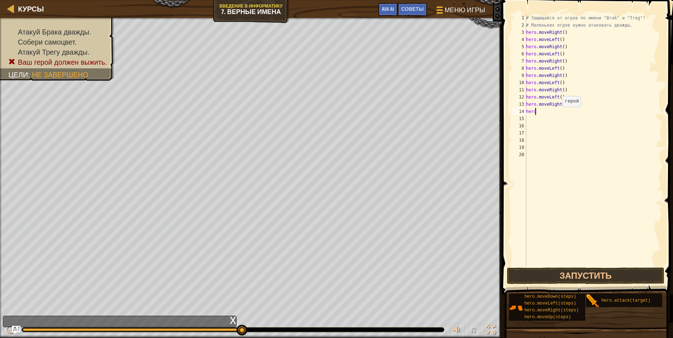
type textarea "h"
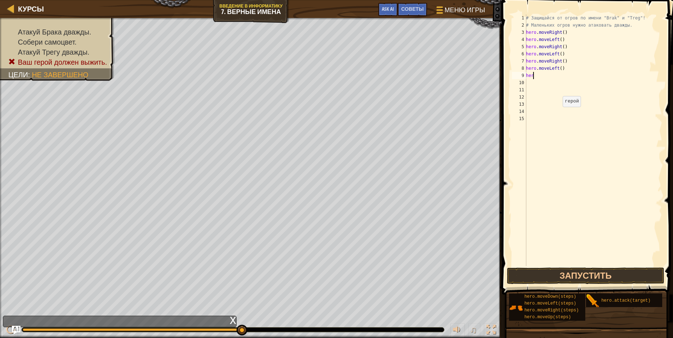
type textarea "h"
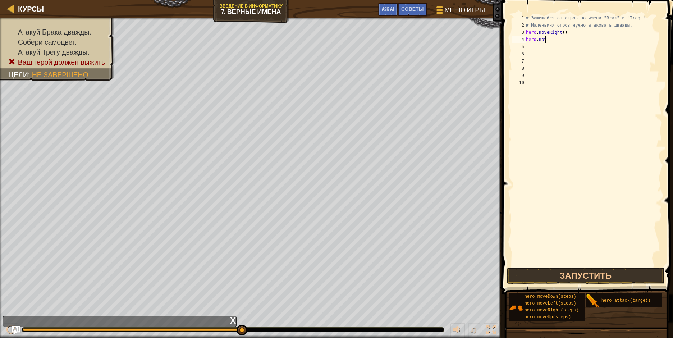
type textarea "h"
click at [567, 273] on button "Запустить" at bounding box center [585, 275] width 157 height 17
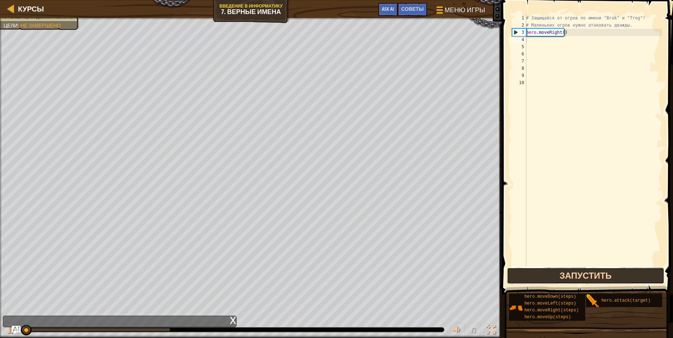
click at [567, 273] on button "Запустить" at bounding box center [585, 275] width 157 height 17
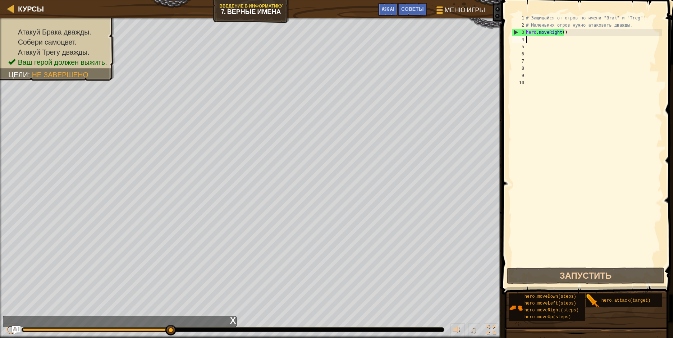
click at [545, 42] on div "# Защищайся от огров по имени "Brak" и "Treg"! # Маленьких огров нужно атаковат…" at bounding box center [593, 147] width 138 height 266
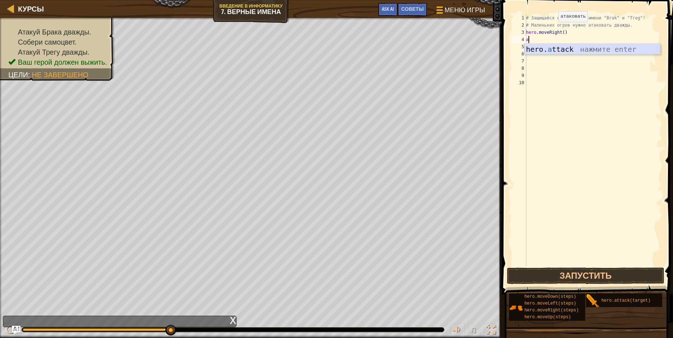
click at [545, 52] on div "hero. a ttack нажмите enter" at bounding box center [592, 60] width 136 height 32
type textarea "hero.attack("Brak")"
click at [534, 276] on button "Запустить" at bounding box center [585, 275] width 157 height 17
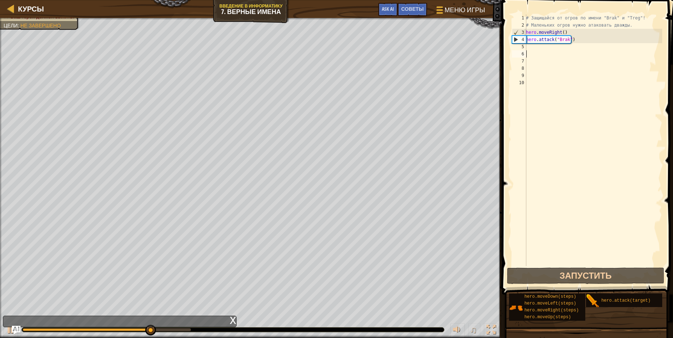
click at [537, 51] on div "# Защищайся от огров по имени "Brak" и "Treg"! # Маленьких огров нужно атаковат…" at bounding box center [593, 147] width 138 height 266
click at [532, 49] on div "# Защищайся от огров по имени "Brak" и "Treg"! # Маленьких огров нужно атаковат…" at bounding box center [593, 147] width 138 height 266
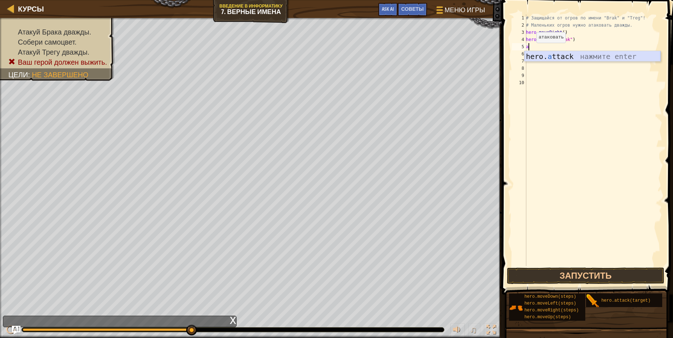
click at [537, 55] on div "hero. a ttack нажмите enter" at bounding box center [592, 67] width 136 height 32
type textarea "hero.attack("Brak")"
click at [575, 279] on button "Запустить" at bounding box center [585, 275] width 157 height 17
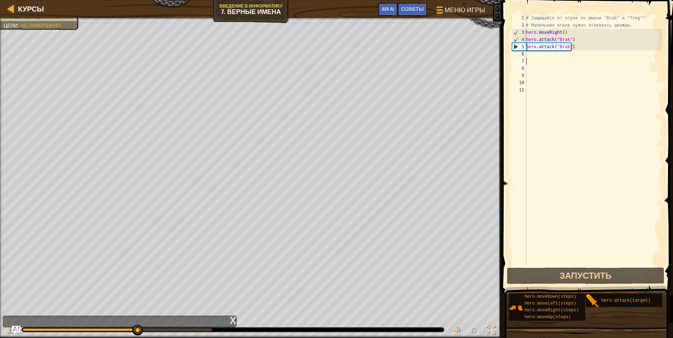
click at [528, 58] on div "# Защищайся от огров по имени "Brak" и "Treg"! # Маленьких огров нужно атаковат…" at bounding box center [593, 147] width 138 height 266
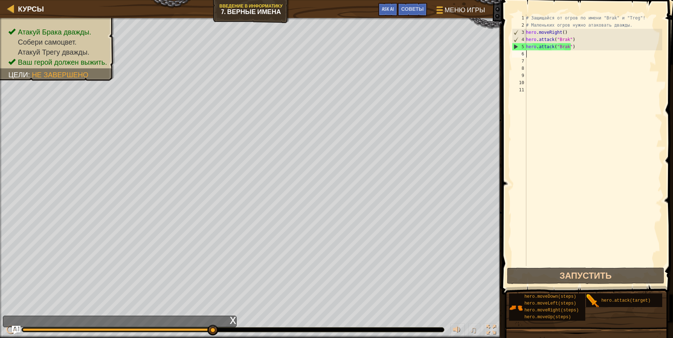
click at [533, 54] on div "# Защищайся от огров по имени "Brak" и "Treg"! # Маленьких огров нужно атаковат…" at bounding box center [593, 147] width 138 height 266
type textarea "r"
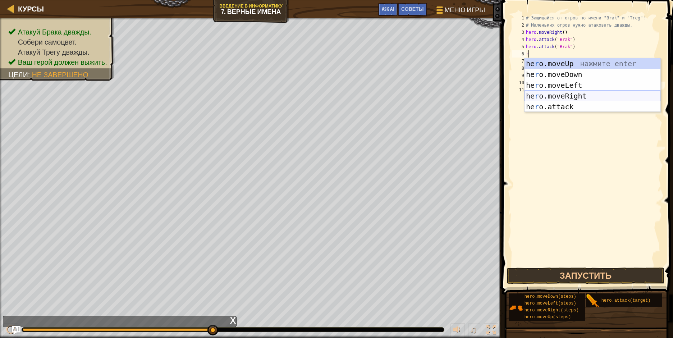
click at [594, 94] on div "he r o.moveUp нажмите enter he r o.moveDown нажмите enter he r o.moveLeft нажми…" at bounding box center [592, 95] width 136 height 75
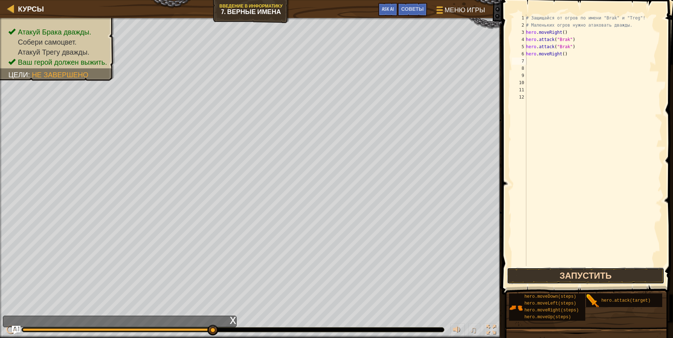
click at [576, 269] on button "Запустить" at bounding box center [585, 275] width 157 height 17
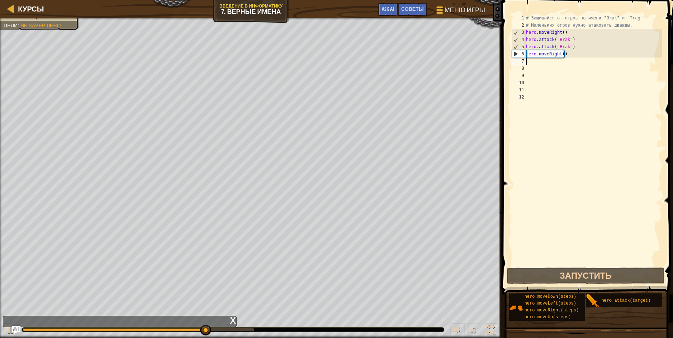
type textarea "f"
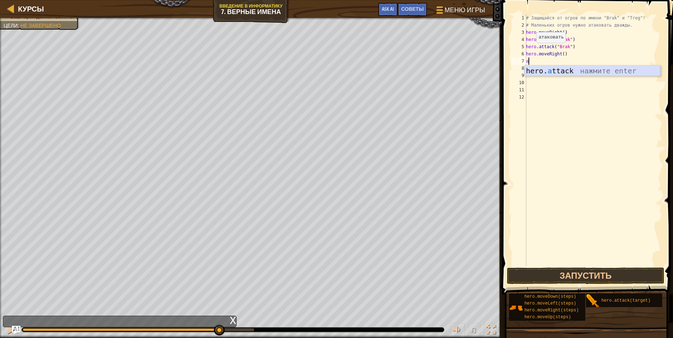
click at [556, 72] on div "hero. a ttack нажмите enter" at bounding box center [592, 81] width 136 height 32
type textarea "hero.attack("Treg")"
click at [555, 276] on button "Запустить" at bounding box center [585, 275] width 157 height 17
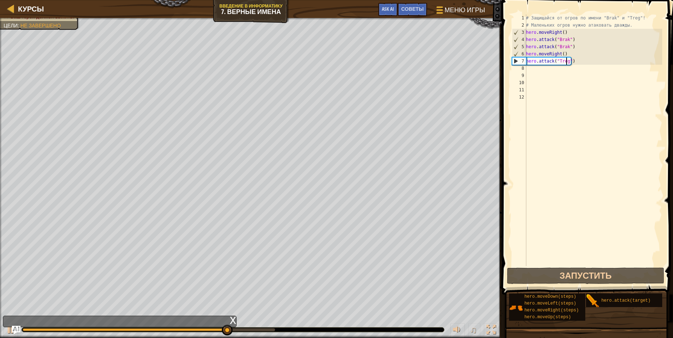
click at [531, 70] on div "# Защищайся от огров по имени "Brak" и "Treg"! # Маленьких огров нужно атаковат…" at bounding box center [593, 147] width 138 height 266
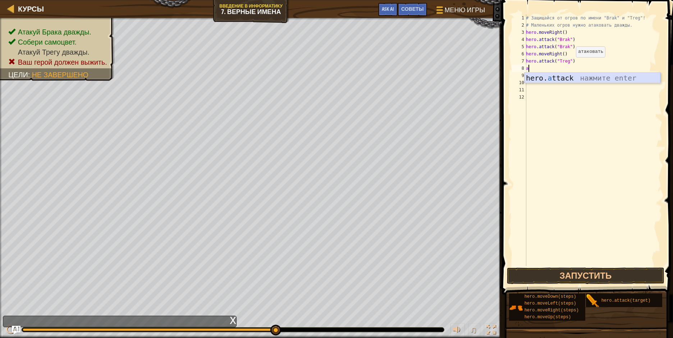
click at [567, 80] on div "hero. a ttack нажмите enter" at bounding box center [592, 89] width 136 height 32
type textarea "hero.attack("Treg")"
click at [557, 274] on button "Запустить" at bounding box center [585, 275] width 157 height 17
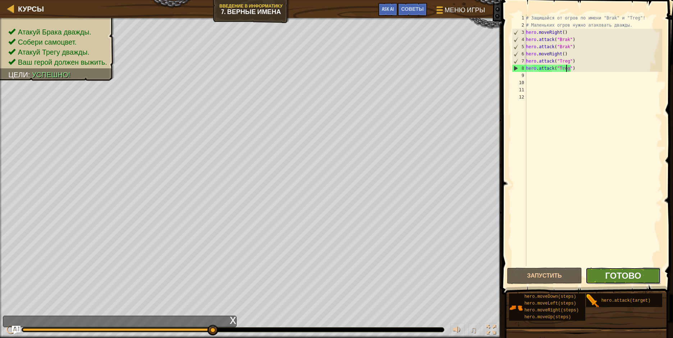
click at [632, 277] on span "Готово" at bounding box center [623, 276] width 36 height 12
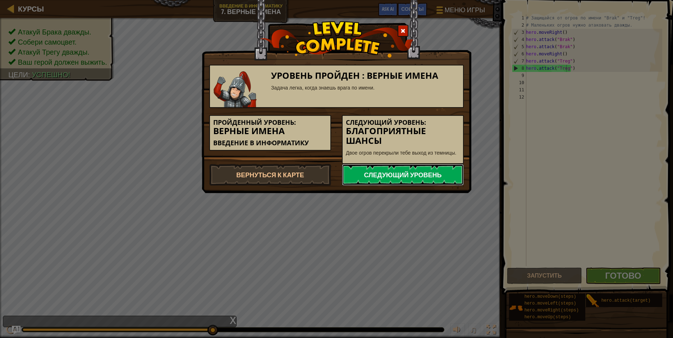
click at [395, 175] on link "Следующий уровень" at bounding box center [403, 175] width 122 height 22
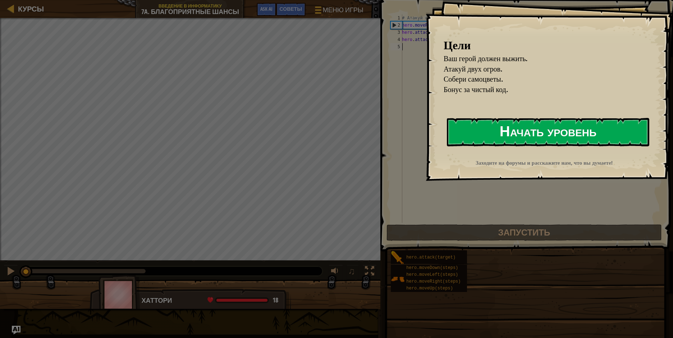
click at [513, 126] on button "Начать уровень" at bounding box center [548, 132] width 202 height 28
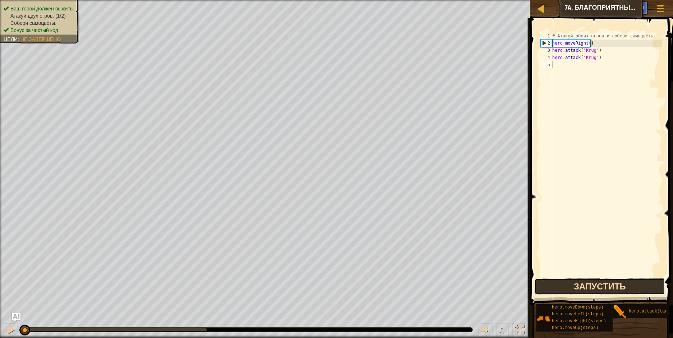
click at [591, 283] on button "Запустить" at bounding box center [599, 286] width 130 height 17
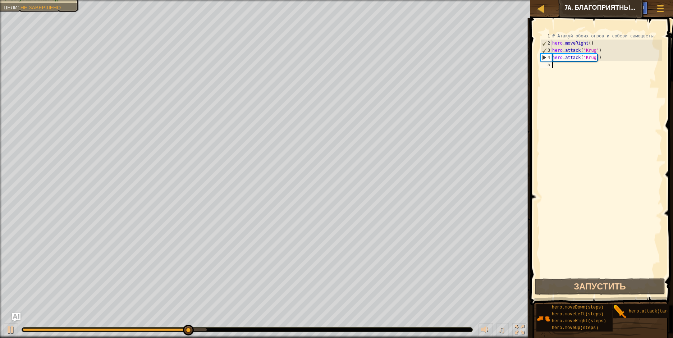
type textarea "r"
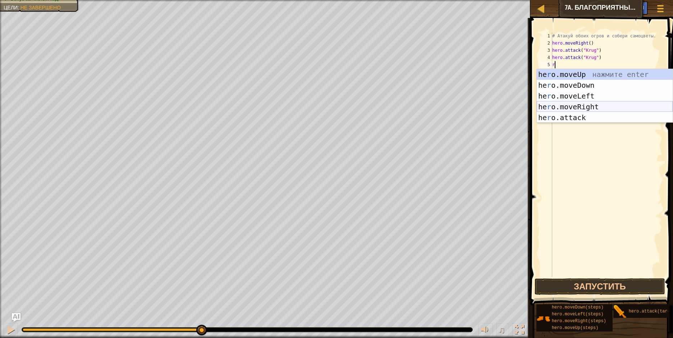
click at [571, 107] on div "he r o.moveUp нажмите enter he r o.moveDown нажмите enter he r o.moveLeft нажми…" at bounding box center [605, 106] width 136 height 75
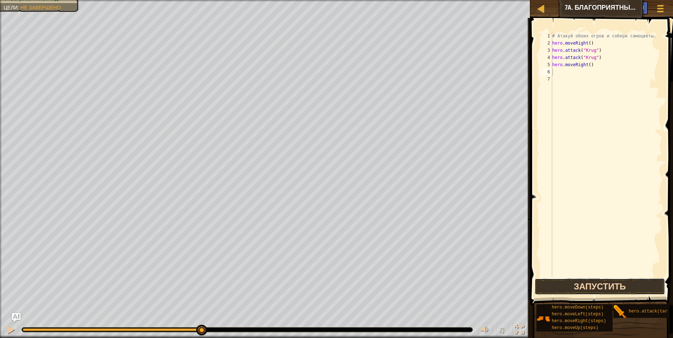
click at [578, 280] on button "Запустить" at bounding box center [599, 286] width 130 height 17
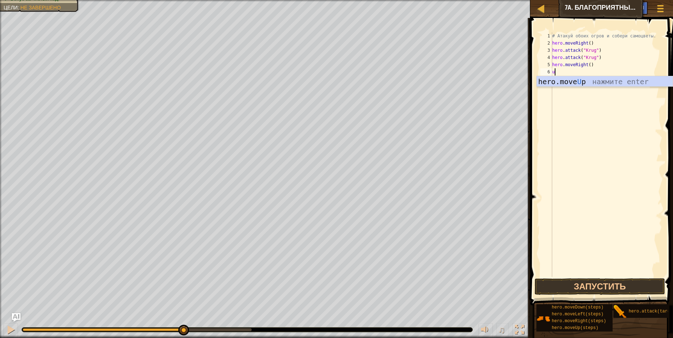
type textarea "up"
click at [583, 78] on div "hero.move Up нажмите enter" at bounding box center [605, 92] width 136 height 32
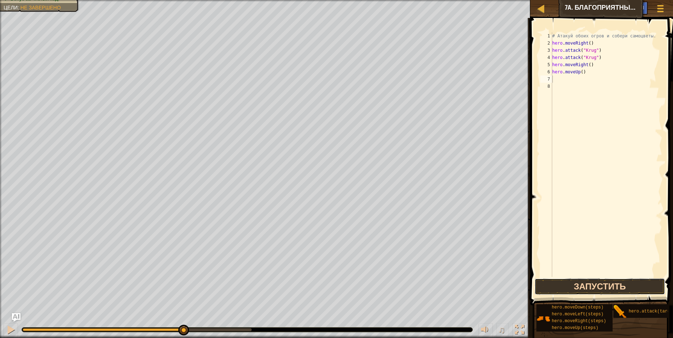
click at [584, 280] on button "Запустить" at bounding box center [599, 286] width 130 height 17
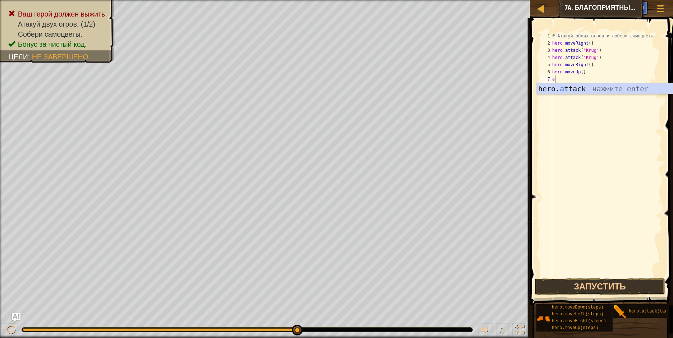
type textarea "a"
click at [584, 0] on body "Курсы Введение в Информатику 7a. Благоприятные шансы Меню игры Готово Советы As…" at bounding box center [336, 0] width 673 height 0
click at [566, 78] on div "# Атакуй обоих огров и собери самоцветы. hero . moveRight ( ) hero . attack ( "…" at bounding box center [606, 161] width 111 height 259
click at [576, 88] on div "hero. a ttack нажмите enter" at bounding box center [605, 99] width 136 height 32
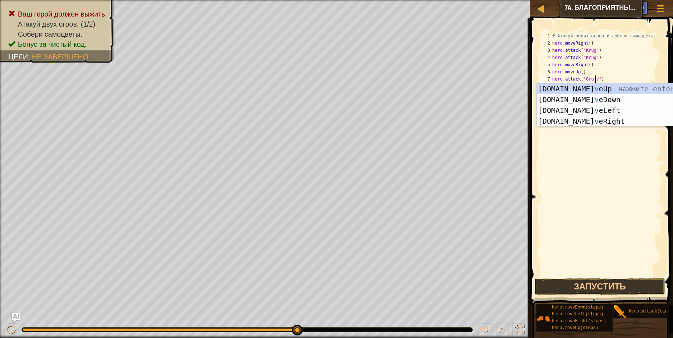
scroll to position [3, 3]
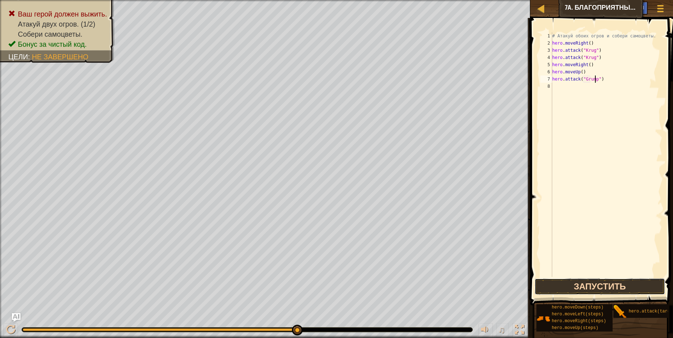
click at [600, 290] on button "Запустить" at bounding box center [599, 286] width 130 height 17
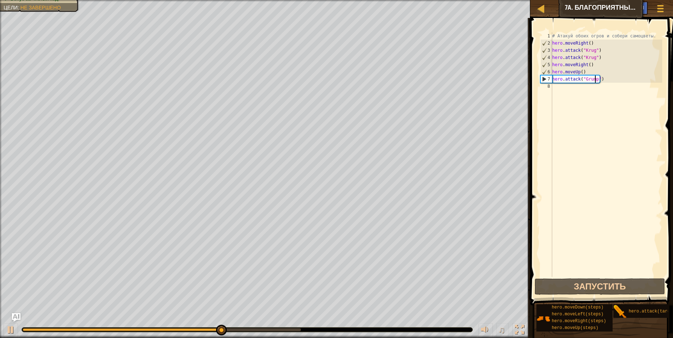
click at [547, 82] on div "7" at bounding box center [547, 78] width 12 height 7
type textarea "hero.attack("Grump")"
click at [553, 84] on div "# Атакуй обоих огров и собери самоцветы. hero . moveRight ( ) hero . attack ( "…" at bounding box center [606, 161] width 111 height 259
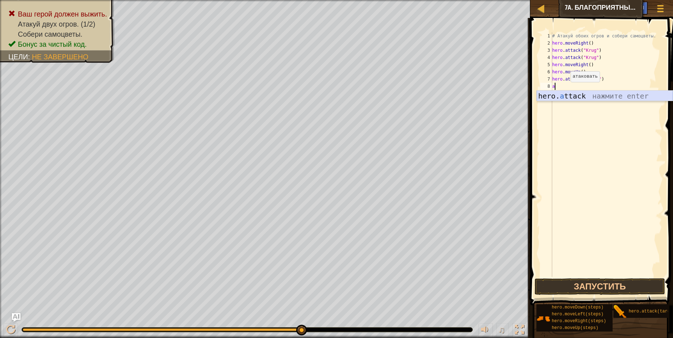
click at [564, 97] on div "hero. a ttack нажмите enter" at bounding box center [605, 107] width 136 height 32
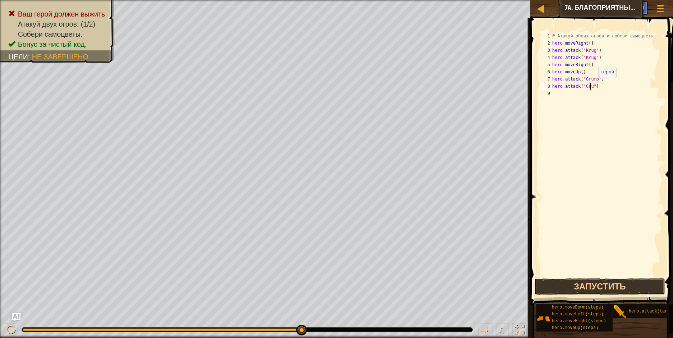
scroll to position [3, 3]
type textarea "hero.attack("Grump")"
click at [578, 284] on button "Запустить" at bounding box center [599, 286] width 130 height 17
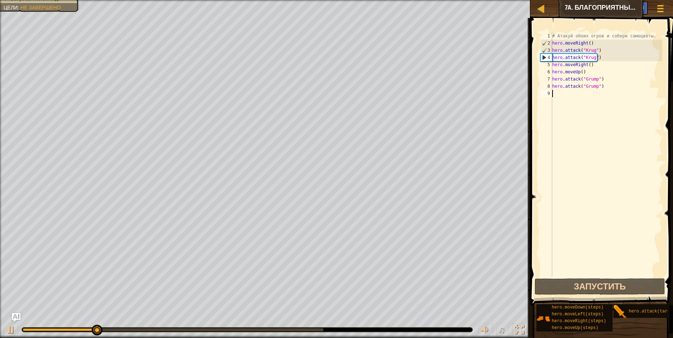
click at [553, 93] on div "# Атакуй обоих огров и собери самоцветы. hero . moveRight ( ) hero . attack ( "…" at bounding box center [606, 161] width 111 height 259
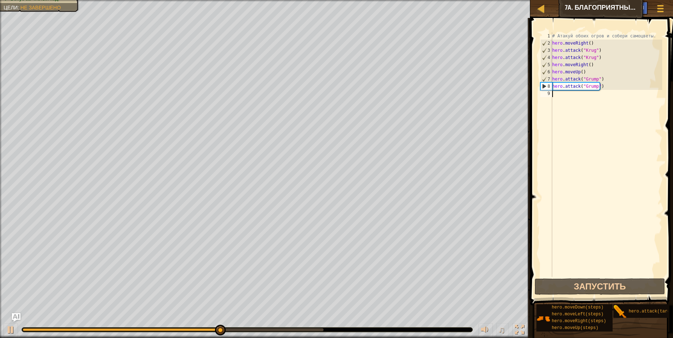
type textarea "l"
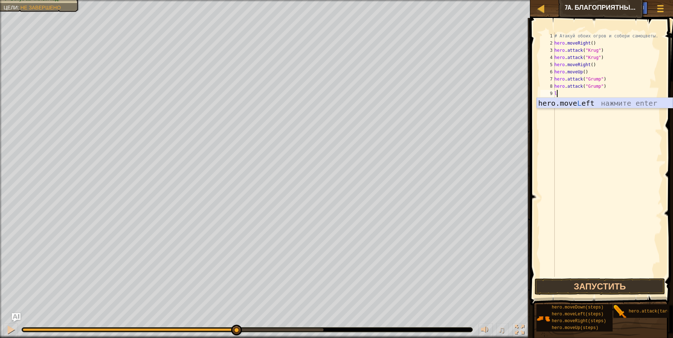
click at [564, 98] on div "hero.move L eft нажмите enter" at bounding box center [605, 114] width 136 height 32
click at [562, 98] on div "# Атакуй обоих огров и собери самоцветы. hero . moveRight ( ) hero . attack ( "…" at bounding box center [607, 161] width 109 height 259
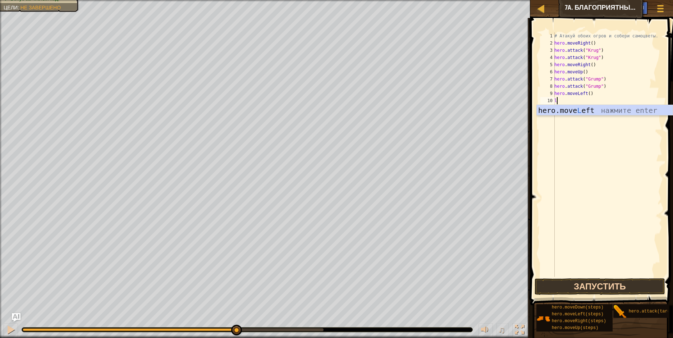
type textarea "l"
drag, startPoint x: 616, startPoint y: 288, endPoint x: 619, endPoint y: 281, distance: 7.3
click at [616, 286] on button "Запустить" at bounding box center [599, 286] width 130 height 17
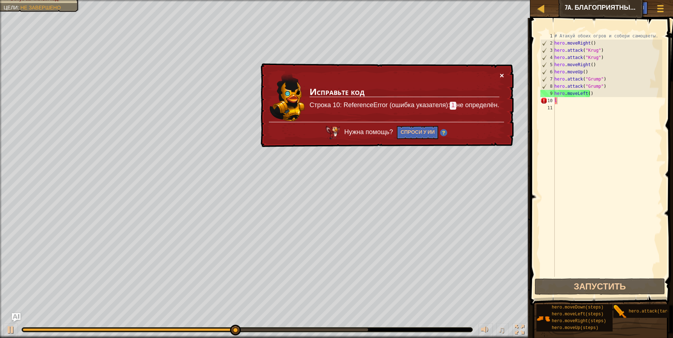
click at [504, 74] on button "×" at bounding box center [502, 76] width 4 height 8
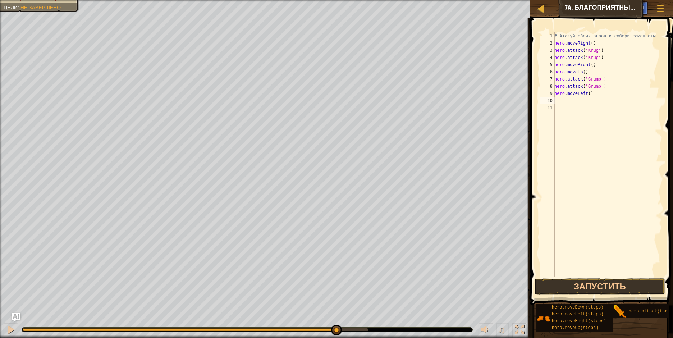
type textarea "l"
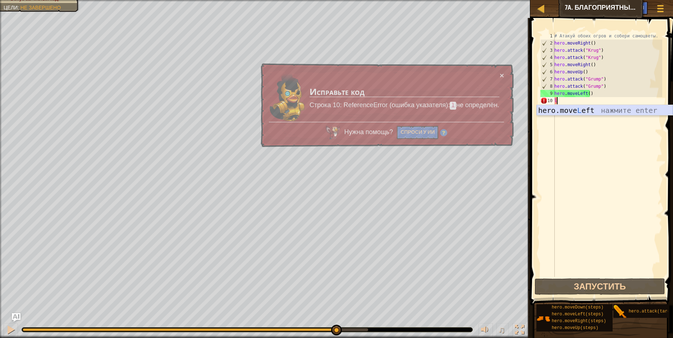
click at [579, 106] on div "hero.move L eft нажмите enter" at bounding box center [605, 121] width 136 height 32
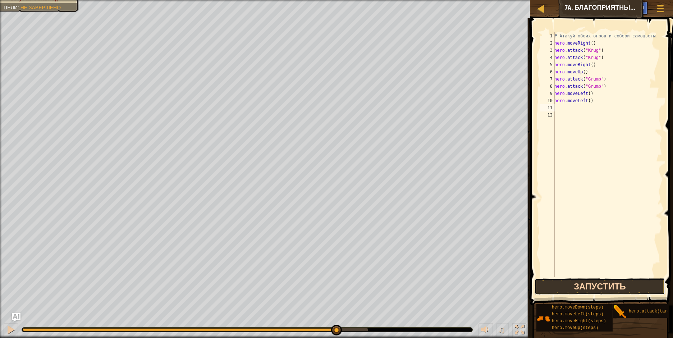
click at [589, 282] on button "Запустить" at bounding box center [599, 286] width 130 height 17
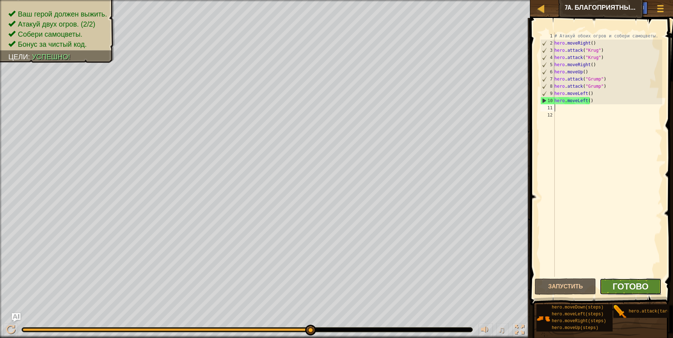
click at [618, 284] on span "Готово" at bounding box center [630, 286] width 36 height 12
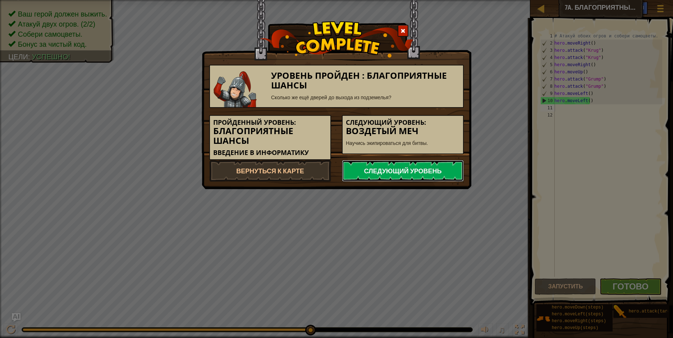
click at [431, 165] on link "Следующий уровень" at bounding box center [403, 171] width 122 height 22
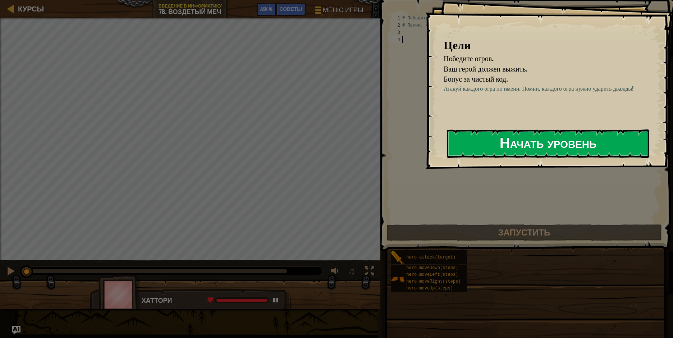
click at [492, 145] on button "Начать уровень" at bounding box center [548, 143] width 202 height 28
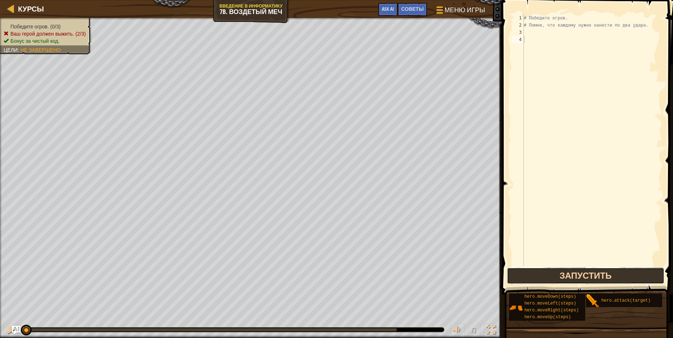
click at [603, 280] on button "Запустить" at bounding box center [585, 275] width 157 height 17
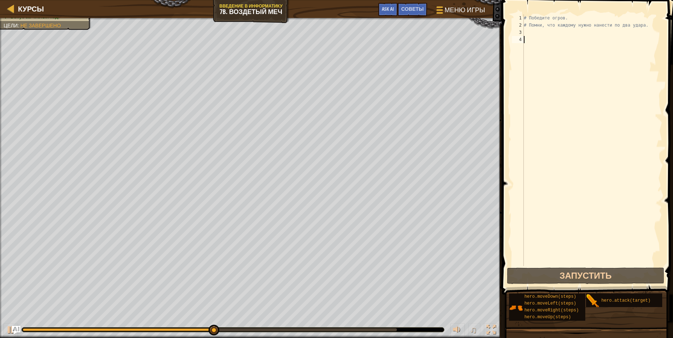
click at [565, 33] on div "# Победите огров. # Помни, что каждому нужно нанести по два удара." at bounding box center [592, 147] width 140 height 266
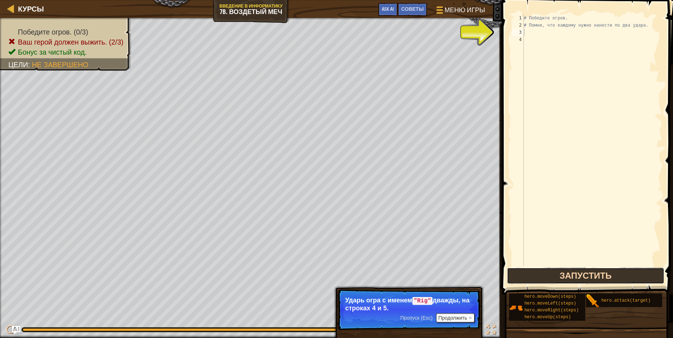
click at [567, 274] on button "Запустить" at bounding box center [585, 275] width 157 height 17
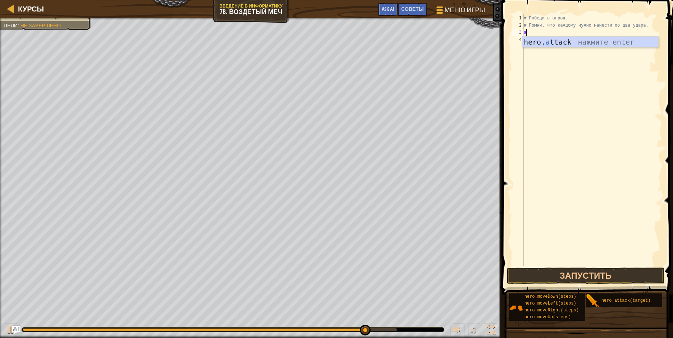
scroll to position [3, 0]
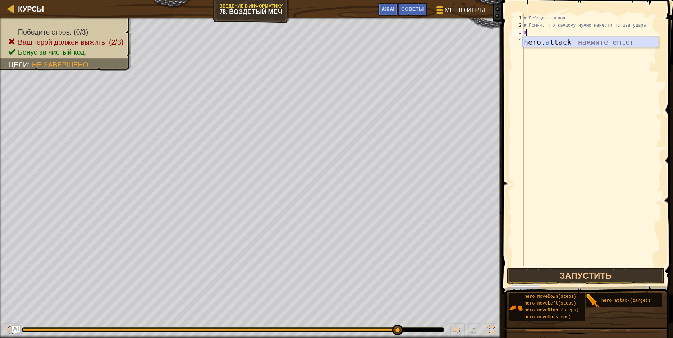
click at [529, 42] on div "hero. a ttack нажмите enter" at bounding box center [590, 53] width 136 height 32
type textarea "hero.attack("Gurt")"
click at [529, 40] on div "# Победите огров. # Помни, что каждому нужно нанести по два удара. hero . attac…" at bounding box center [592, 147] width 140 height 266
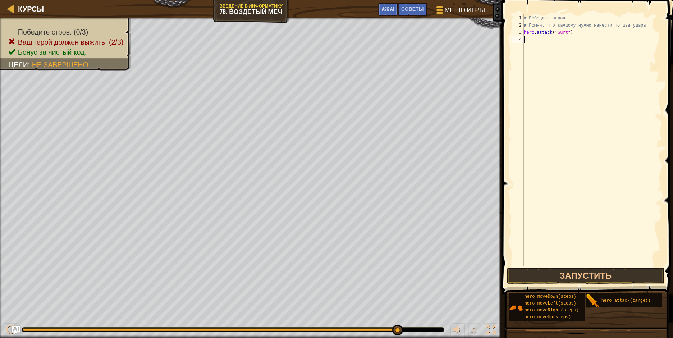
type textarea "f"
click at [551, 50] on div "hero. a ttack нажмите enter" at bounding box center [590, 60] width 136 height 32
type textarea "hero.attack("Gurt")"
click at [573, 277] on button "Запустить" at bounding box center [585, 275] width 157 height 17
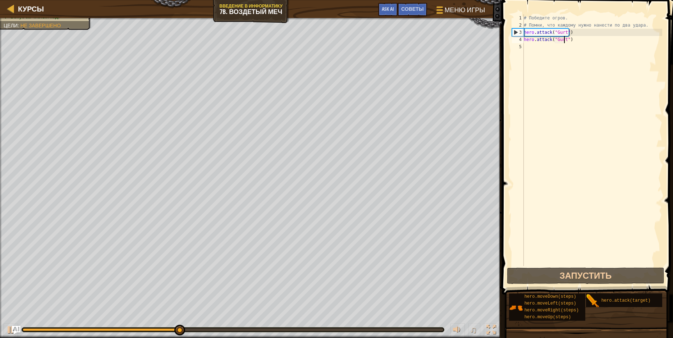
click at [536, 51] on div "# Победите огров. # Помни, что каждому нужно нанести по два удара. hero . attac…" at bounding box center [592, 147] width 140 height 266
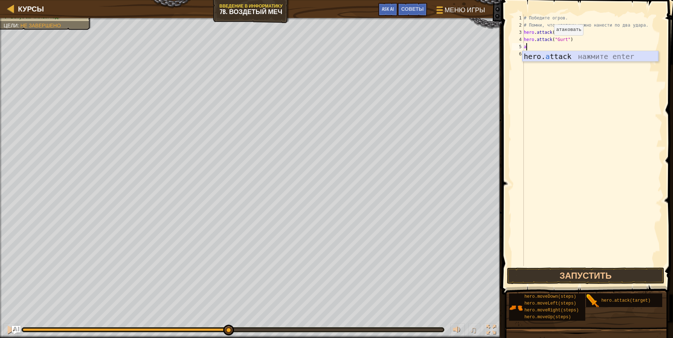
click at [551, 51] on div "hero. a ttack нажмите enter" at bounding box center [590, 67] width 136 height 32
type textarea "hero.attack("Ack")"
click at [533, 61] on div "# Победите огров. # Помни, что каждому нужно нанести по два удара. hero . attac…" at bounding box center [592, 147] width 140 height 266
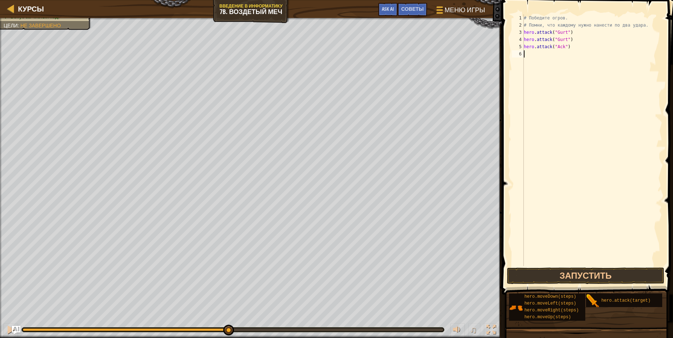
scroll to position [3, 0]
click at [540, 66] on div "hero. a ttack нажмите enter" at bounding box center [590, 74] width 136 height 32
type textarea "hero.attack("Ack")"
click at [587, 275] on button "Запустить" at bounding box center [585, 275] width 157 height 17
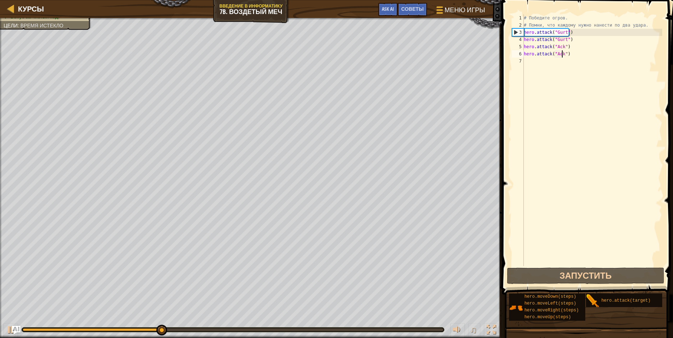
click at [541, 68] on div "# Победите огров. # Помни, что каждому нужно нанести по два удара. hero . attac…" at bounding box center [592, 147] width 140 height 266
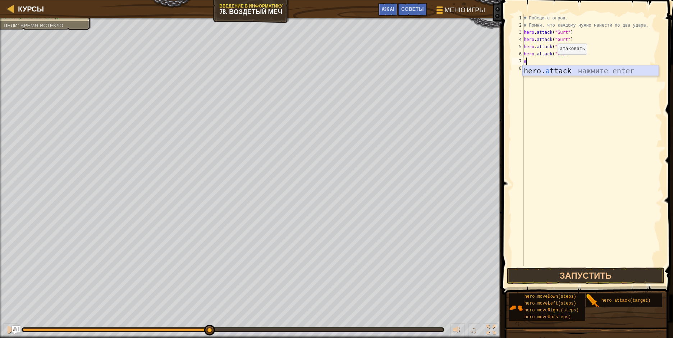
click at [550, 68] on div "hero. a ttack нажмите enter" at bounding box center [590, 81] width 136 height 32
type textarea "hero.attack("Rig")"
click at [540, 78] on div "# Победите огров. # Помни, что каждому нужно нанести по два удара. hero . attac…" at bounding box center [592, 147] width 140 height 266
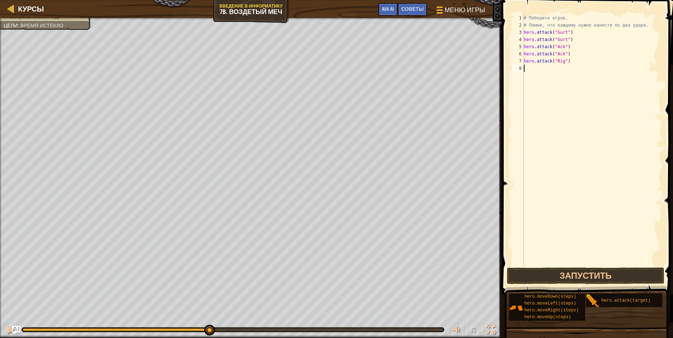
scroll to position [3, 0]
type textarea "f"
click at [567, 79] on div "hero. a ttack нажмите enter" at bounding box center [590, 89] width 136 height 32
type textarea "hero.attack("Rig")"
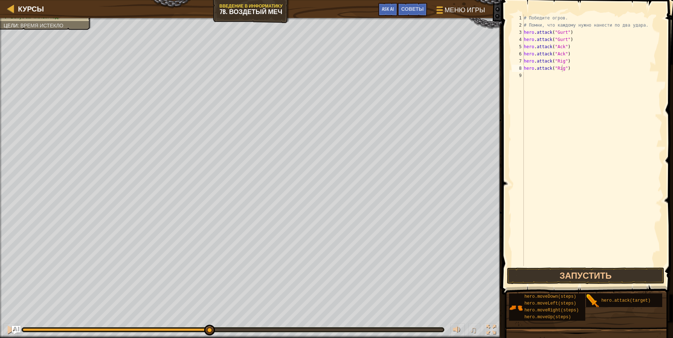
drag, startPoint x: 556, startPoint y: 284, endPoint x: 553, endPoint y: 282, distance: 3.9
click at [555, 284] on span at bounding box center [588, 137] width 177 height 316
click at [555, 271] on button "Запустить" at bounding box center [585, 275] width 157 height 17
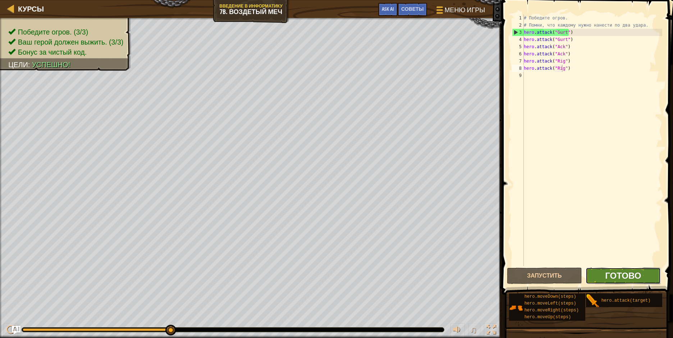
click at [631, 278] on span "Готово" at bounding box center [623, 276] width 36 height 12
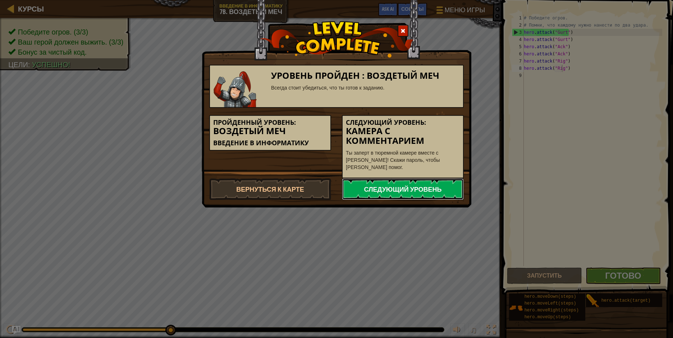
click at [404, 183] on link "Следующий уровень" at bounding box center [403, 189] width 122 height 22
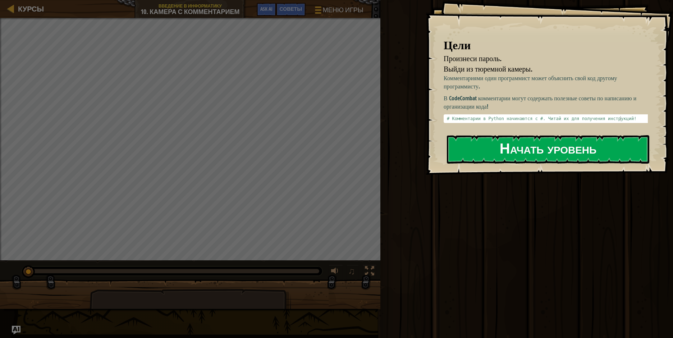
click at [510, 139] on button "Начать уровень" at bounding box center [548, 149] width 202 height 28
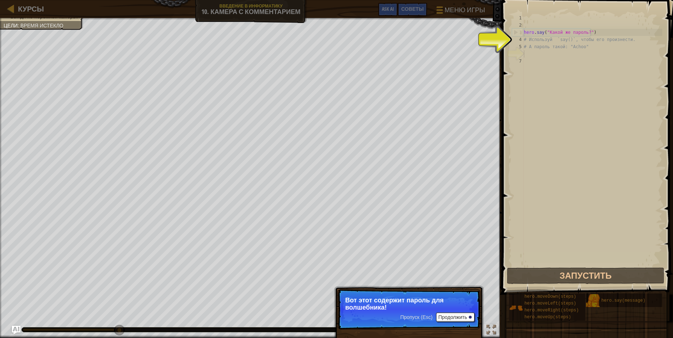
click at [460, 315] on button "Продолжить" at bounding box center [455, 316] width 38 height 9
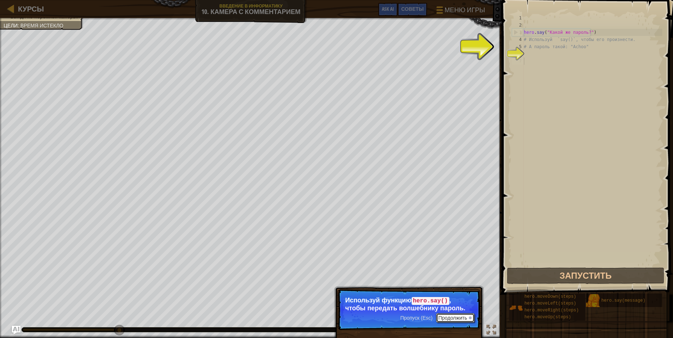
click at [445, 318] on button "Продолжить" at bounding box center [455, 317] width 38 height 9
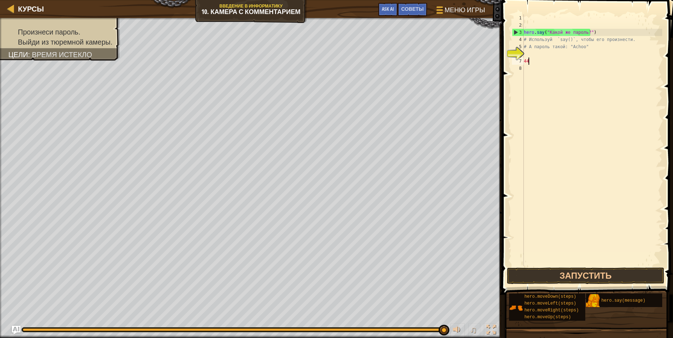
scroll to position [3, 0]
click at [587, 278] on button "Запустить" at bounding box center [585, 275] width 157 height 17
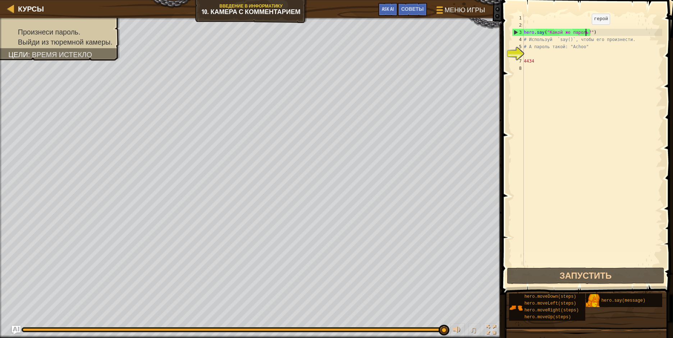
click at [586, 32] on div "hero . say ( "Какой же пароль?" ) # Используй `say()`, чтобы его произнести. # …" at bounding box center [592, 147] width 140 height 266
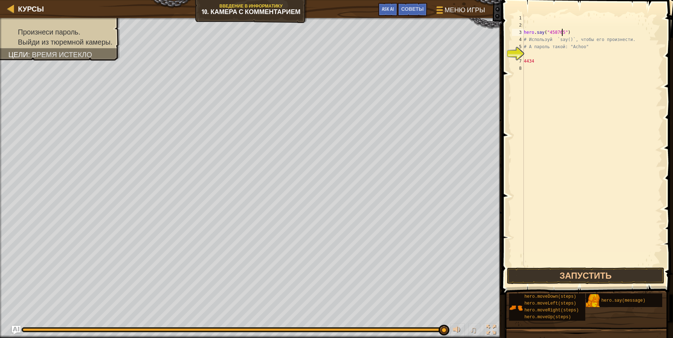
scroll to position [3, 3]
click at [594, 277] on button "Запустить" at bounding box center [585, 275] width 157 height 17
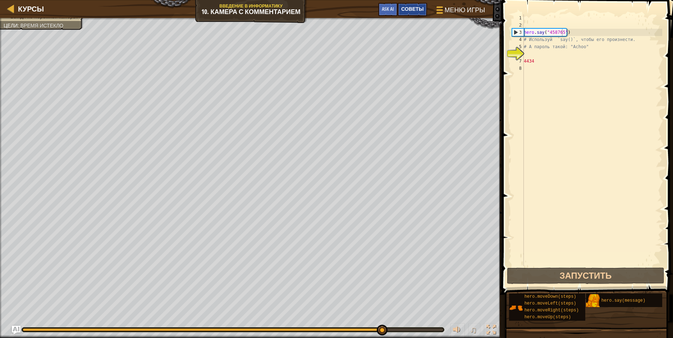
click at [414, 7] on span "Советы" at bounding box center [412, 8] width 22 height 7
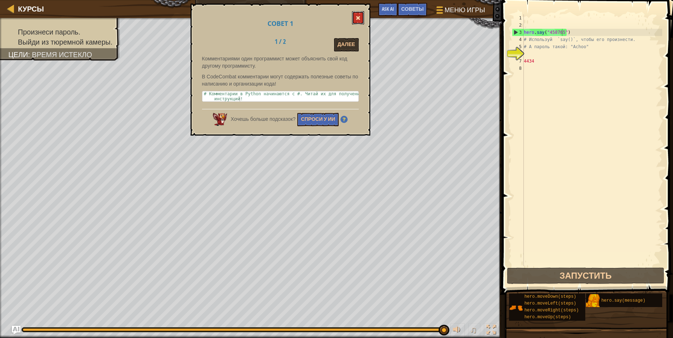
click at [359, 19] on span at bounding box center [357, 17] width 5 height 5
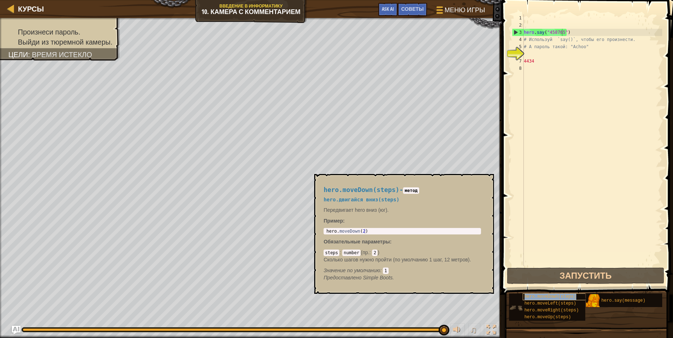
click at [577, 296] on div "hero.moveDown(steps)" at bounding box center [556, 296] width 67 height 7
click at [572, 299] on div "hero.moveDown(steps)" at bounding box center [556, 296] width 67 height 7
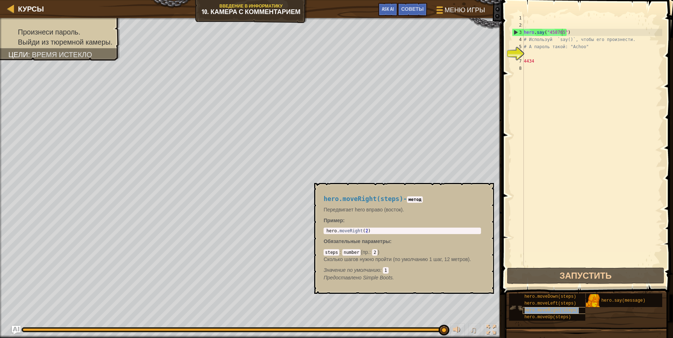
click at [565, 311] on span "hero.moveRight(steps)" at bounding box center [551, 310] width 54 height 5
click at [537, 306] on div "hero.moveLeft(steps)" at bounding box center [556, 303] width 67 height 7
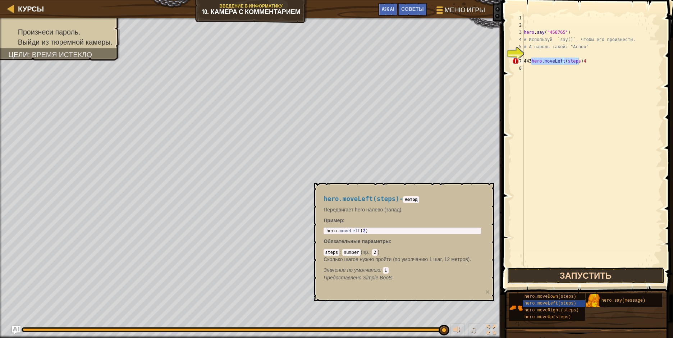
click at [606, 279] on button "Запустить" at bounding box center [585, 275] width 157 height 17
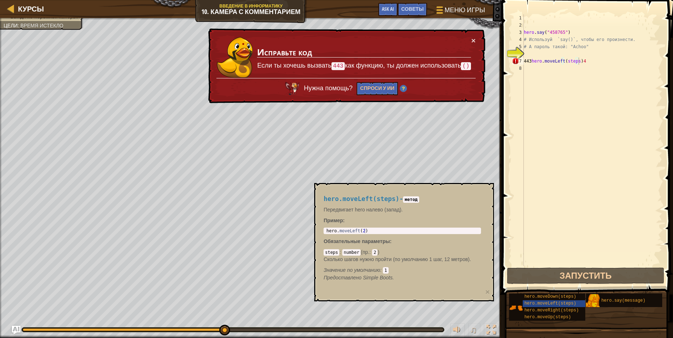
click at [474, 36] on div "× Исправьте код Если ты хочешь вызвать 443 как функцию, ты должен использовать …" at bounding box center [346, 65] width 279 height 75
click at [475, 38] on button "×" at bounding box center [473, 41] width 4 height 8
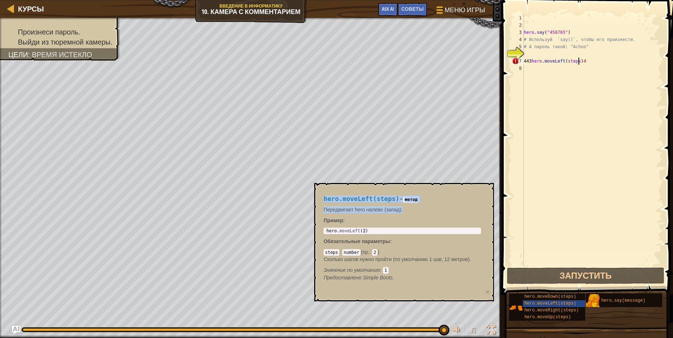
click at [468, 0] on body "Курсы Введение в Информатику 10. Камера с комментарием Меню игры Готово Советы …" at bounding box center [336, 0] width 673 height 0
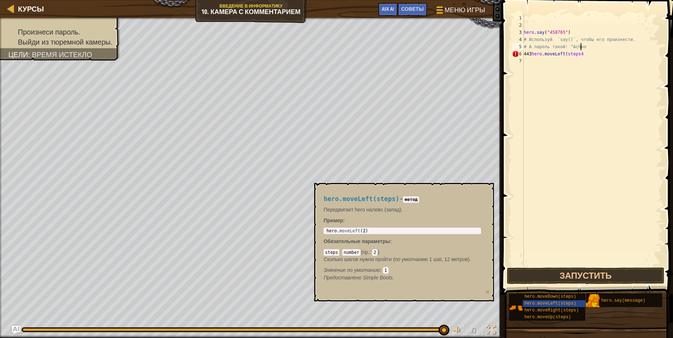
drag, startPoint x: 593, startPoint y: 53, endPoint x: 582, endPoint y: 56, distance: 11.4
click at [583, 56] on div "hero . say ( "458765" ) # Используй `say()`, чтобы его произнести. # А пароль т…" at bounding box center [592, 147] width 140 height 266
drag, startPoint x: 582, startPoint y: 56, endPoint x: 577, endPoint y: 54, distance: 5.3
click at [581, 55] on div "hero . say ( "458765" ) # Используй `say()`, чтобы его произнести. # А пароль т…" at bounding box center [592, 147] width 140 height 266
type textarea "443hero.moveLeft(steps4"
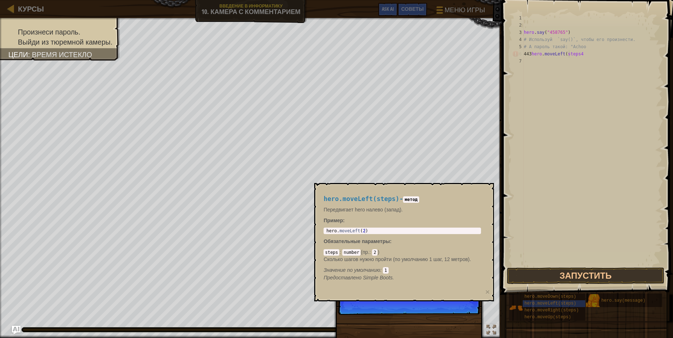
click at [566, 53] on div "hero . say ( "458765" ) # Используй `say()`, чтобы его произнести. # А пароль т…" at bounding box center [592, 147] width 140 height 266
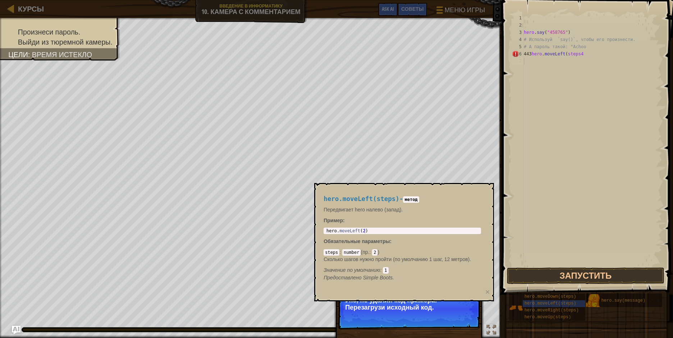
click at [609, 103] on div "hero . say ( "458765" ) # Используй `say()`, чтобы его произнести. # А пароль т…" at bounding box center [592, 147] width 140 height 266
click at [561, 52] on div "hero . say ( "458765" ) # Используй `say()`, чтобы его произнести. # А пароль т…" at bounding box center [592, 147] width 140 height 266
click at [570, 55] on div "hero . say ( "458765" ) # Используй `say()`, чтобы его произнести. # А пароль т…" at bounding box center [592, 147] width 140 height 266
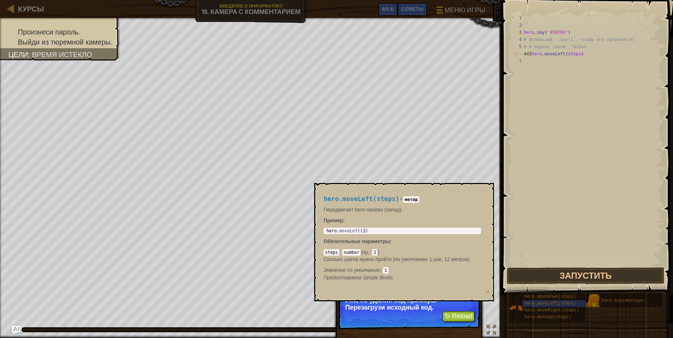
type textarea "443hero.moveLeft(steps4"
drag, startPoint x: 452, startPoint y: 313, endPoint x: 468, endPoint y: 310, distance: 16.5
click at [455, 313] on button "↻ Reload" at bounding box center [458, 316] width 32 height 11
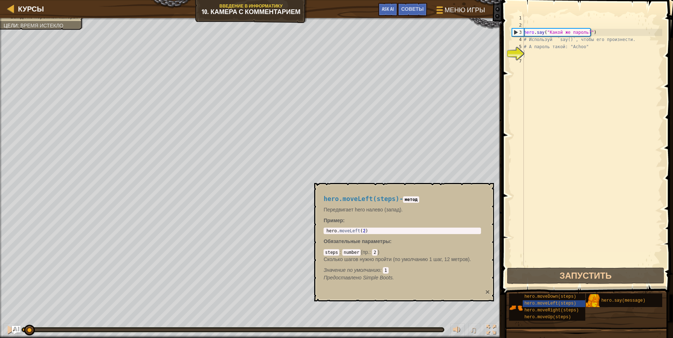
click at [488, 289] on button "×" at bounding box center [487, 292] width 4 height 8
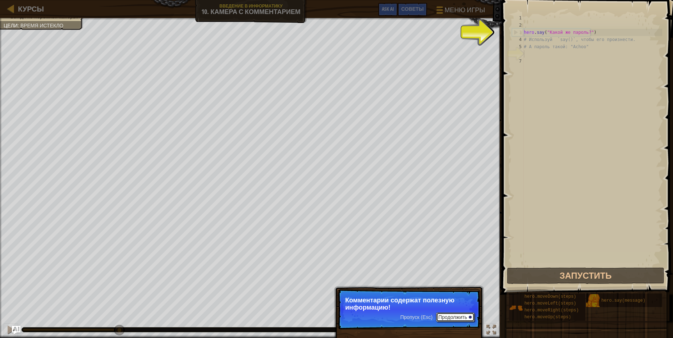
click at [461, 313] on button "Продолжить" at bounding box center [455, 316] width 38 height 9
click at [515, 30] on div "3" at bounding box center [518, 32] width 12 height 7
click at [514, 39] on div "4" at bounding box center [518, 39] width 12 height 7
type textarea "# Используй `say()`, чтобы его произнести."
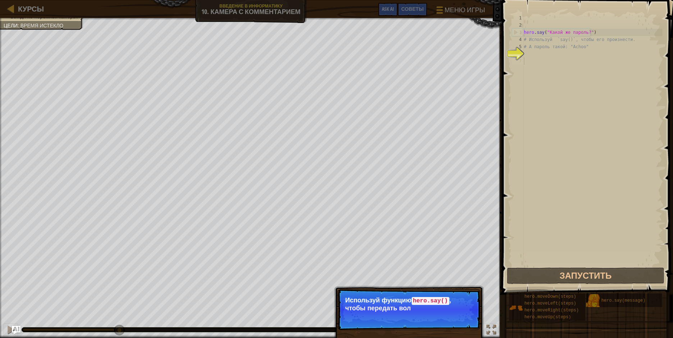
click at [541, 202] on div "hero . say ( "Какой же пароль?" ) # Используй `say()`, чтобы его произнести. # …" at bounding box center [592, 147] width 140 height 266
click at [456, 317] on button "Продолжить" at bounding box center [455, 317] width 38 height 9
